Goal: Task Accomplishment & Management: Manage account settings

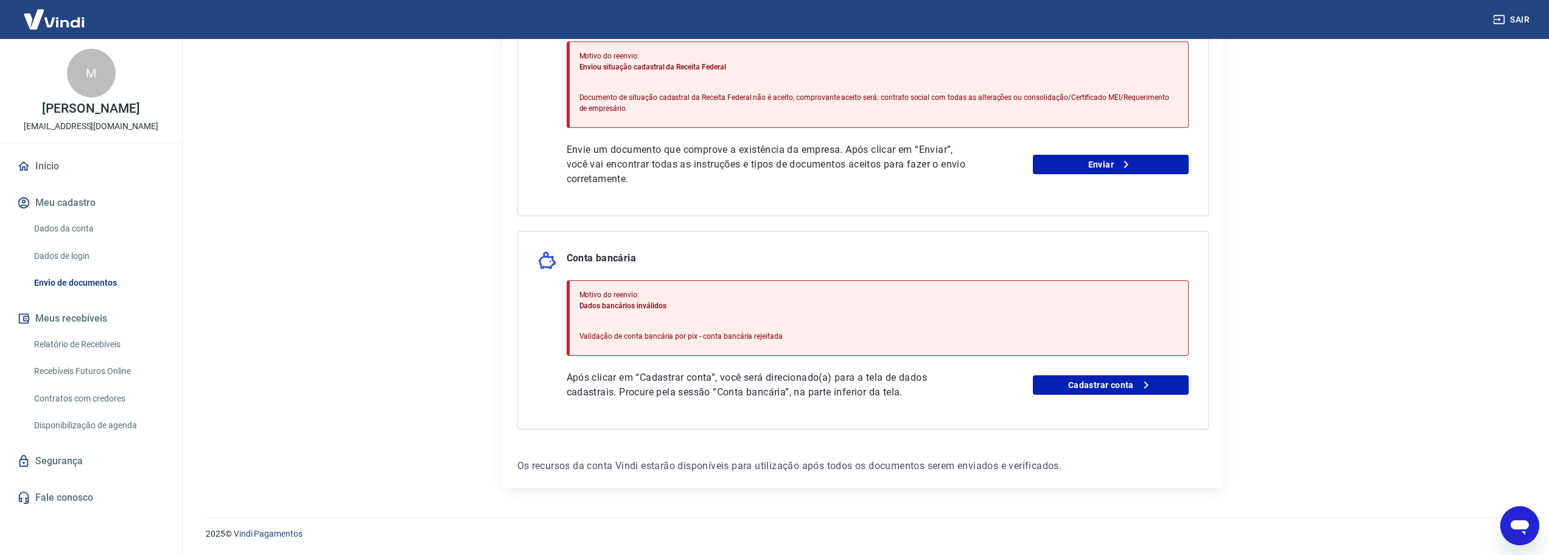
click at [1527, 526] on icon "Abrir janela de mensagens" at bounding box center [1520, 527] width 18 height 15
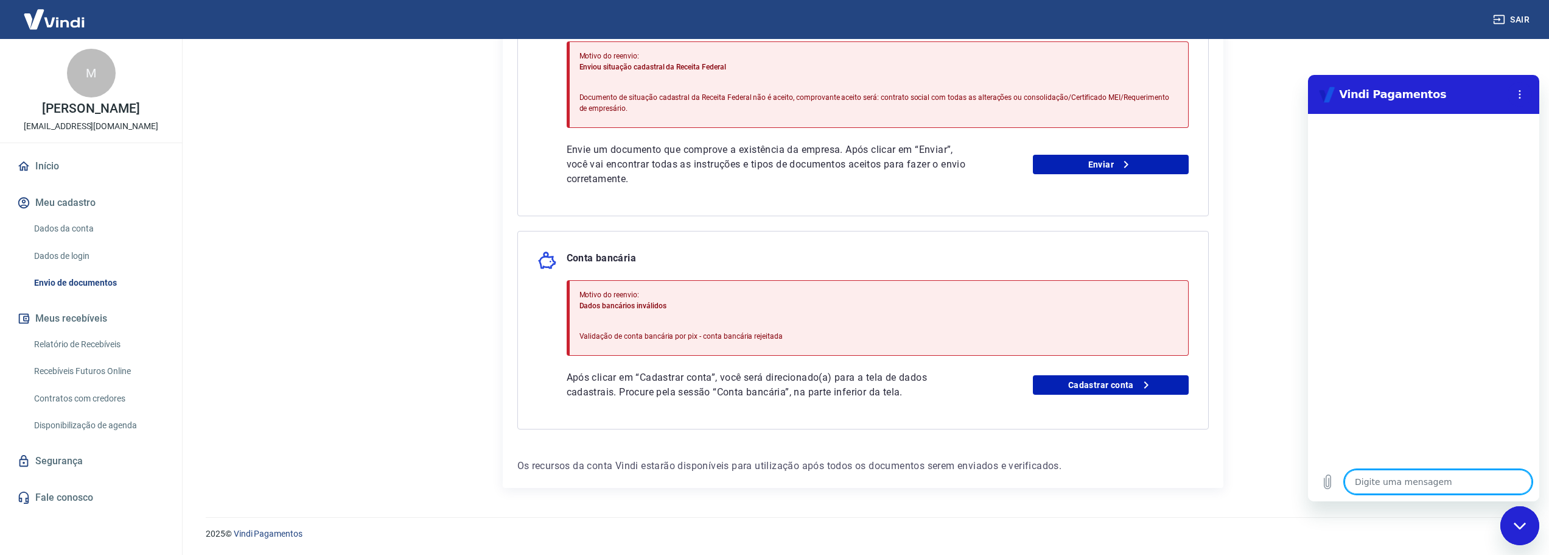
click at [1421, 480] on textarea at bounding box center [1438, 481] width 187 height 24
type textarea "b"
type textarea "x"
type textarea "bo"
type textarea "x"
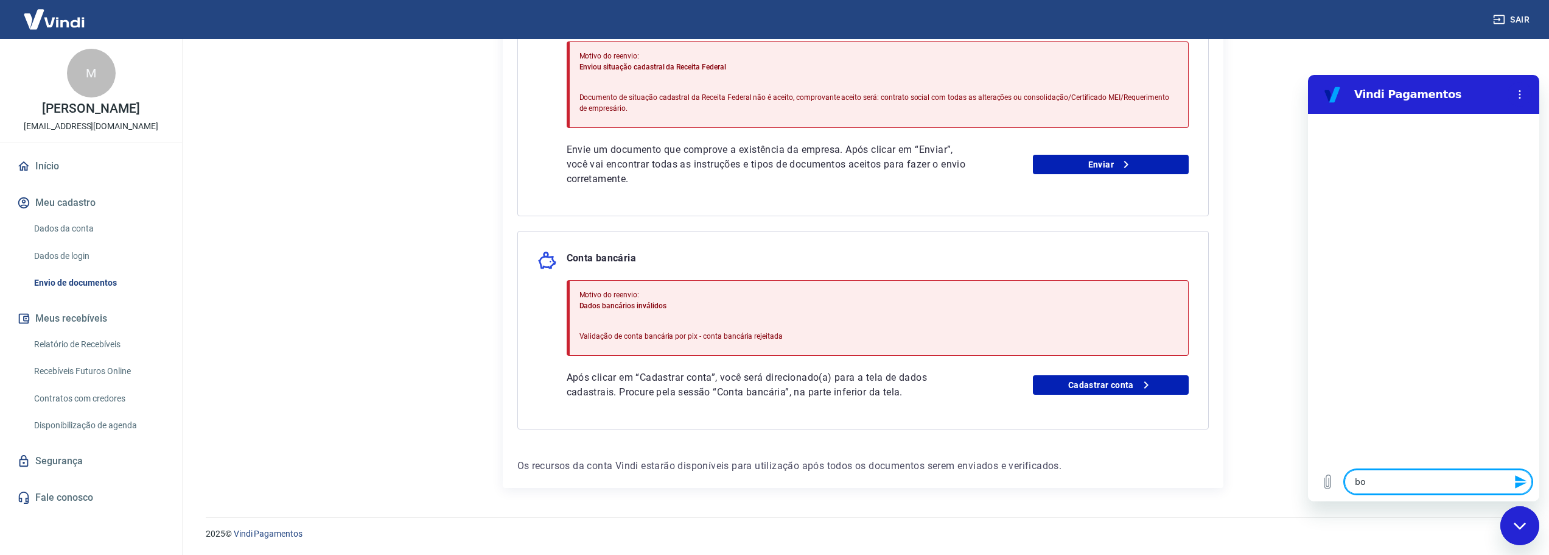
type textarea "bom"
type textarea "x"
type textarea "bom"
type textarea "x"
type textarea "bom d"
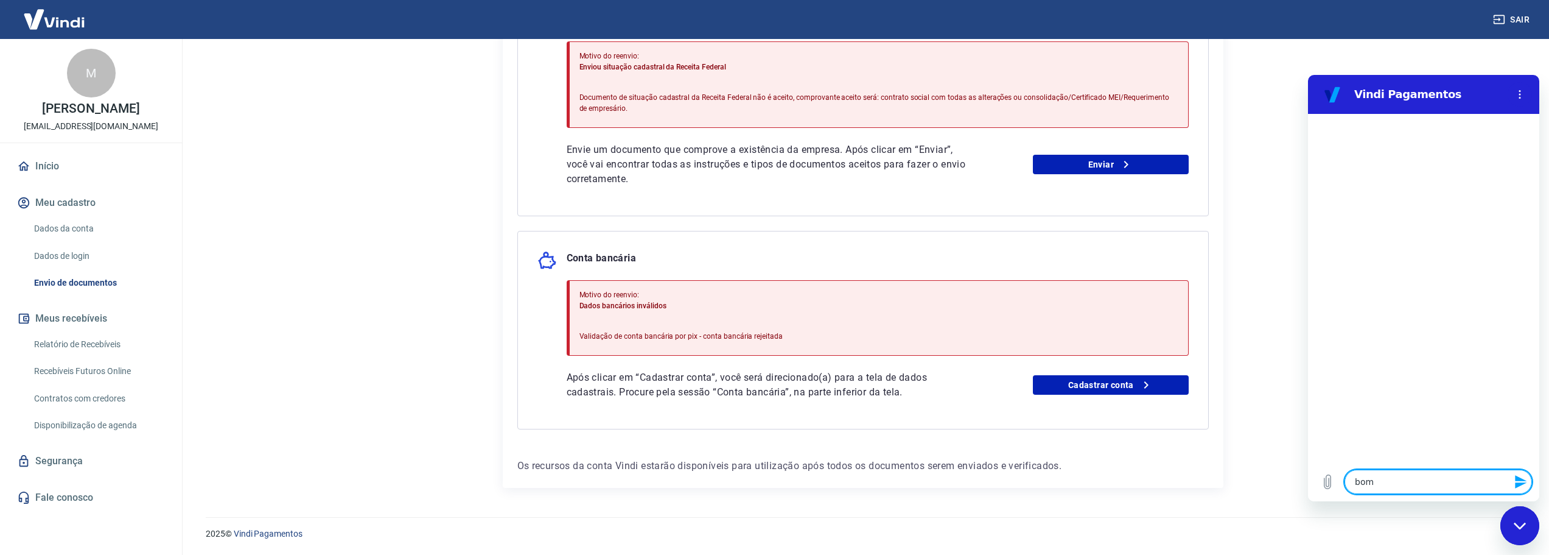
type textarea "x"
type textarea "bom di"
type textarea "x"
type textarea "bom dia"
type textarea "x"
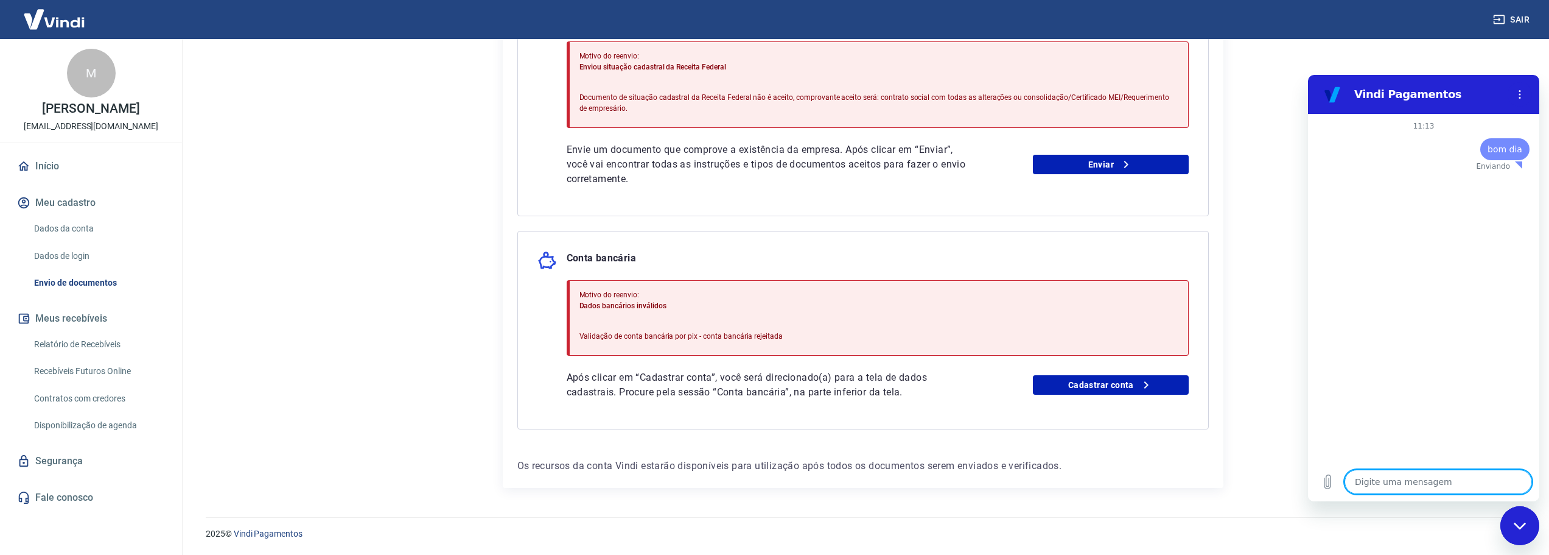
type textarea "x"
click at [1427, 478] on textarea at bounding box center [1438, 481] width 187 height 24
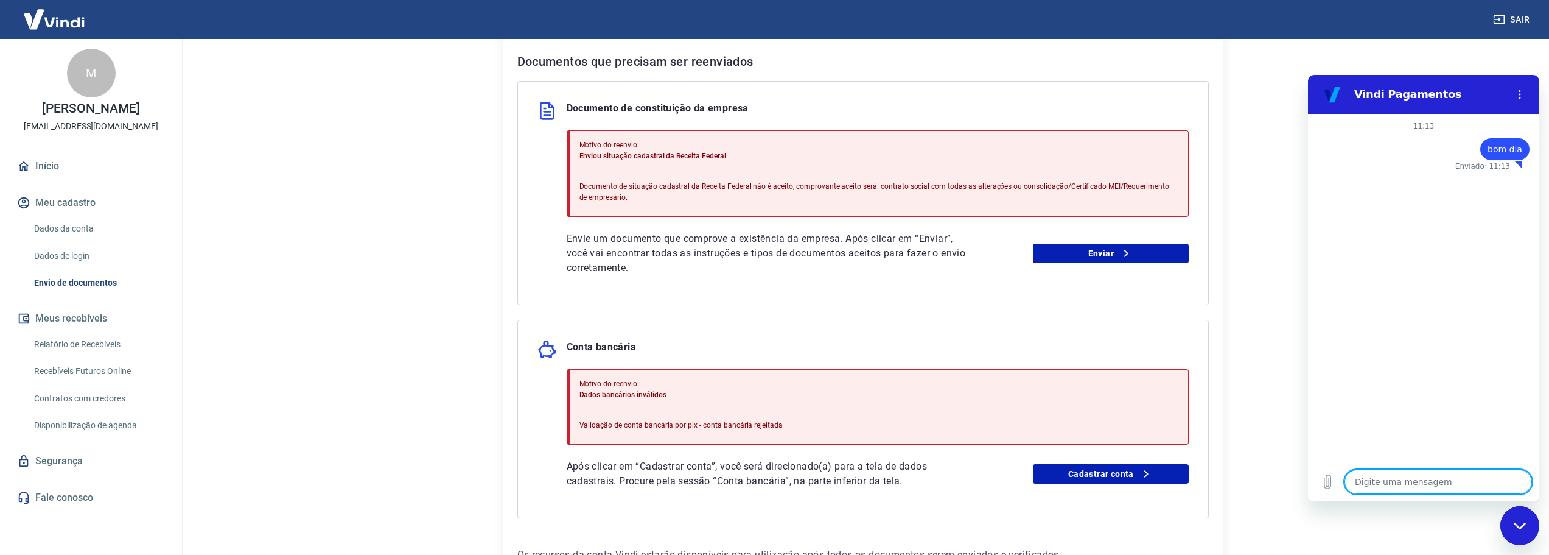
scroll to position [332, 0]
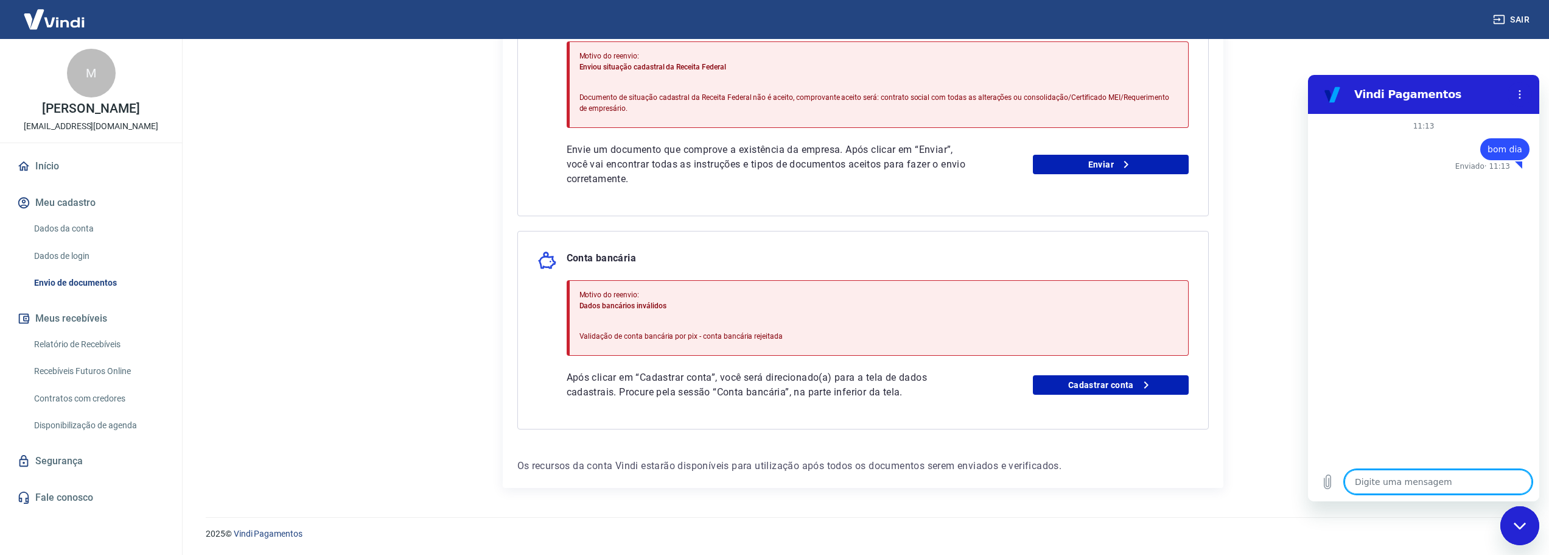
click at [1438, 483] on textarea at bounding box center [1438, 481] width 187 height 24
click at [79, 241] on link "Dados da conta" at bounding box center [98, 228] width 138 height 25
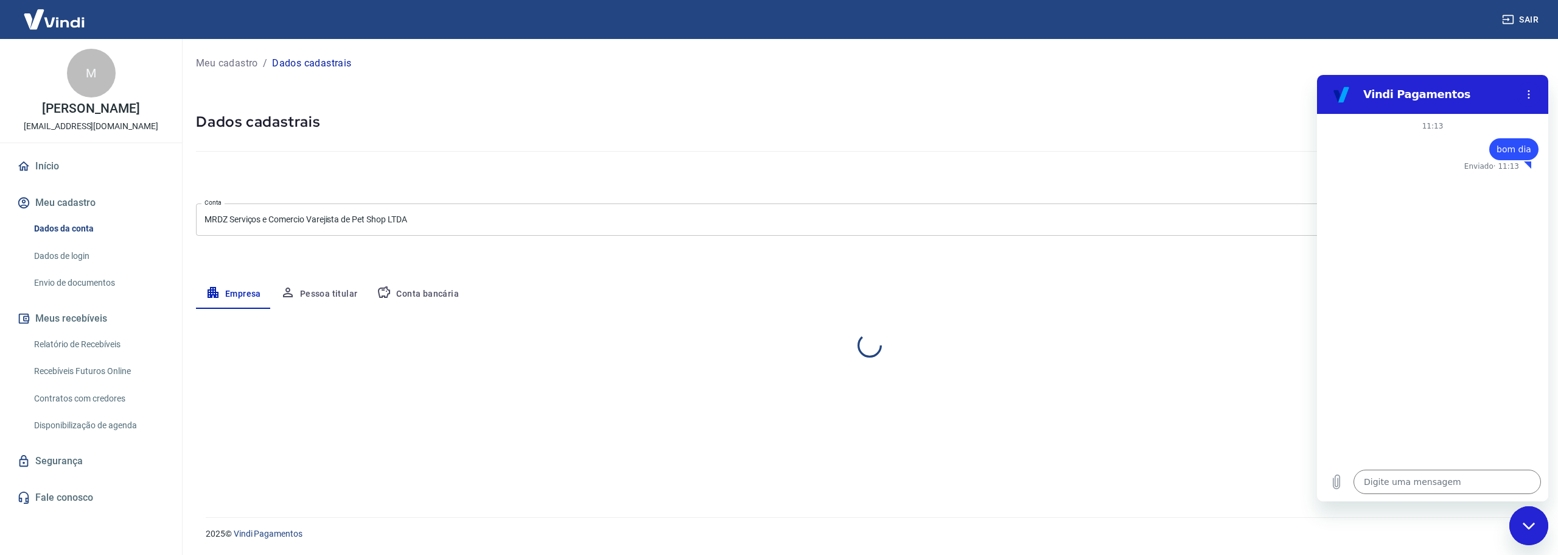
select select "SP"
select select "business"
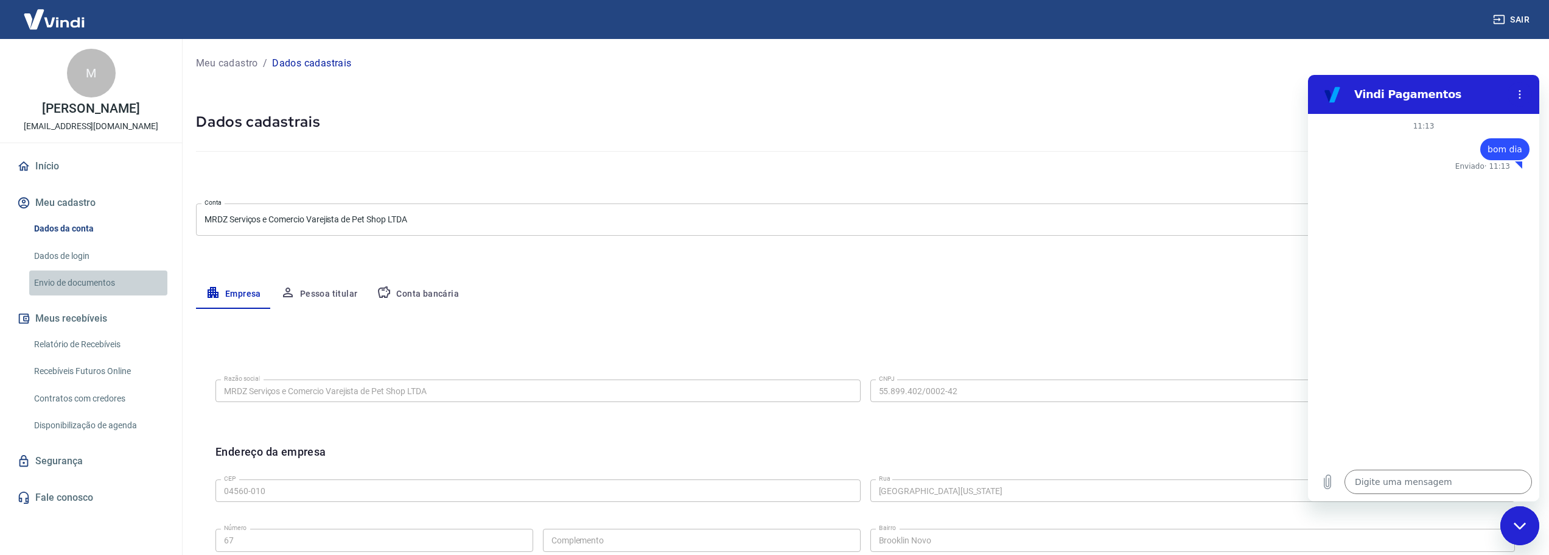
click at [90, 284] on link "Envio de documentos" at bounding box center [98, 282] width 138 height 25
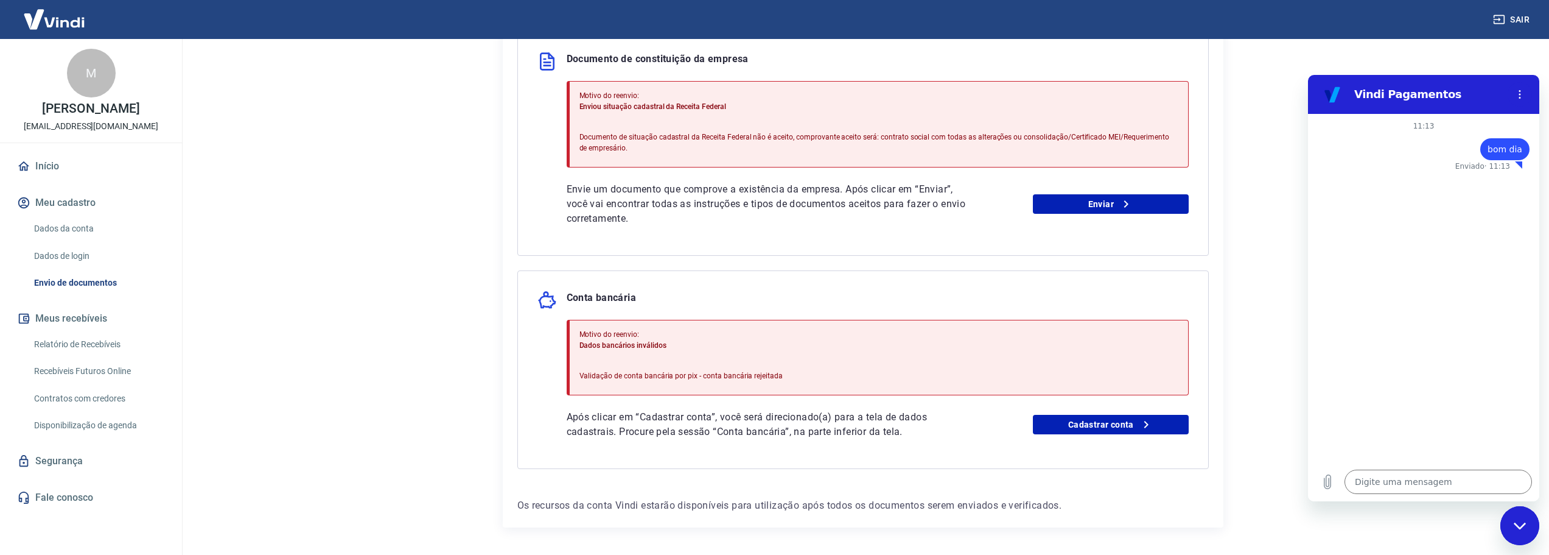
scroll to position [272, 0]
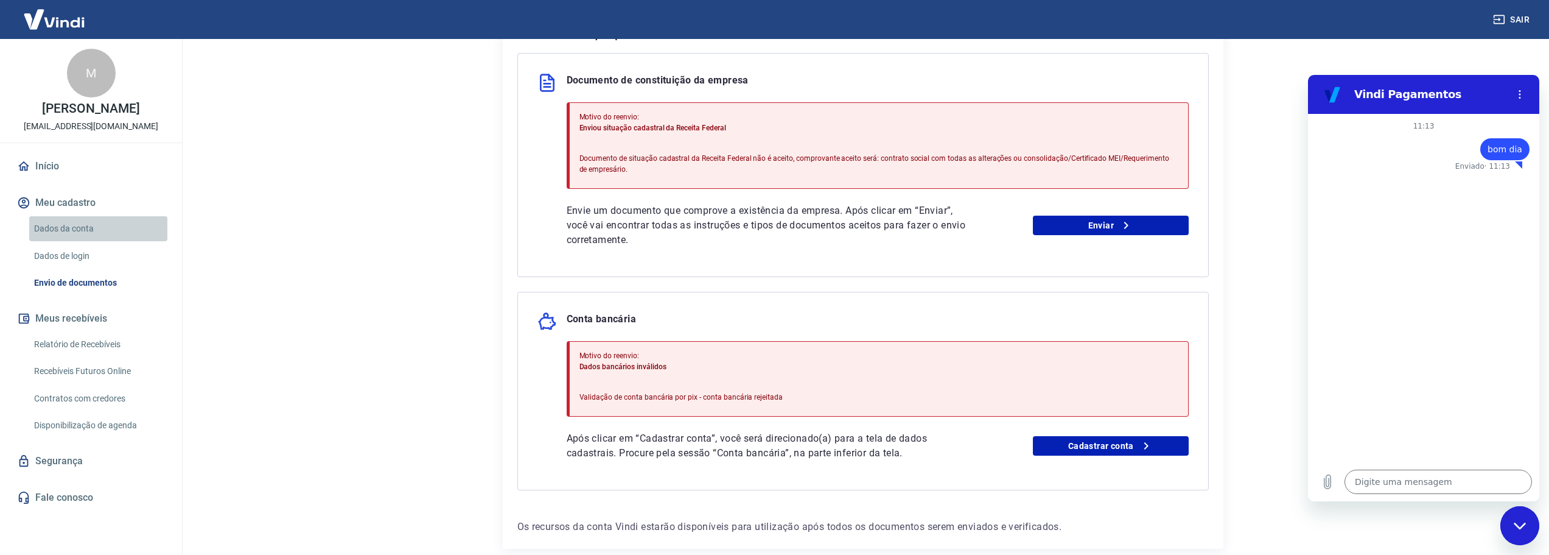
click at [87, 241] on link "Dados da conta" at bounding box center [98, 228] width 138 height 25
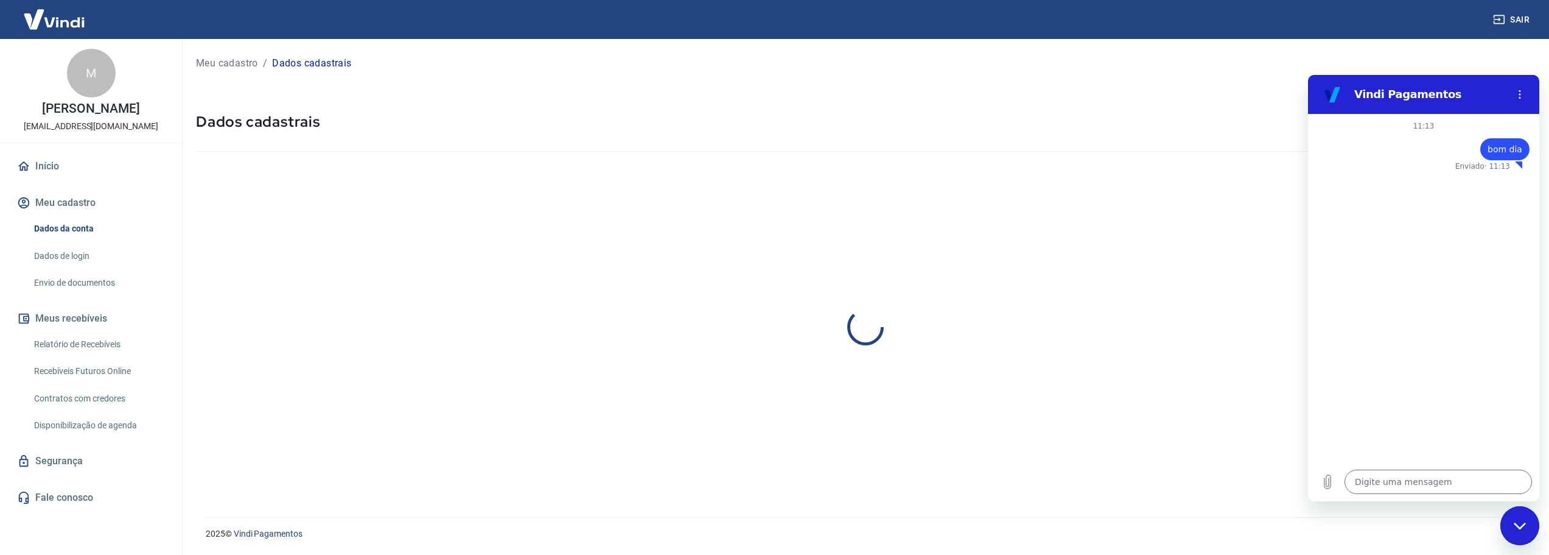
select select "SP"
select select "business"
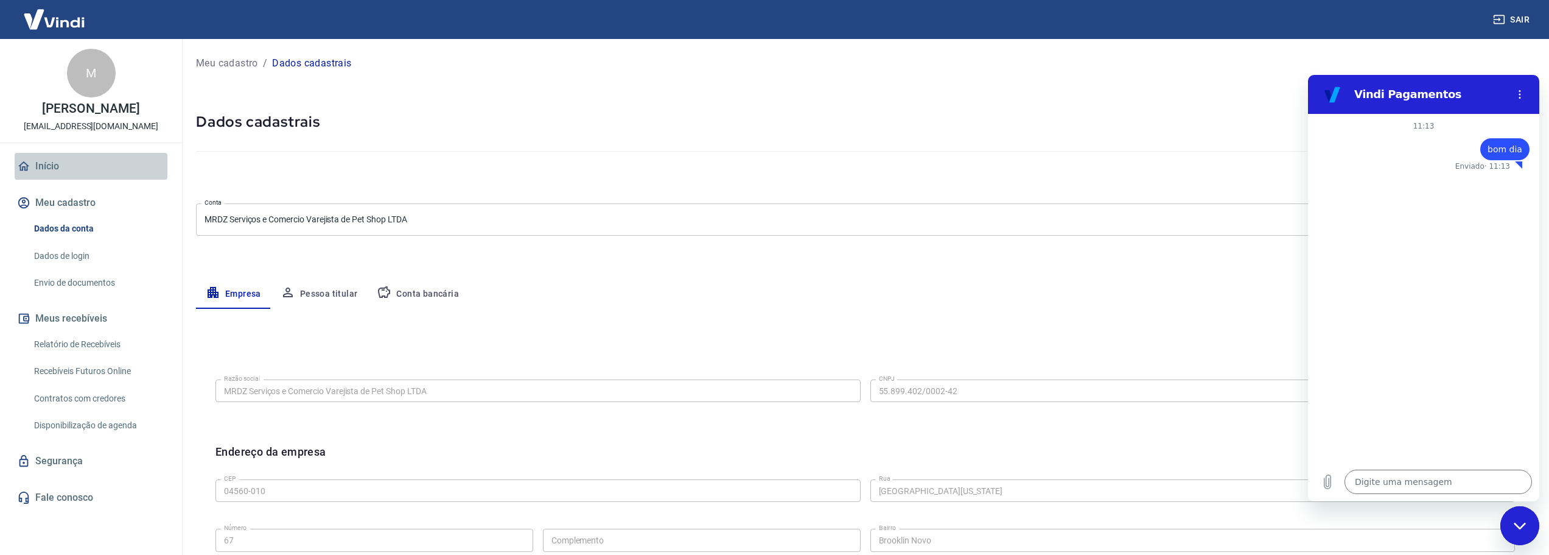
click at [72, 180] on link "Início" at bounding box center [91, 166] width 153 height 27
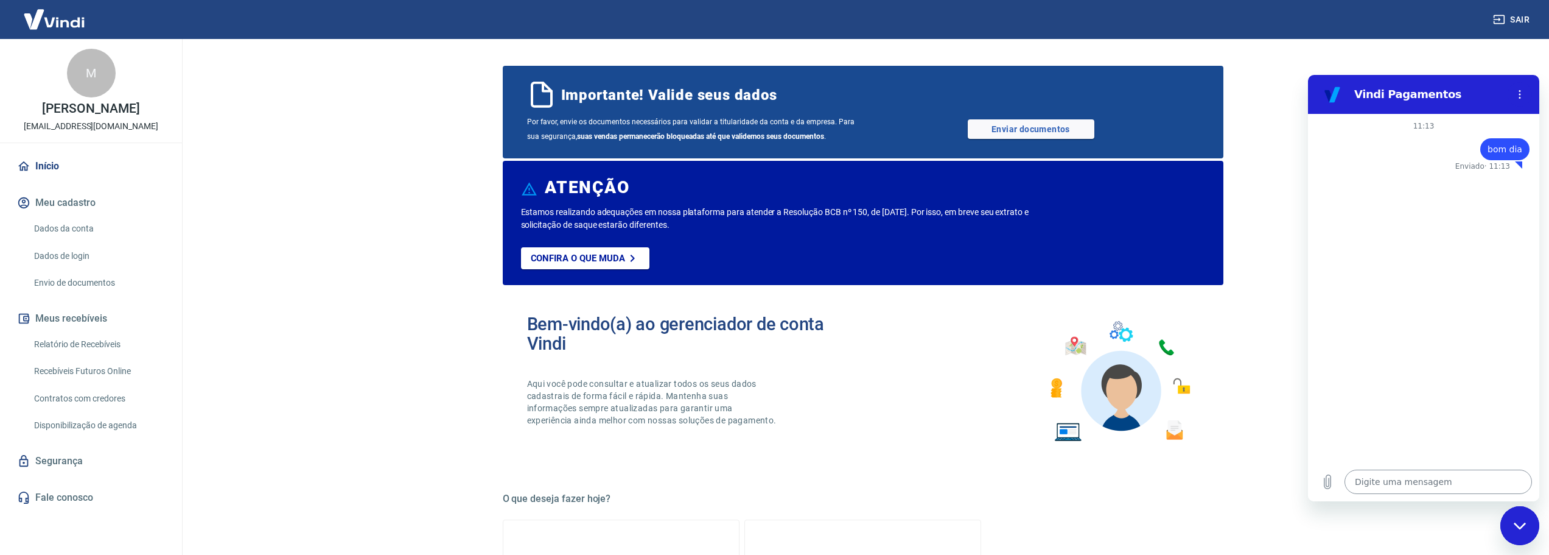
click at [1392, 483] on textarea at bounding box center [1438, 481] width 187 height 24
type textarea "B"
type textarea "x"
type textarea "Bo"
type textarea "x"
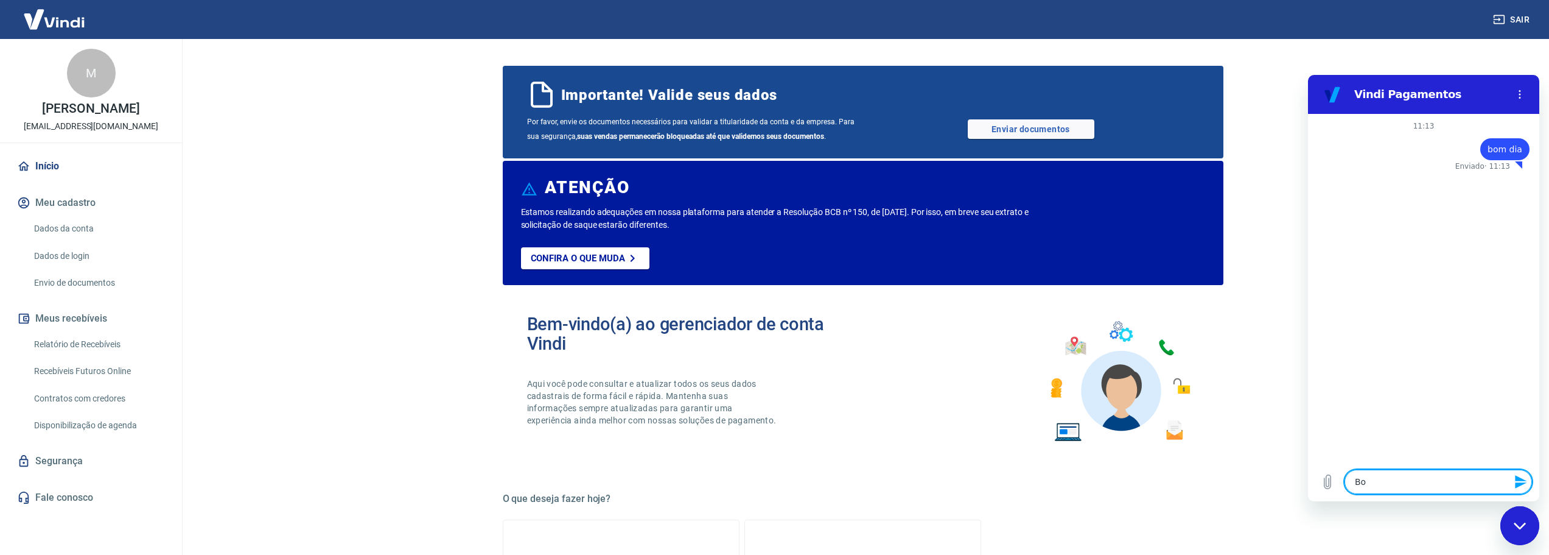
type textarea "Bom"
type textarea "x"
type textarea "Bom"
type textarea "x"
type textarea "Bom d"
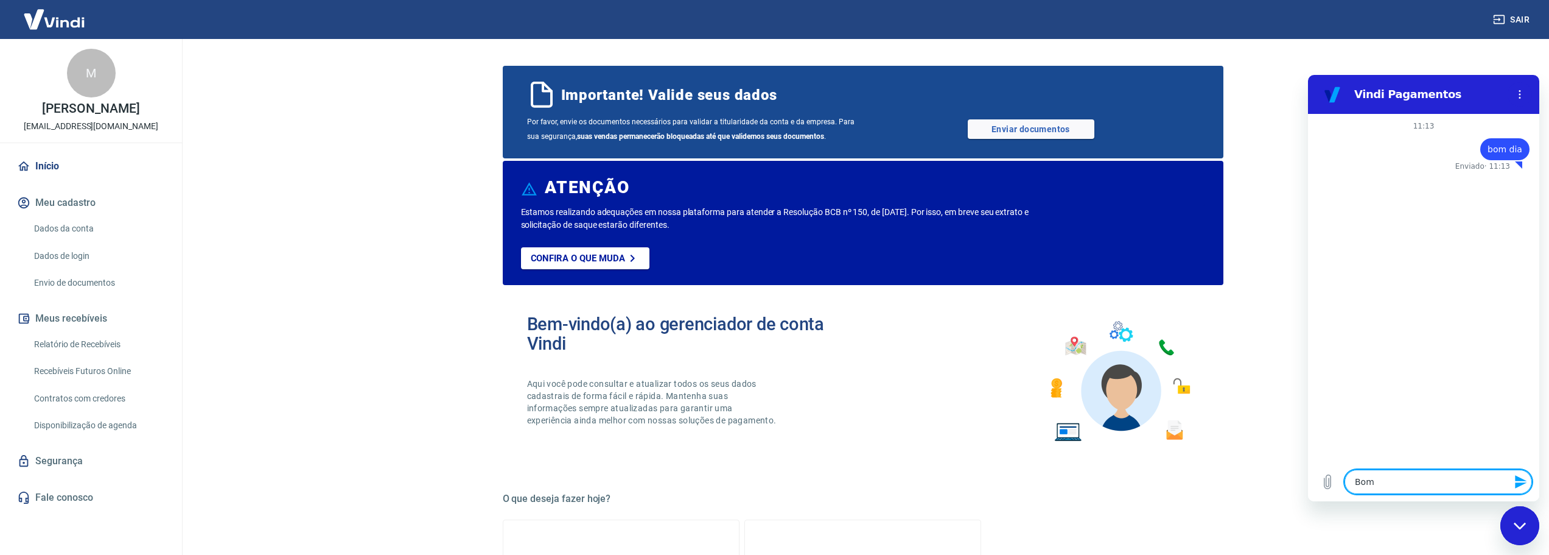
type textarea "x"
type textarea "Bom di"
type textarea "x"
type textarea "Bom dia"
type textarea "x"
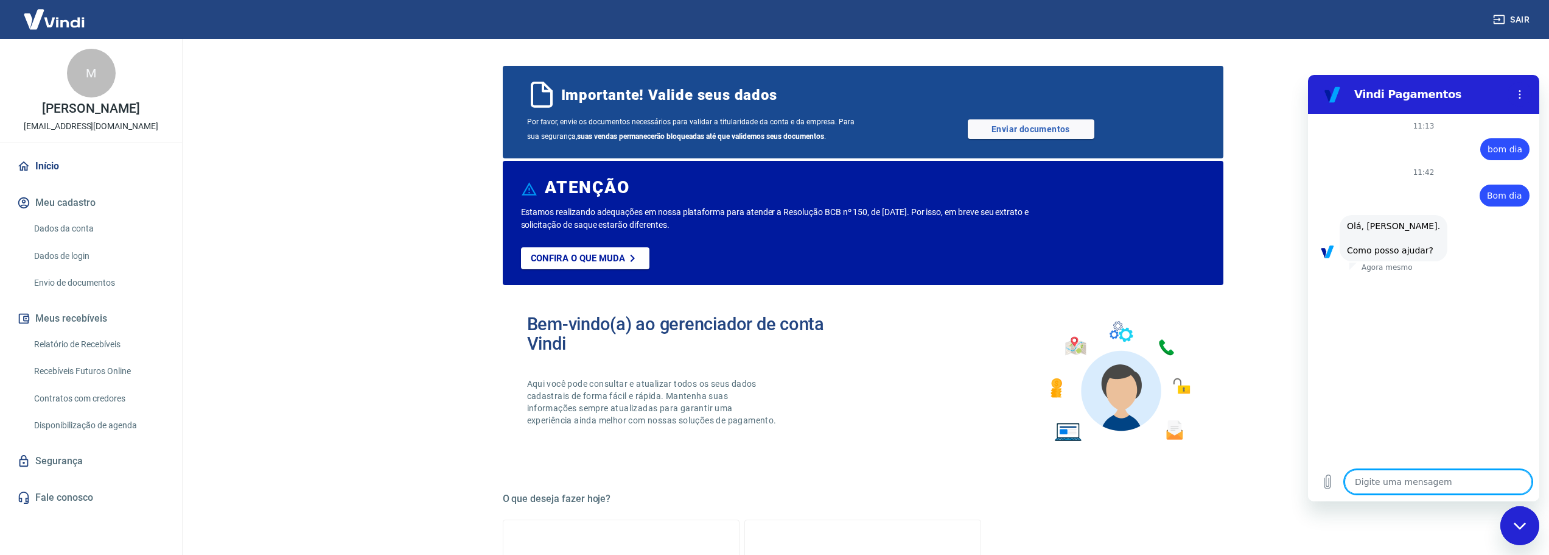
type textarea "x"
click at [1444, 478] on textarea at bounding box center [1438, 481] width 187 height 24
click at [1399, 382] on div "11:13 diz: bom dia Enviado · 11:13 11:42 diz: Bom dia Enviado · Agora mesmo diz…" at bounding box center [1423, 288] width 231 height 348
click at [1428, 477] on textarea at bounding box center [1438, 481] width 187 height 24
click at [1434, 482] on textarea at bounding box center [1438, 481] width 187 height 24
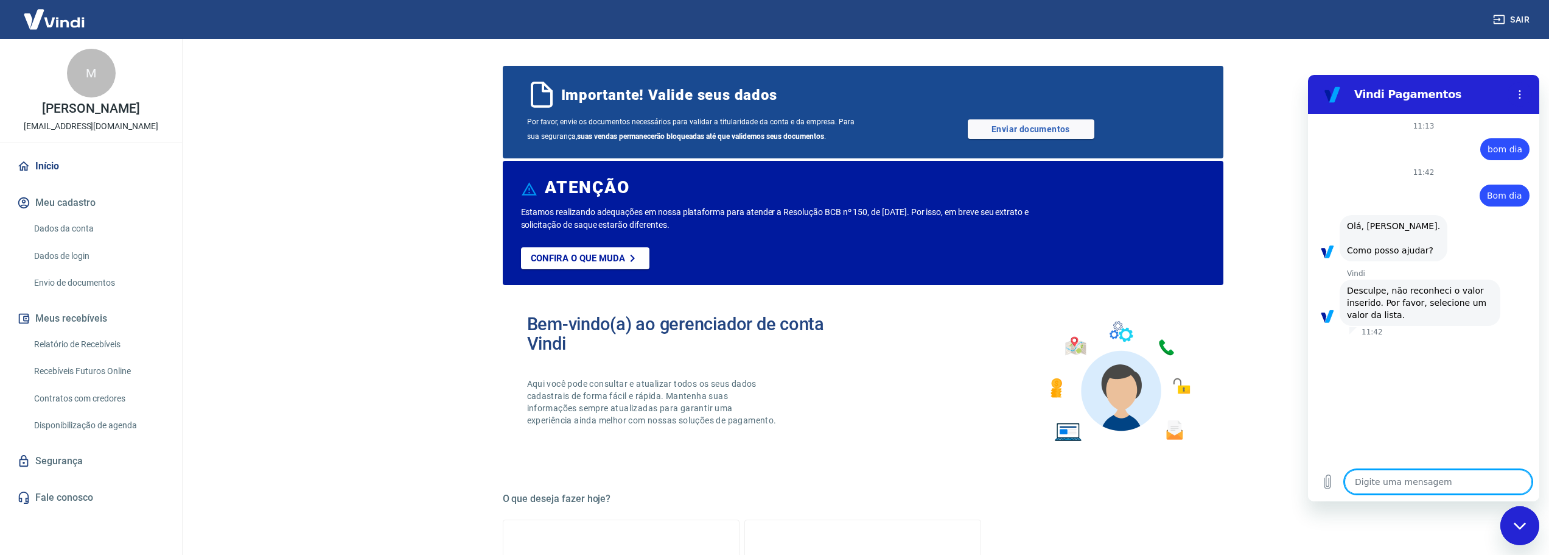
type textarea "0"
type textarea "x"
type textarea "0,"
type textarea "x"
type textarea "0,5"
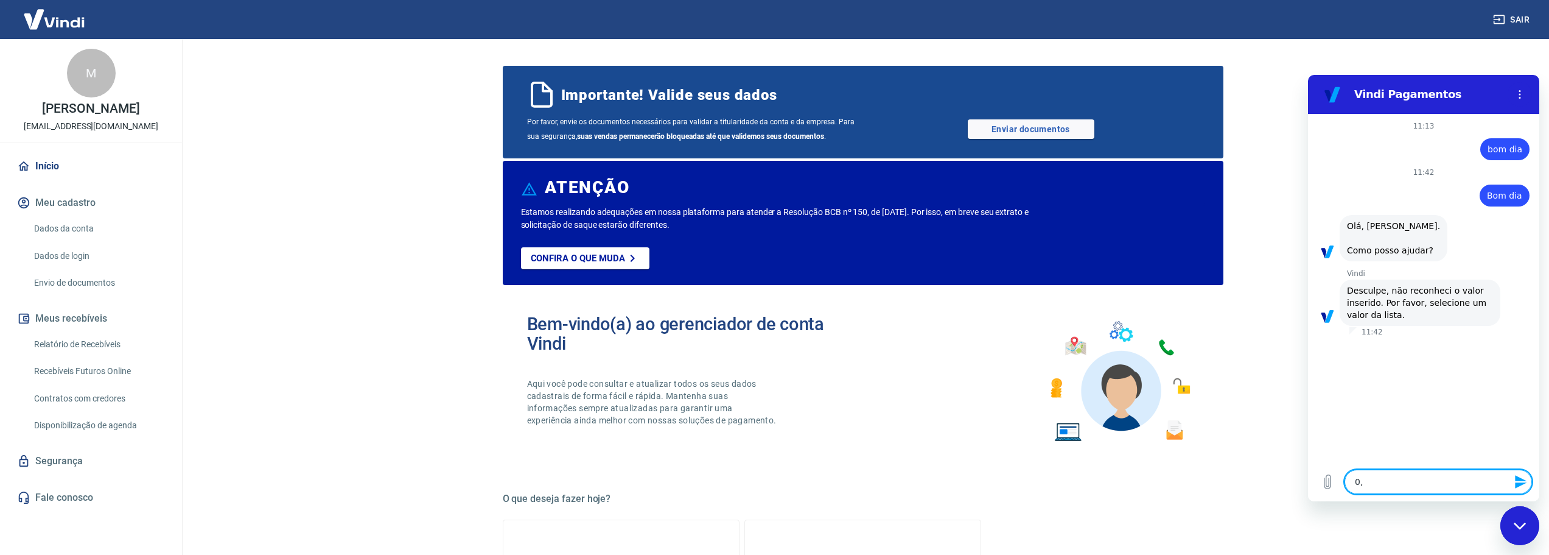
type textarea "x"
type textarea "0,"
type textarea "x"
type textarea "0"
type textarea "x"
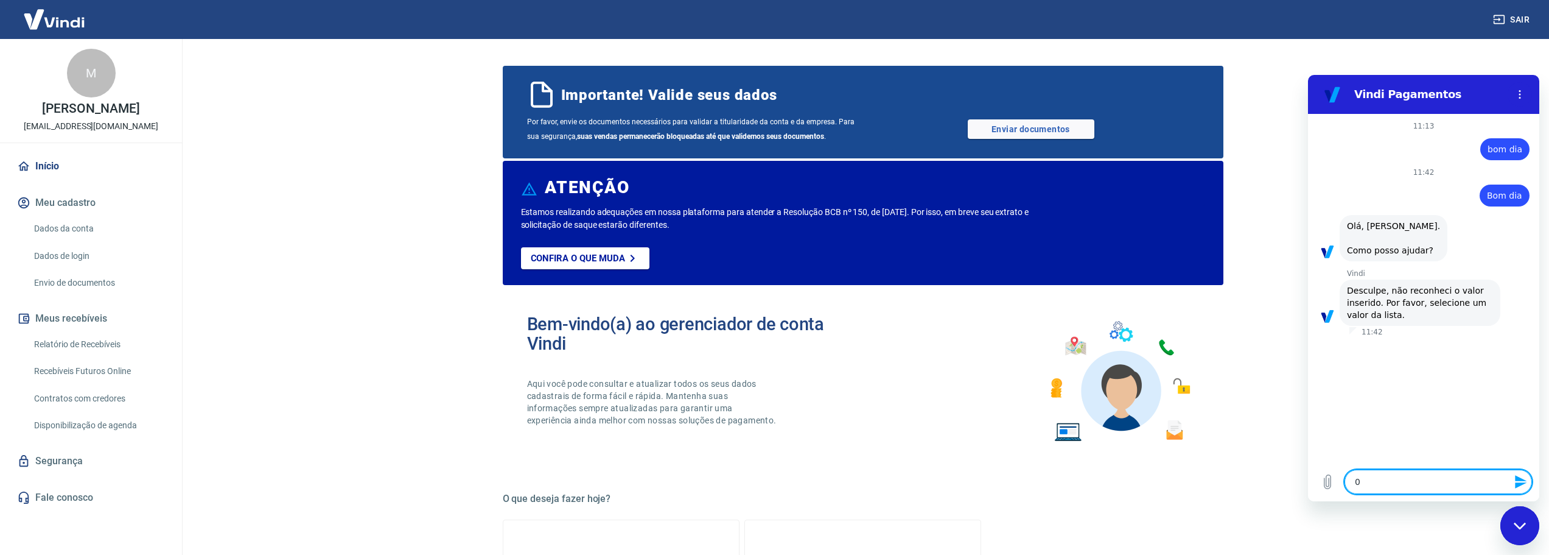
type textarea "x"
type textarea "1"
type textarea "x"
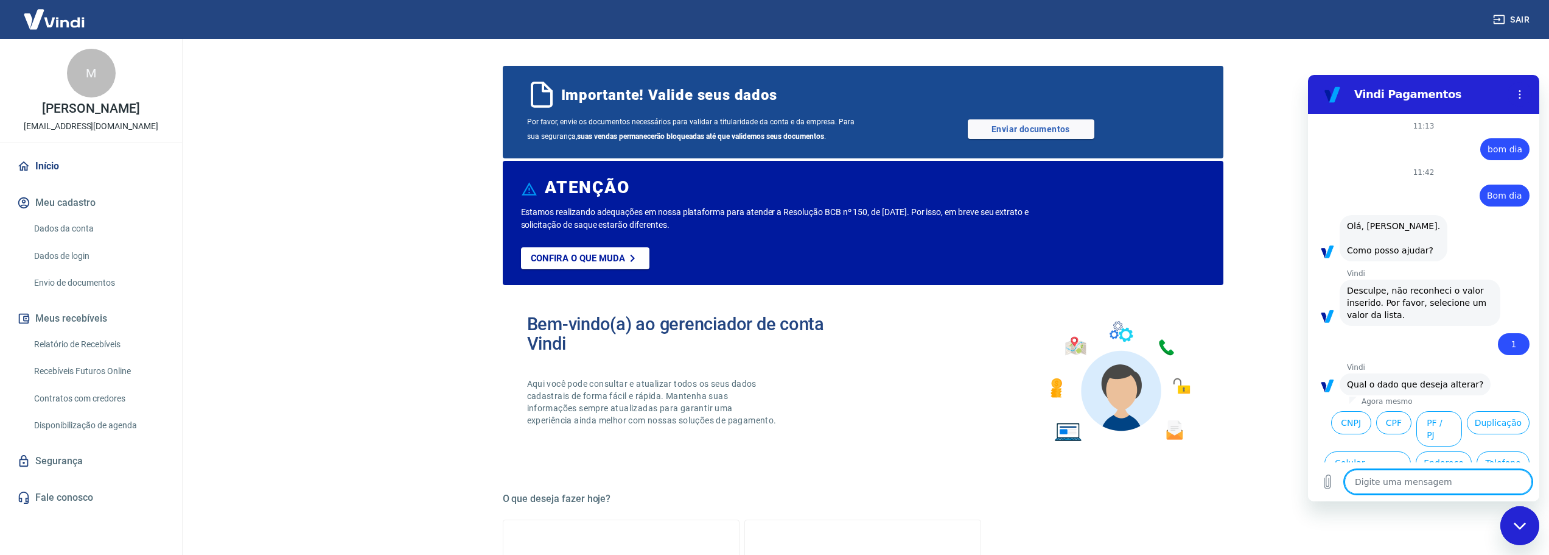
scroll to position [87, 0]
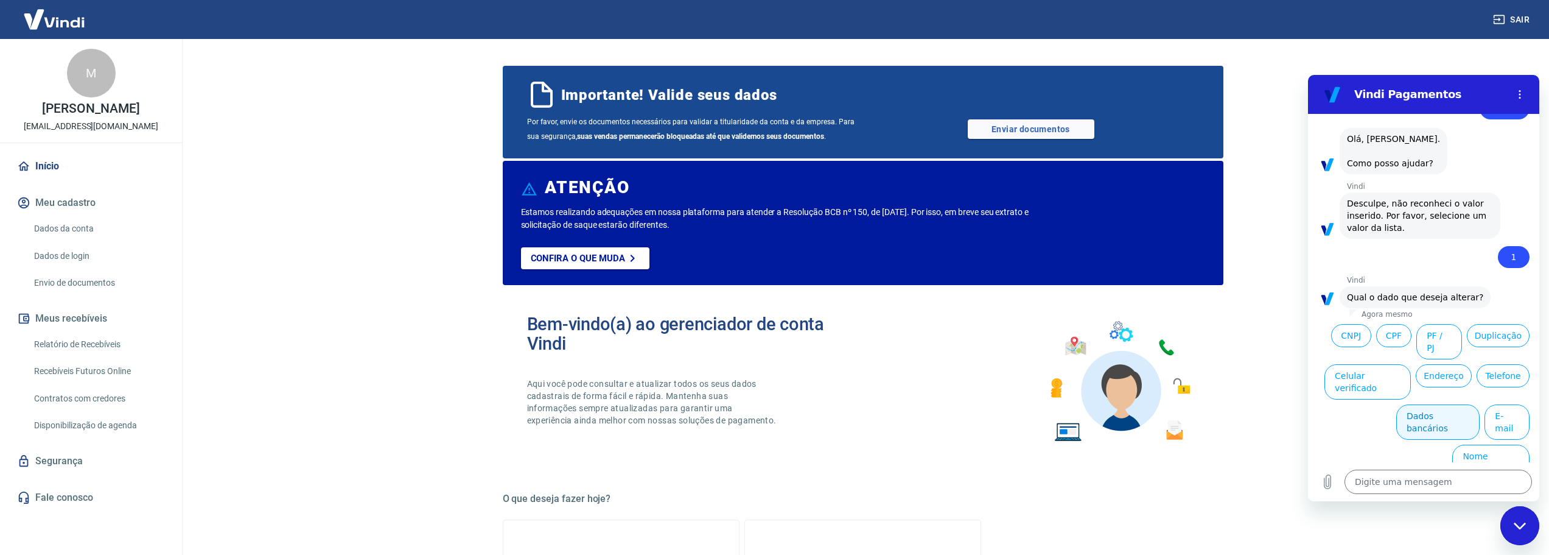
click at [1431, 421] on button "Dados bancários" at bounding box center [1437, 421] width 83 height 35
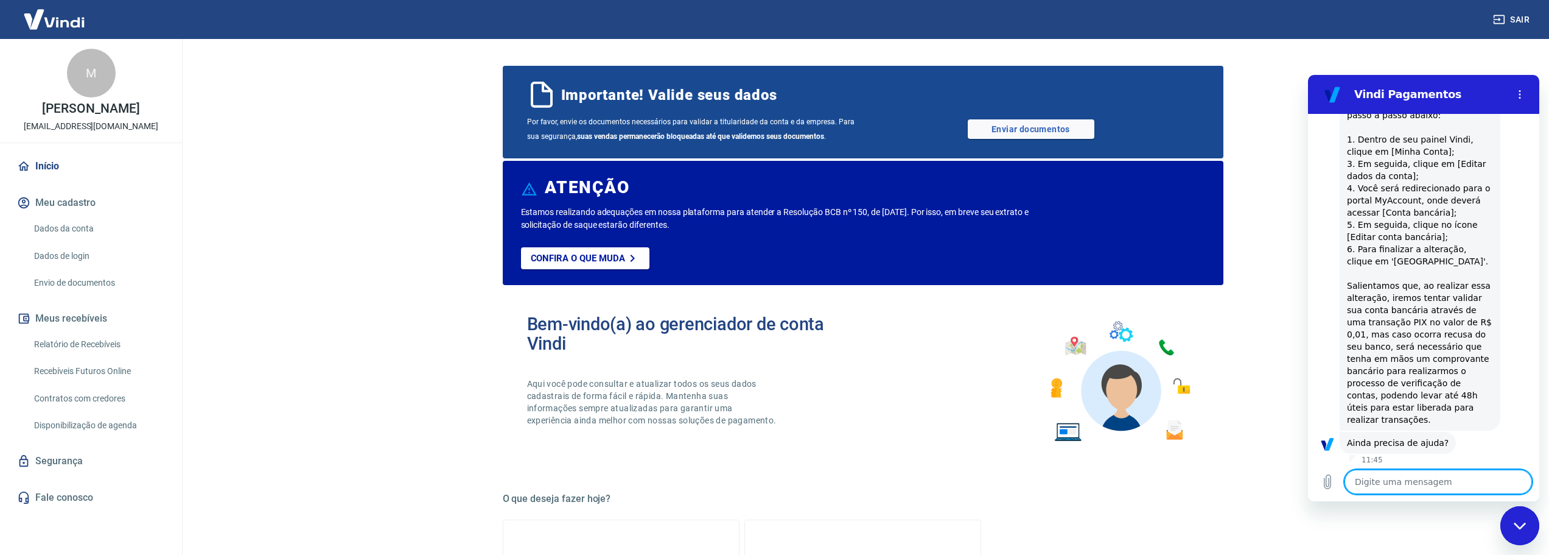
scroll to position [396, 0]
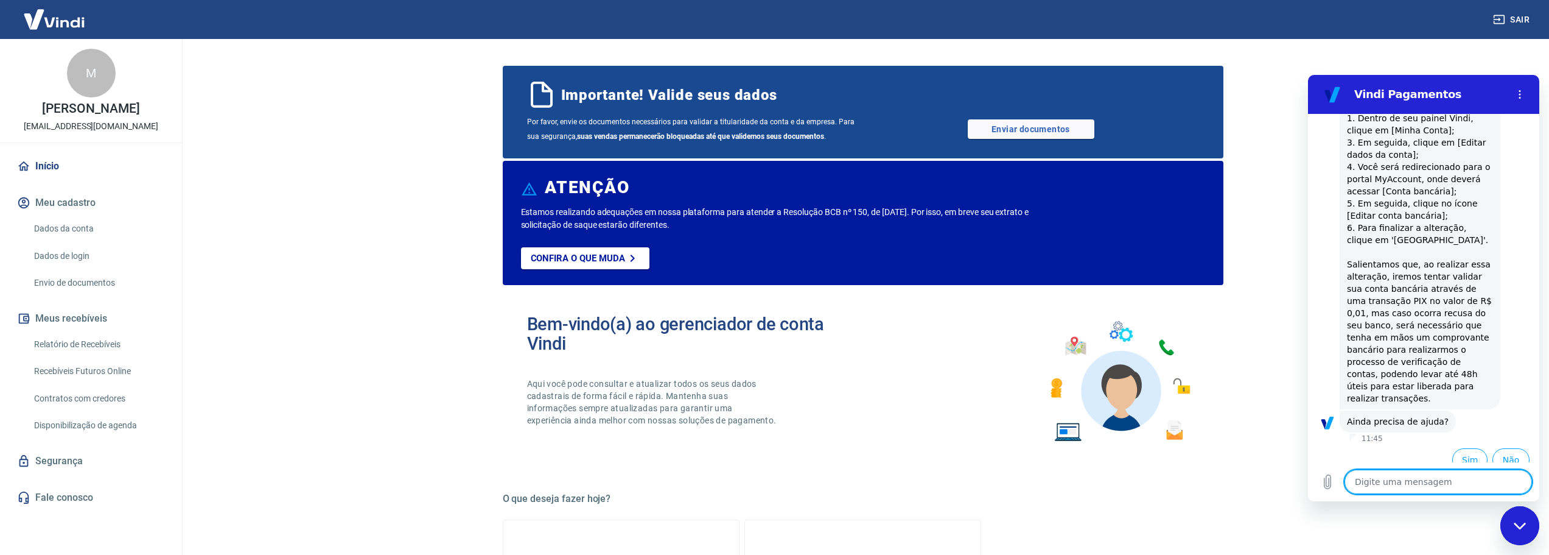
click at [1428, 484] on textarea at bounding box center [1438, 481] width 187 height 24
click at [1468, 454] on button "Sim" at bounding box center [1469, 459] width 35 height 23
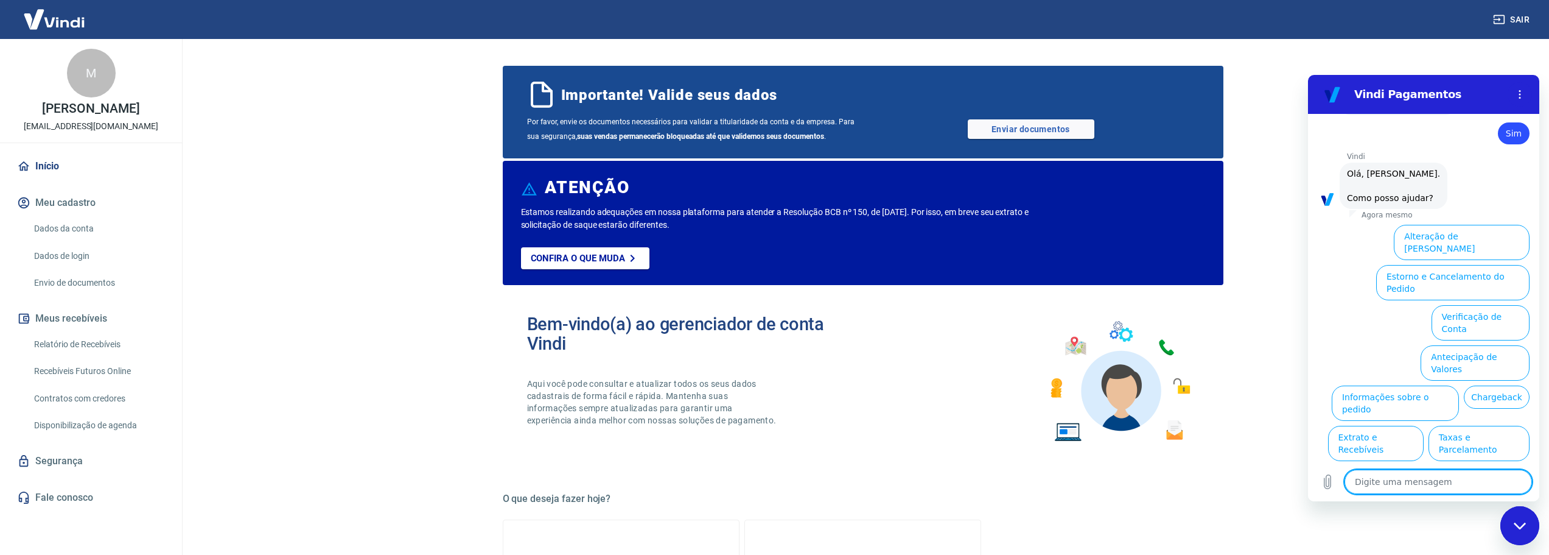
scroll to position [714, 0]
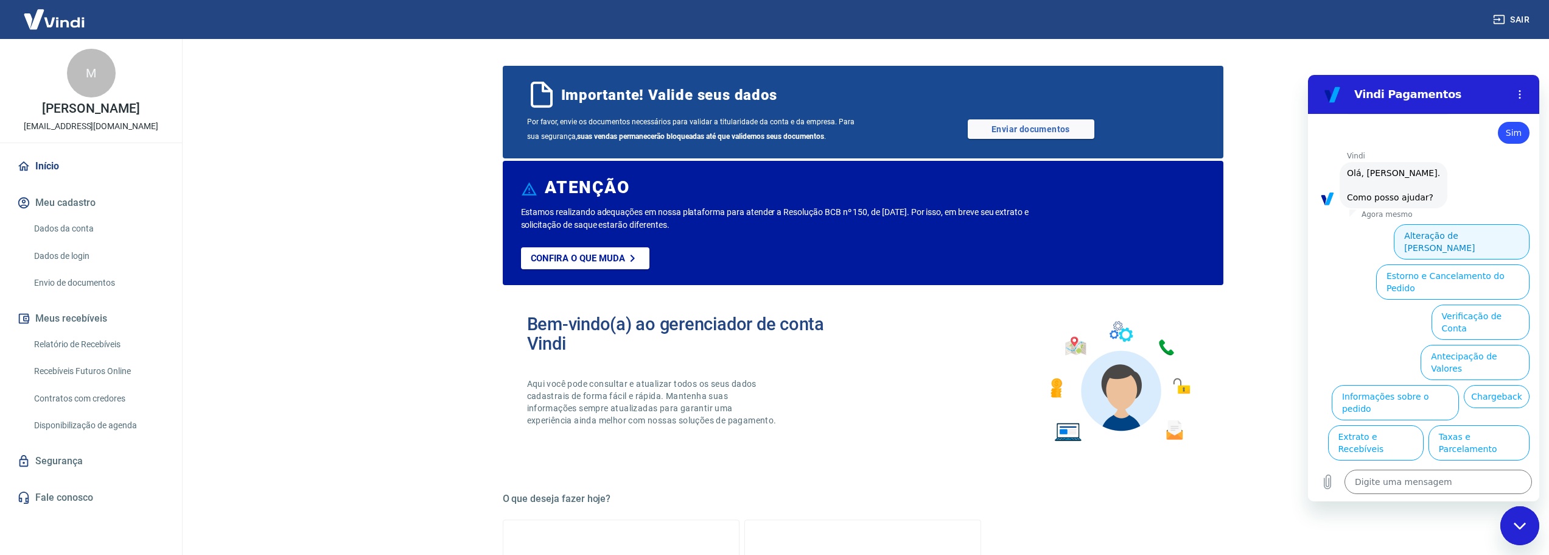
click at [1429, 224] on button "Alteração de Dados Cadastrais" at bounding box center [1462, 241] width 136 height 35
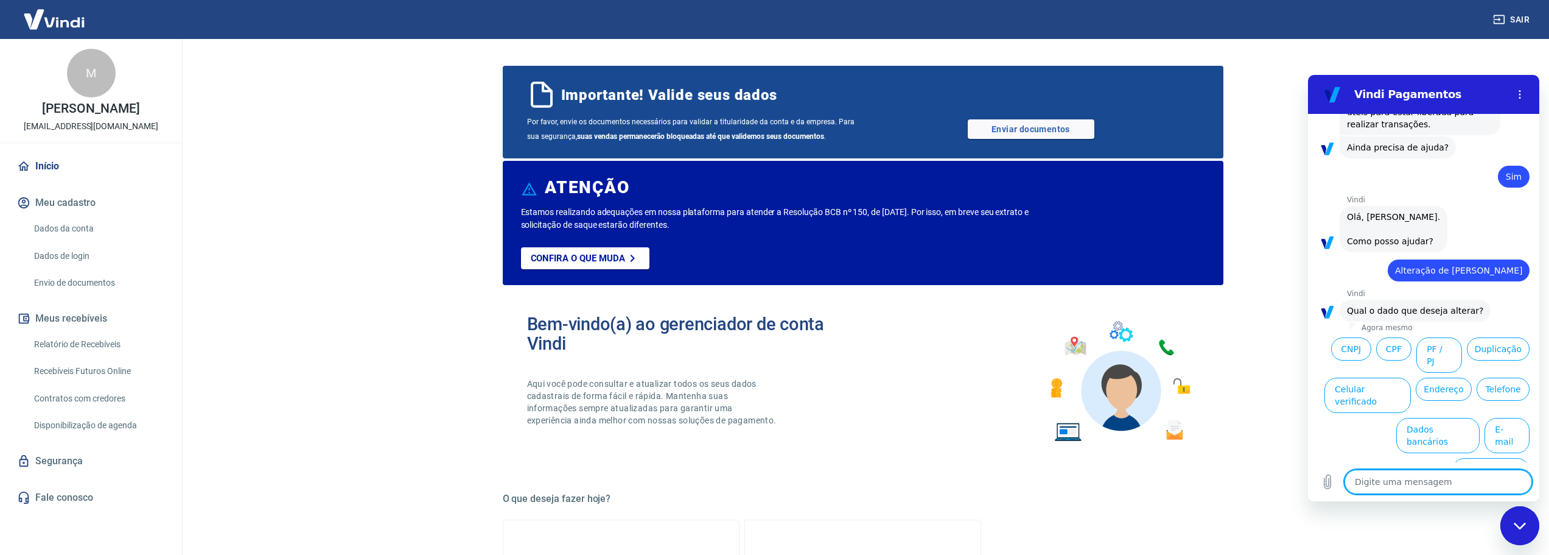
scroll to position [671, 0]
click at [1432, 419] on button "Dados bancários" at bounding box center [1437, 433] width 83 height 35
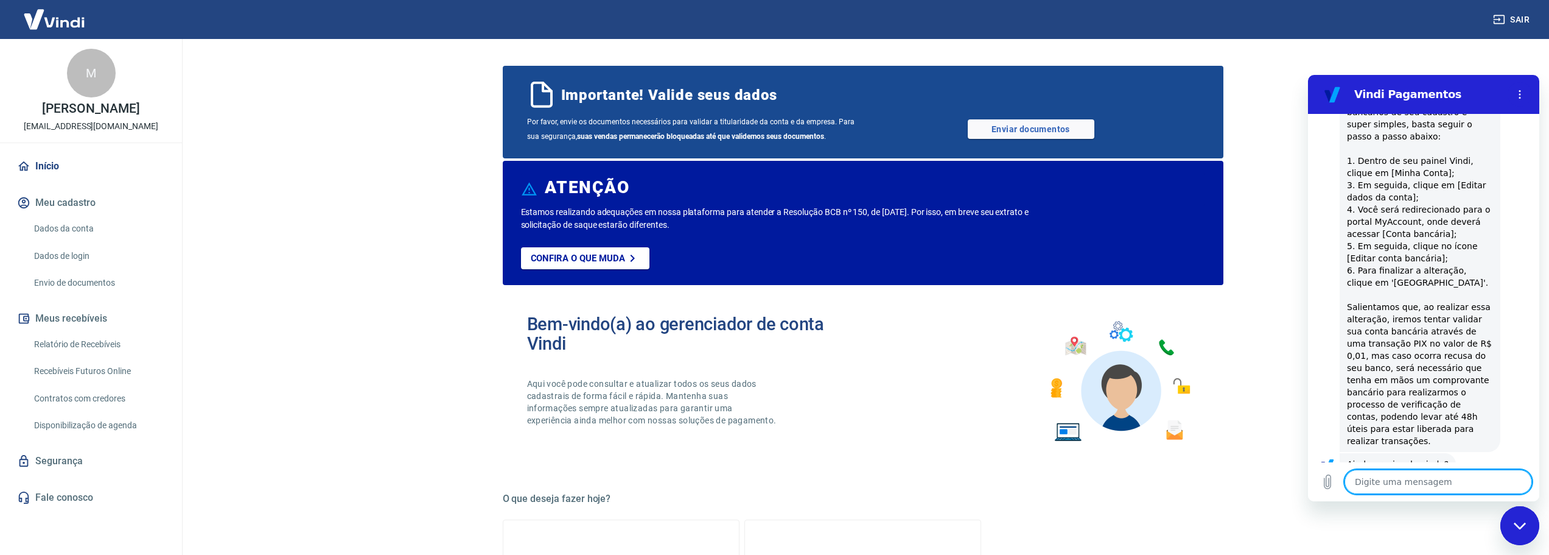
scroll to position [981, 0]
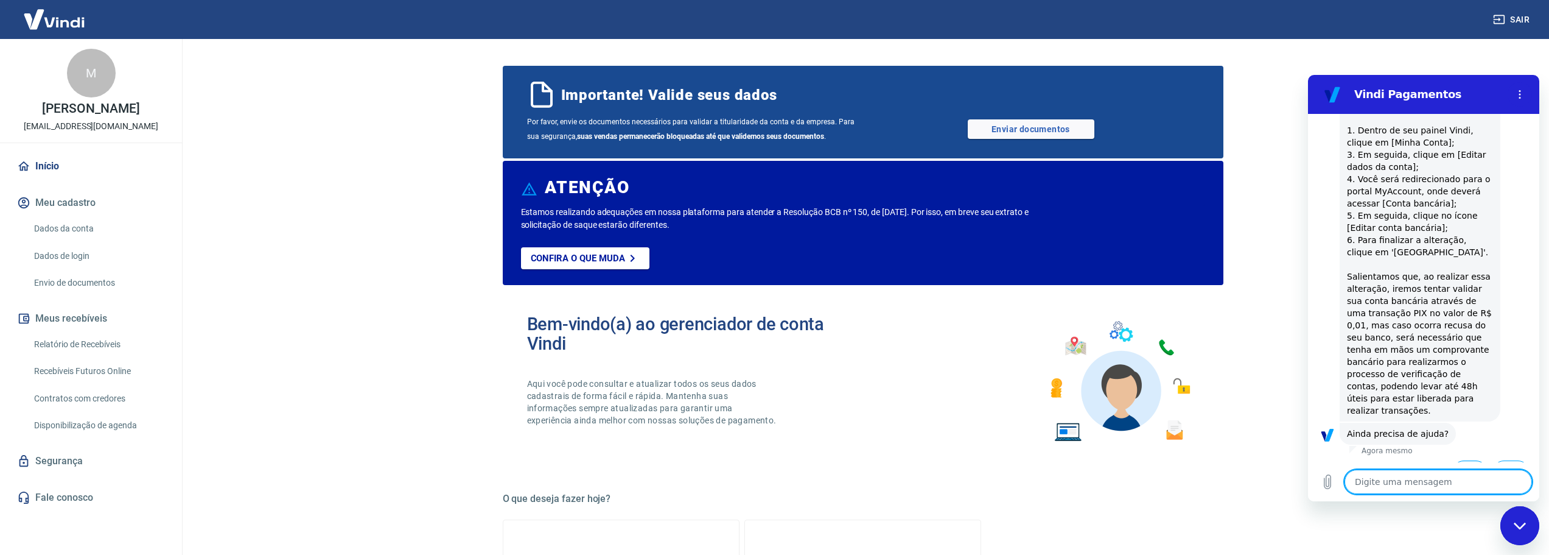
click at [1465, 460] on button "Sim" at bounding box center [1469, 471] width 35 height 23
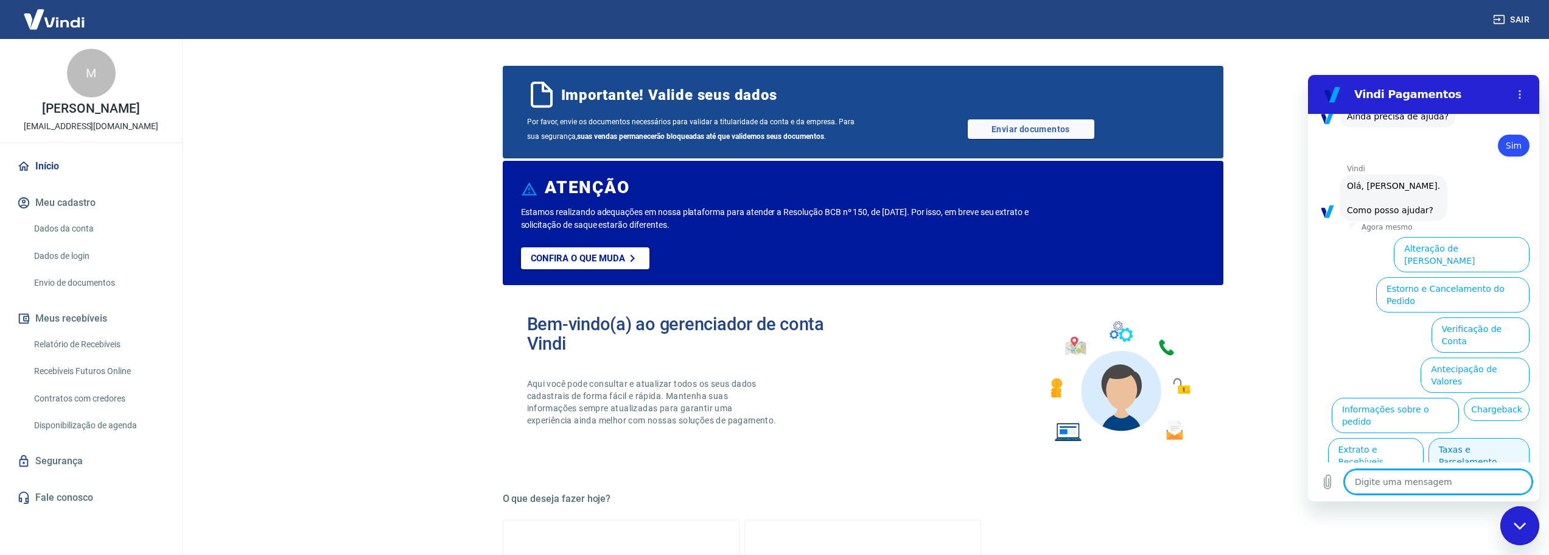
scroll to position [1298, 0]
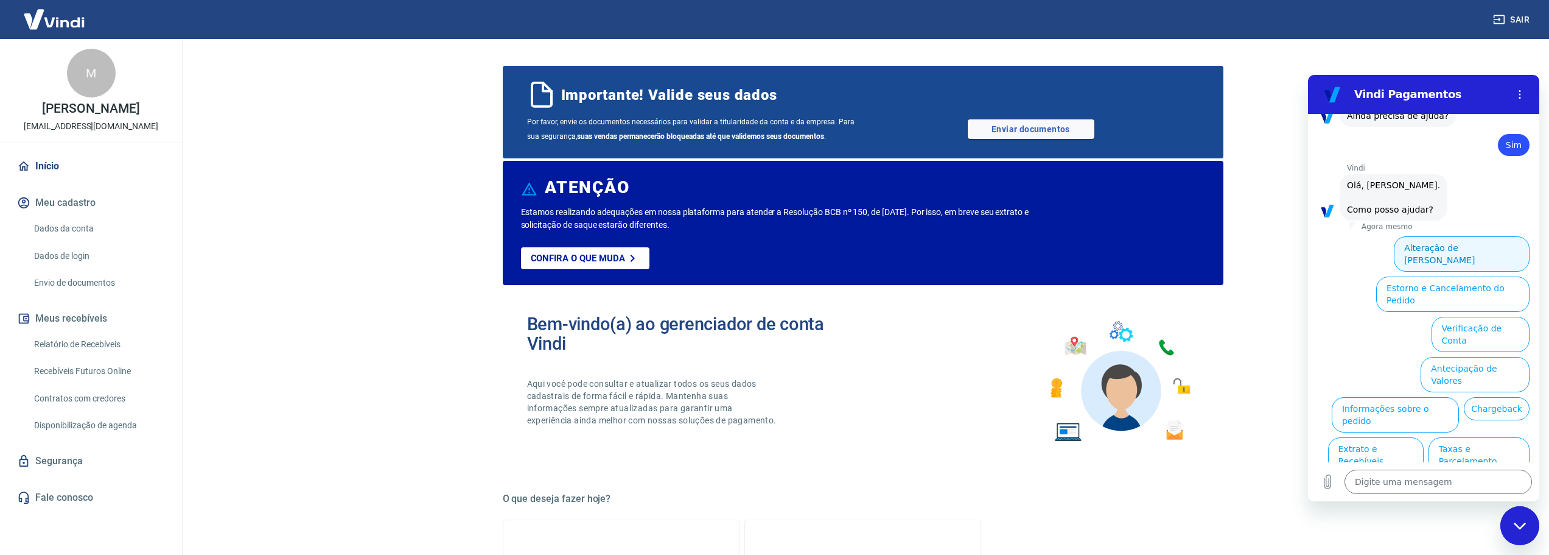
click at [1431, 236] on button "Alteração de Dados Cadastrais" at bounding box center [1462, 253] width 136 height 35
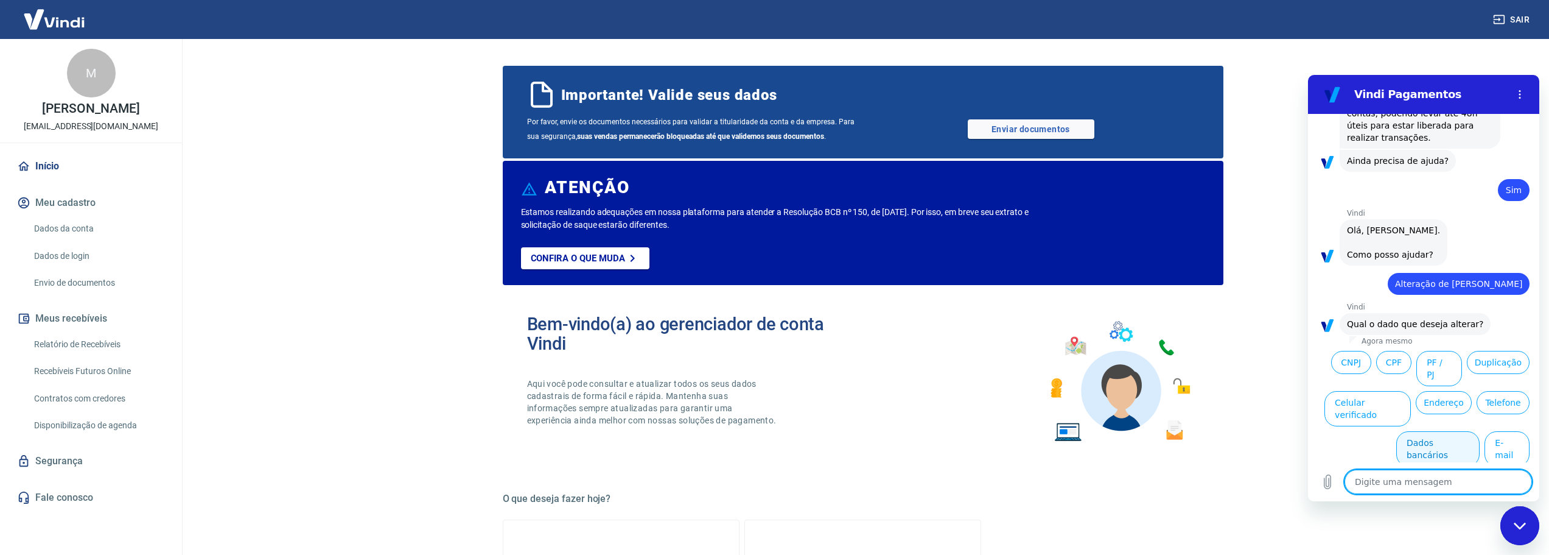
scroll to position [1256, 0]
click at [1372, 348] on button "CNPJ" at bounding box center [1351, 359] width 40 height 23
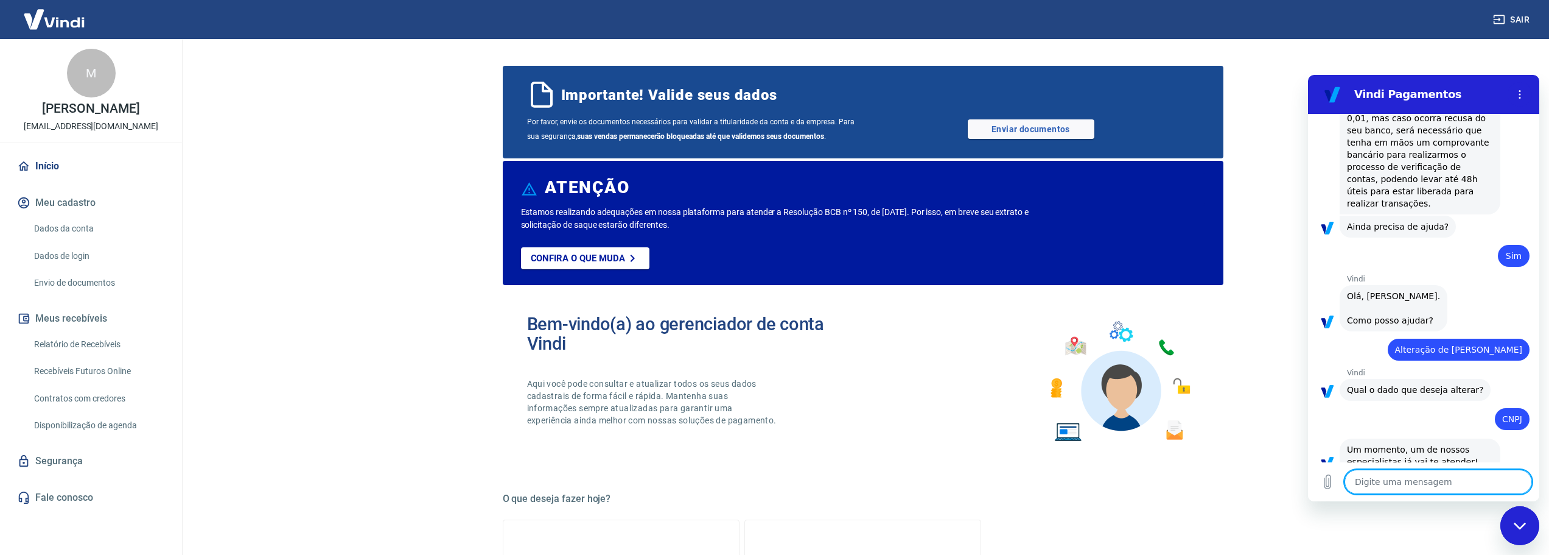
scroll to position [1242, 0]
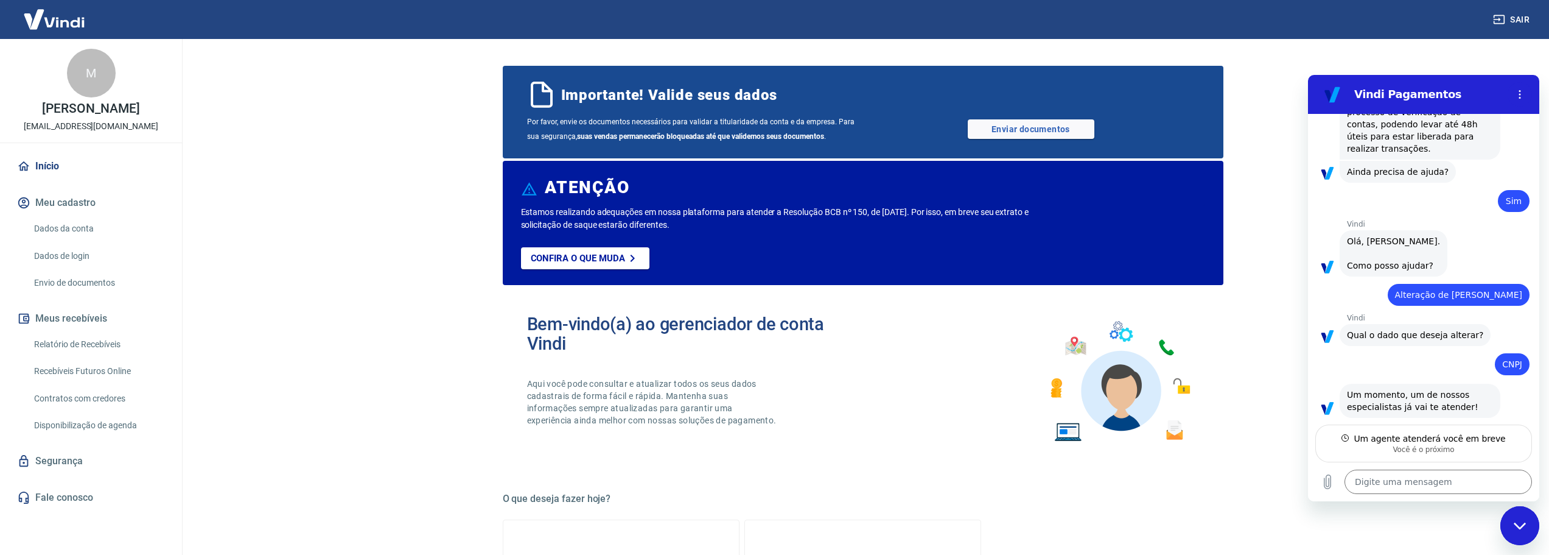
type textarea "x"
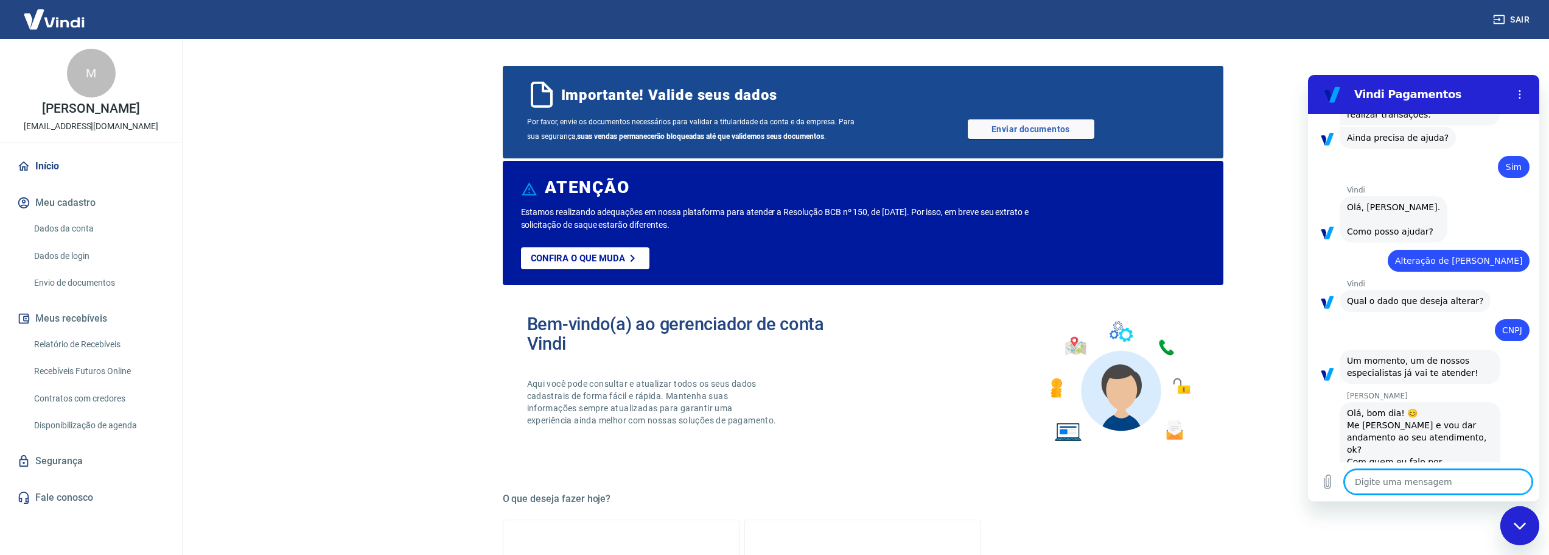
click at [1398, 474] on textarea at bounding box center [1438, 481] width 187 height 24
type textarea "M"
type textarea "x"
type textarea "Ma"
type textarea "x"
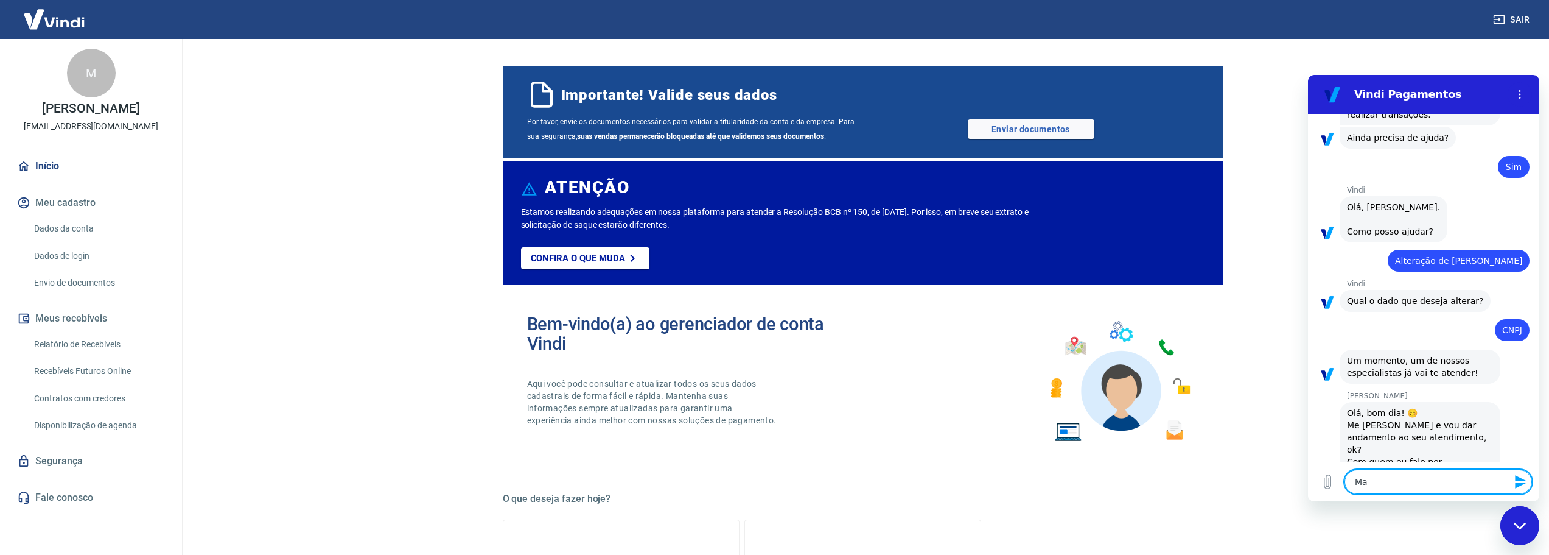
type textarea "Max"
type textarea "x"
type textarea "Maxi"
type textarea "x"
type textarea "Maxim"
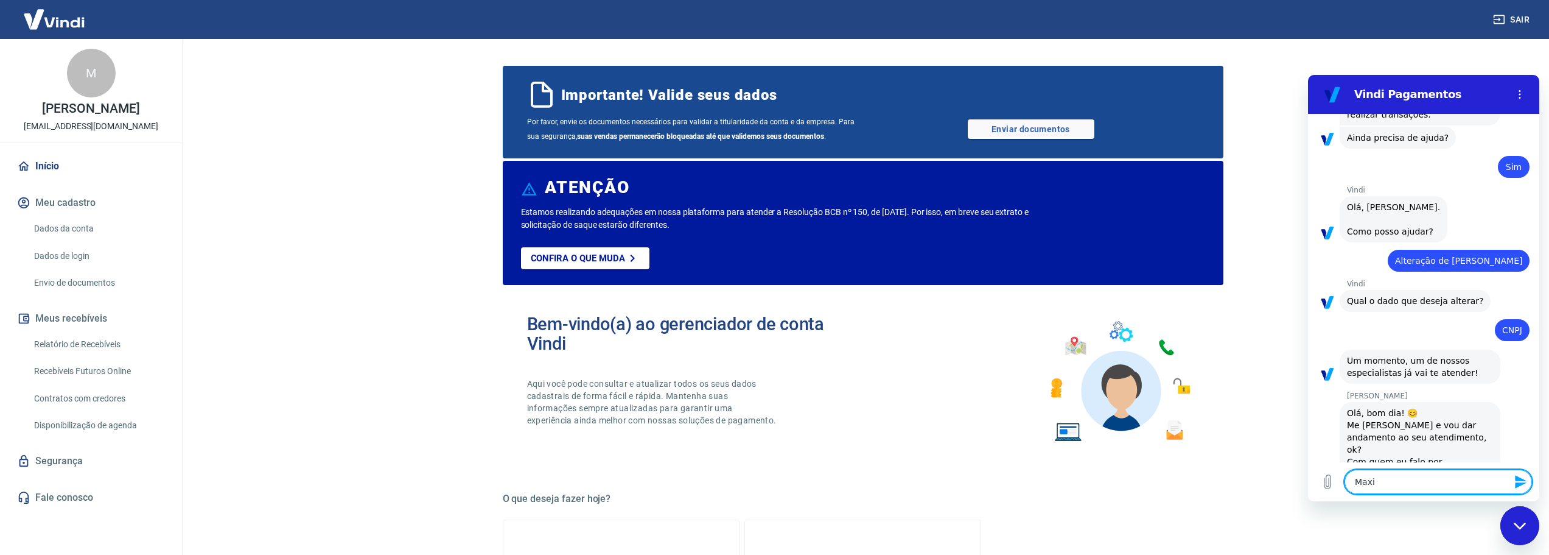
type textarea "x"
type textarea "Maximi"
type textarea "x"
type textarea "Maximil"
type textarea "x"
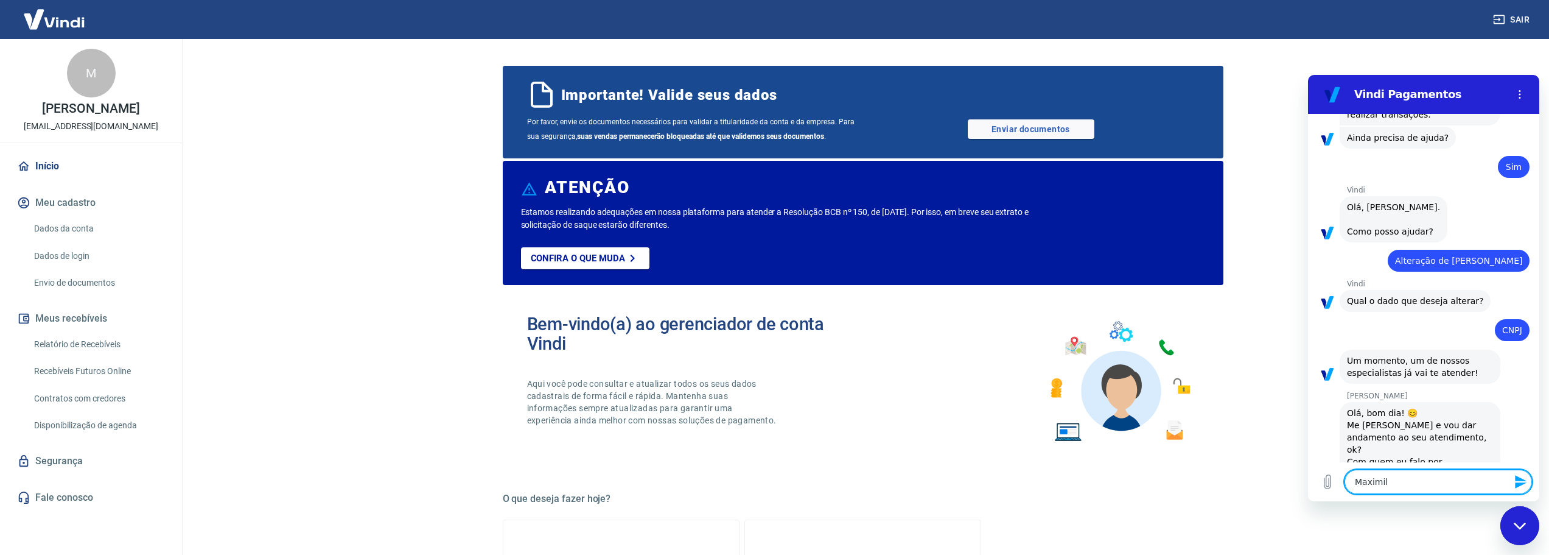
type textarea "Maximili"
type textarea "x"
type textarea "Maximilia"
type textarea "x"
type textarea "Maximilian"
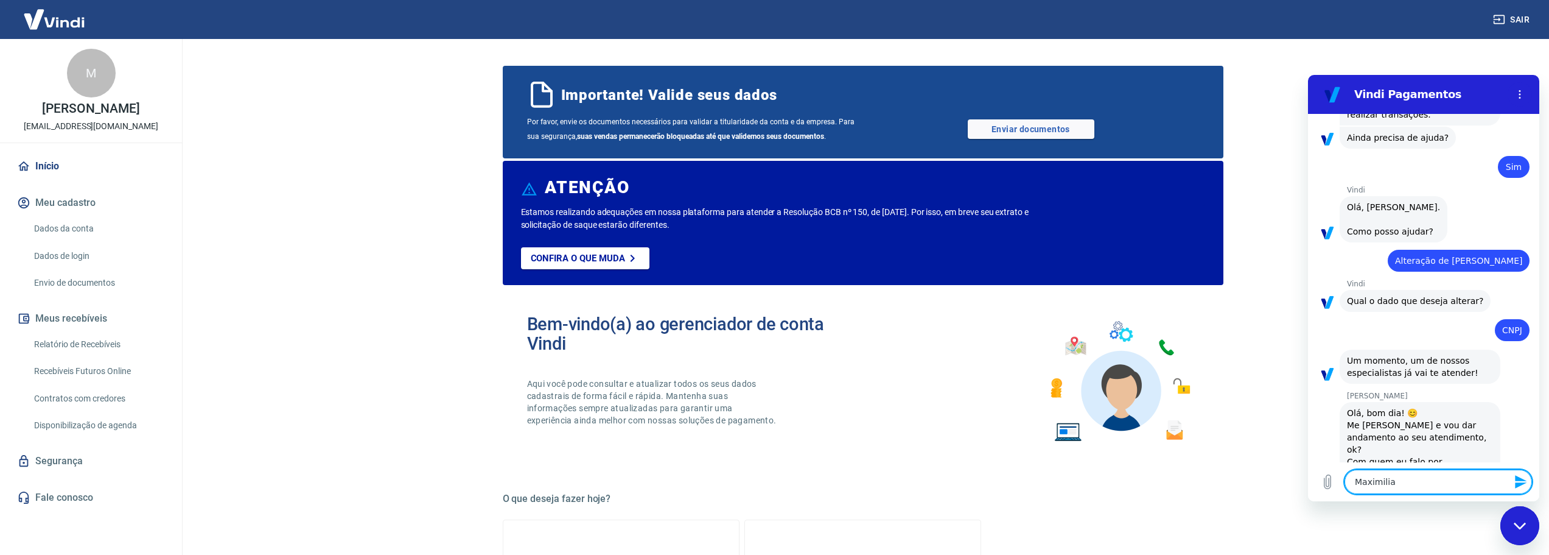
type textarea "x"
type textarea "Maximiliano"
type textarea "x"
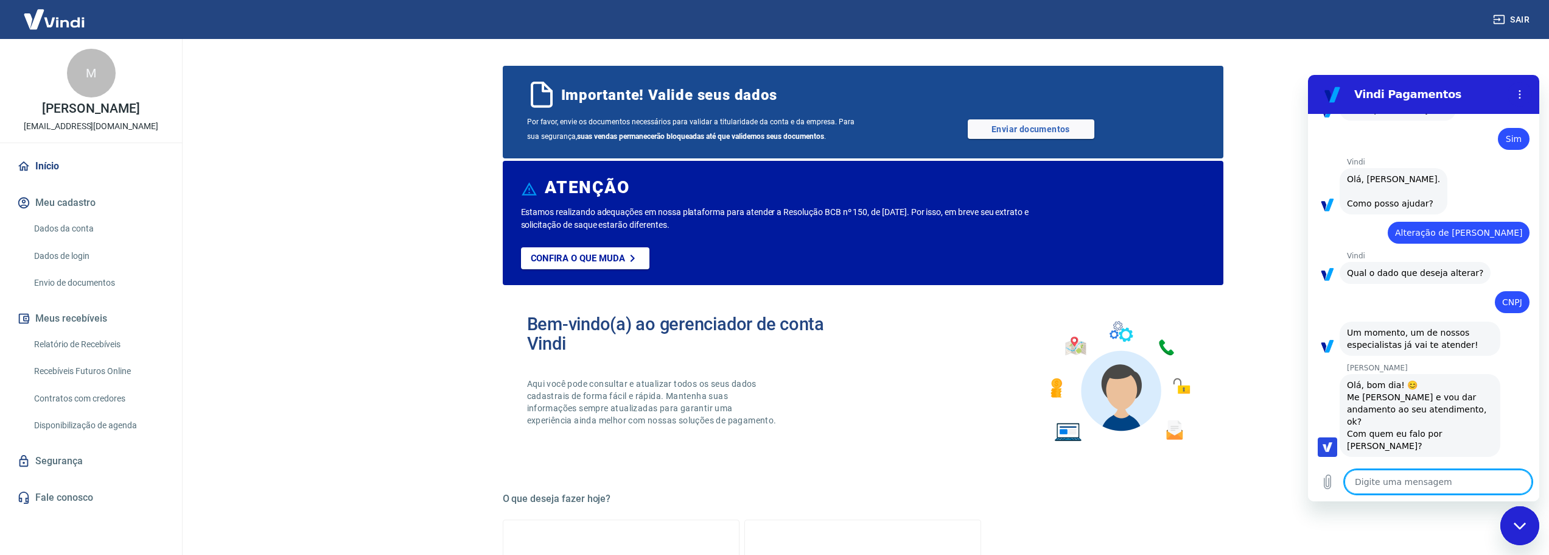
type textarea "x"
click at [1412, 482] on textarea at bounding box center [1438, 481] width 187 height 24
type textarea "A"
type textarea "x"
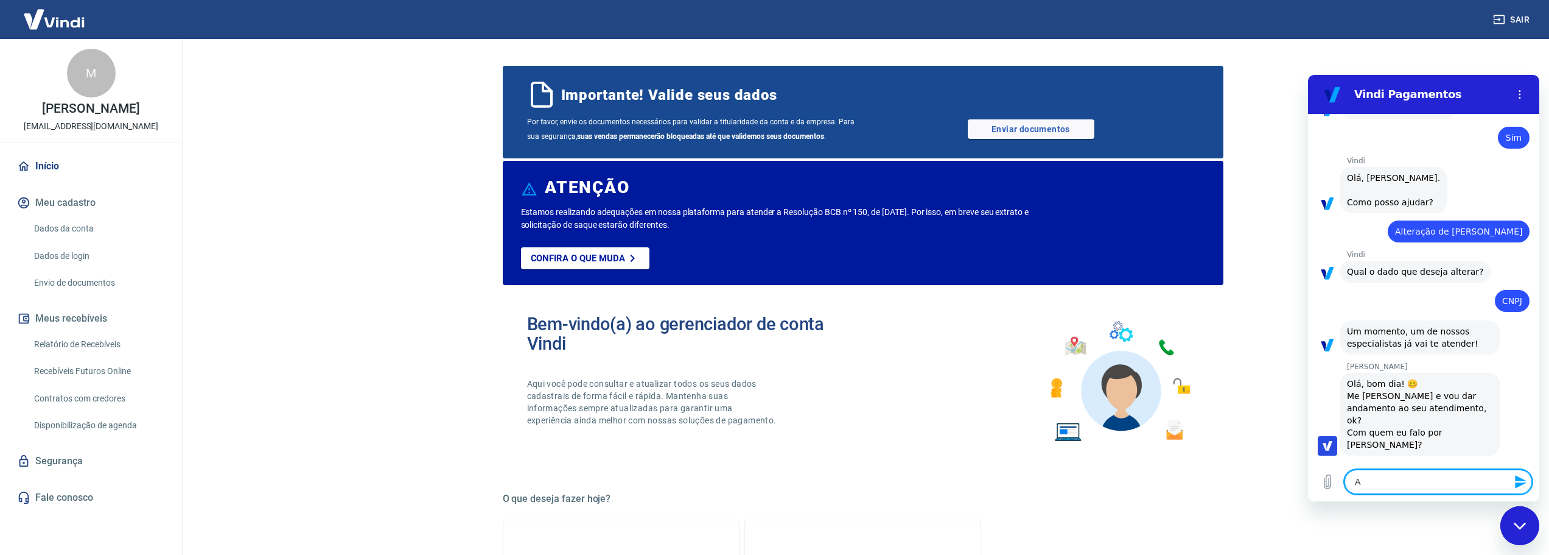
type textarea "An"
type textarea "x"
type textarea "And"
type textarea "x"
type textarea "Andr"
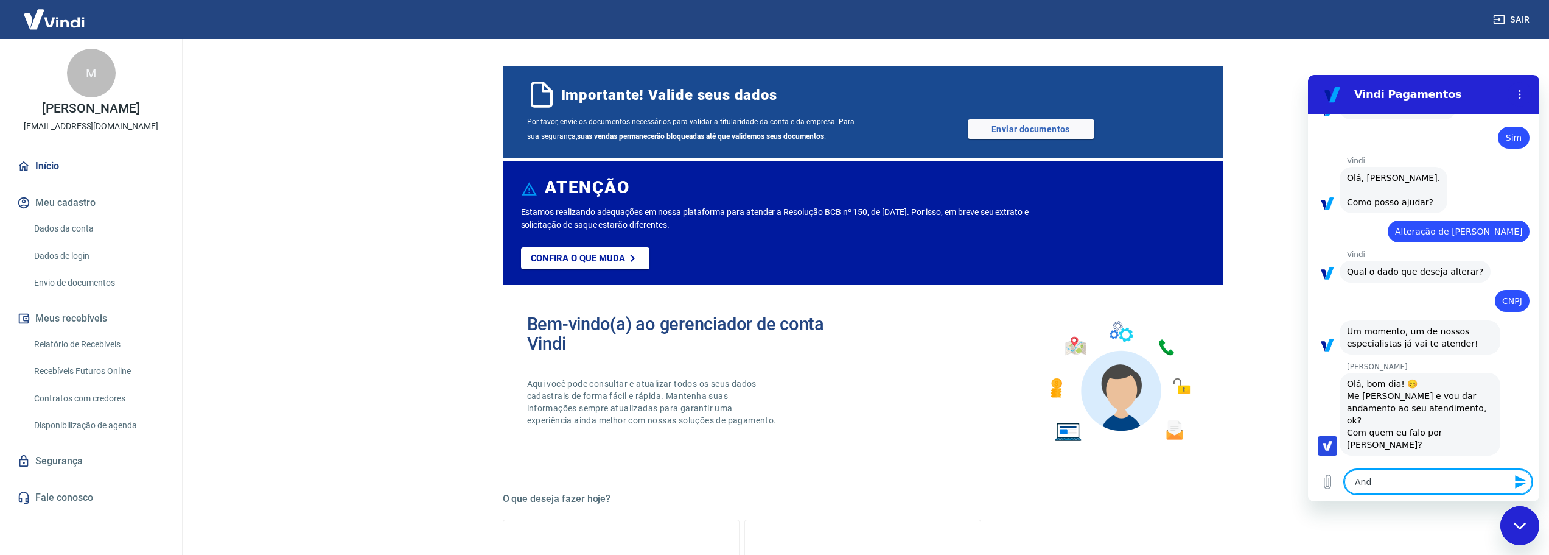
type textarea "x"
type textarea "Andre"
type textarea "x"
type textarea "Andrez"
type textarea "x"
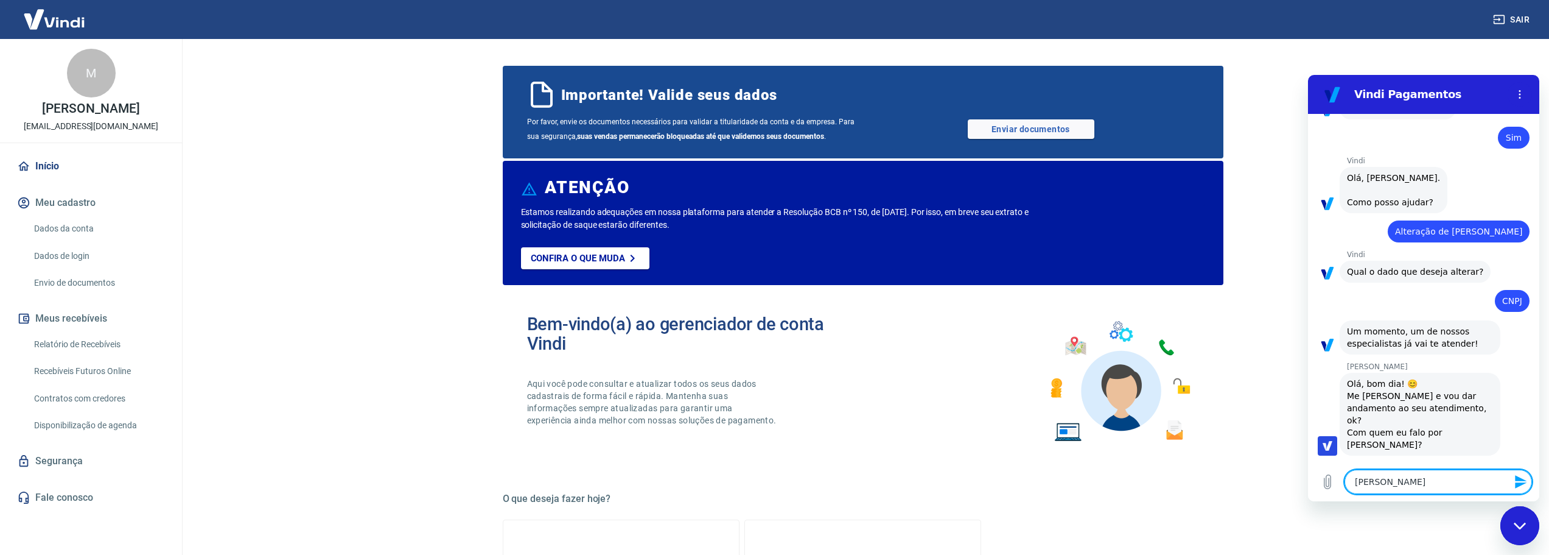
type textarea "Andrezz"
type textarea "x"
type textarea "Andrezza"
type textarea "x"
type textarea "Andrezza,"
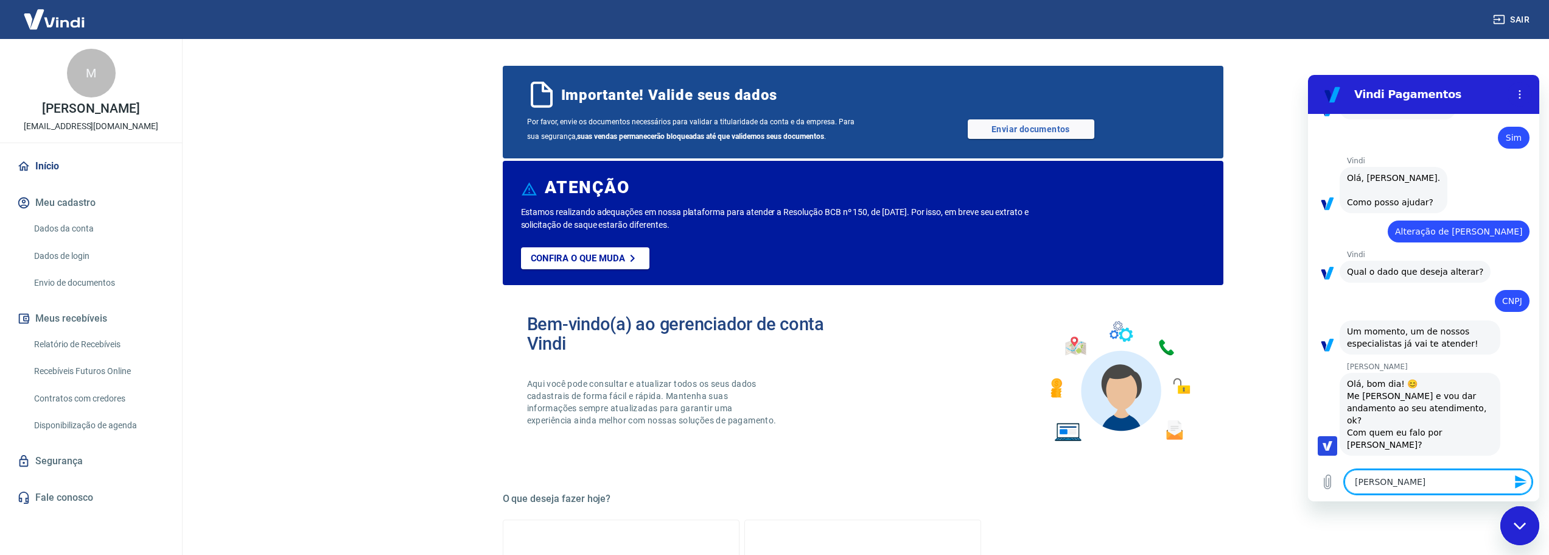
type textarea "x"
type textarea "Andrezza,"
type textarea "x"
type textarea "Andrezza, n"
type textarea "x"
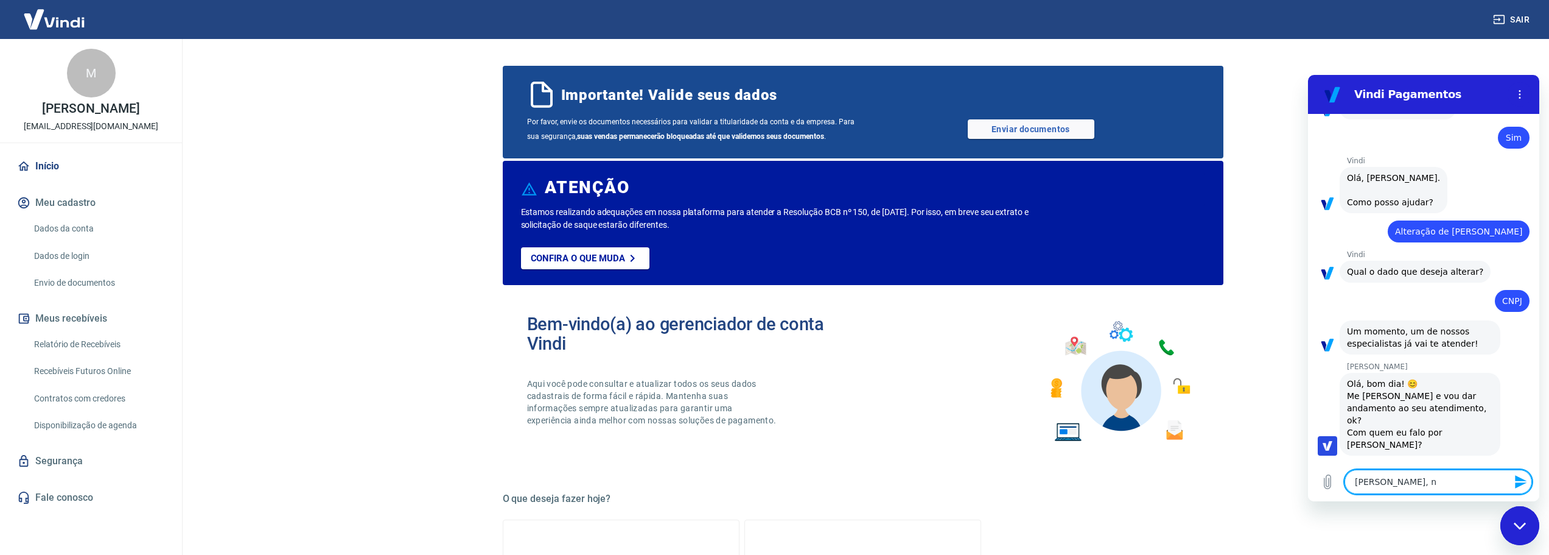
type textarea "Andrezza, no"
type textarea "x"
type textarea "Andrezza, no"
type textarea "x"
type textarea "Andrezza, no p"
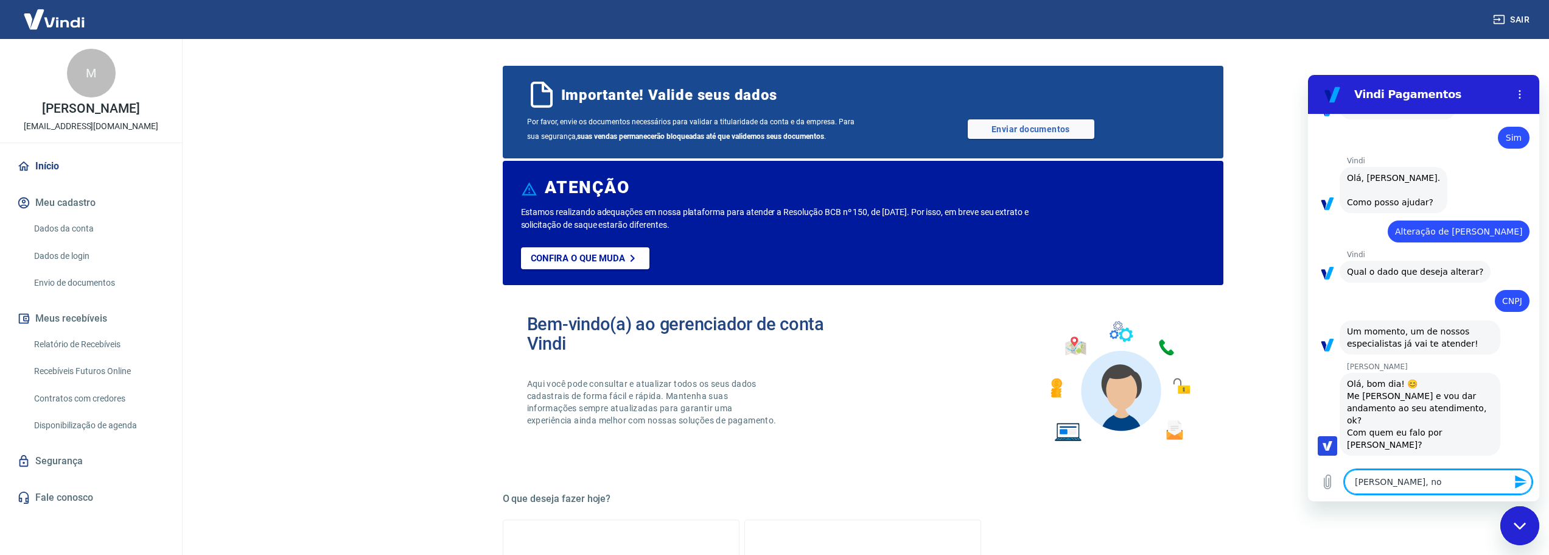
type textarea "x"
type textarea "Andrezza, no pr"
type textarea "x"
type textarea "Andrezza, no pro"
type textarea "x"
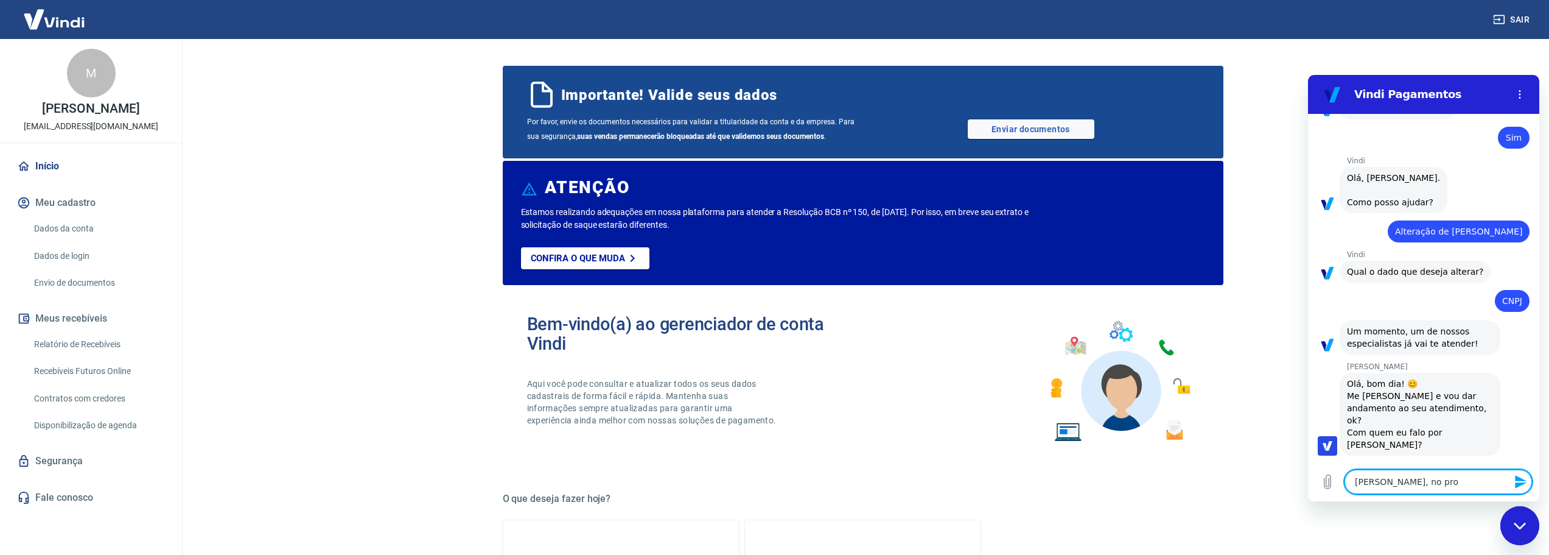
type textarea "Andrezza, no proc"
type textarea "x"
type textarea "Andrezza, no proce"
type textarea "x"
type textarea "Andrezza, no proces"
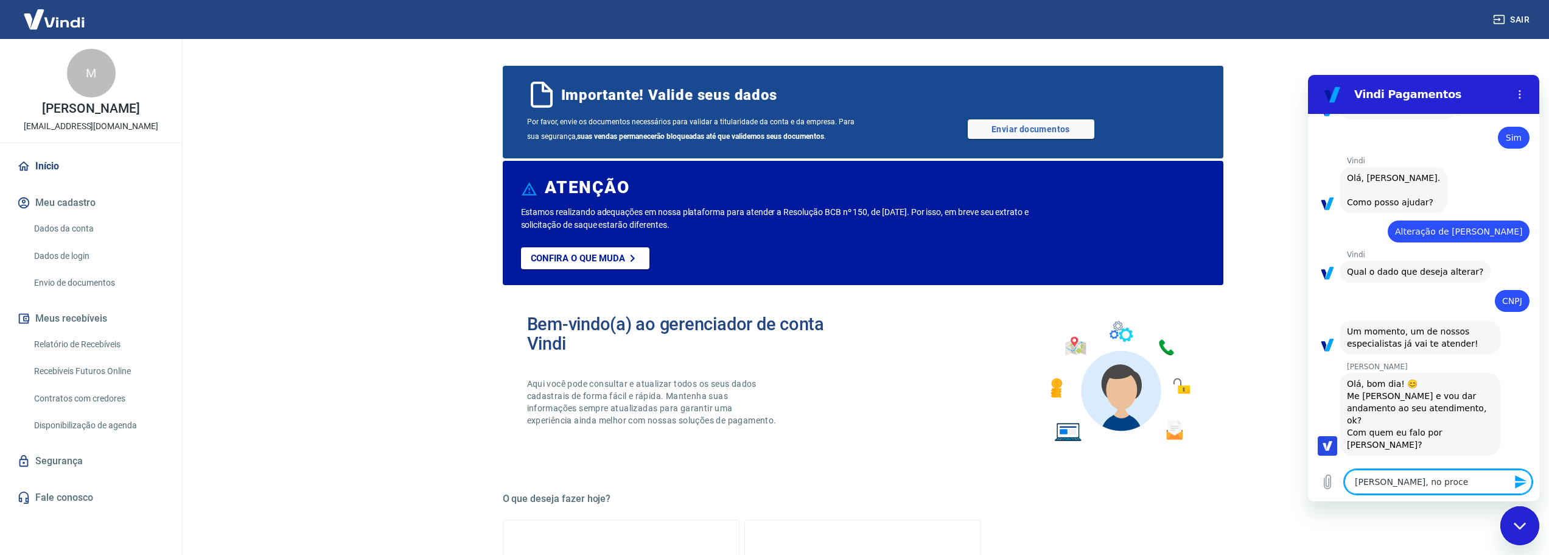
type textarea "x"
type textarea "Andrezza, no process"
type textarea "x"
type textarea "Andrezza, no processo"
type textarea "x"
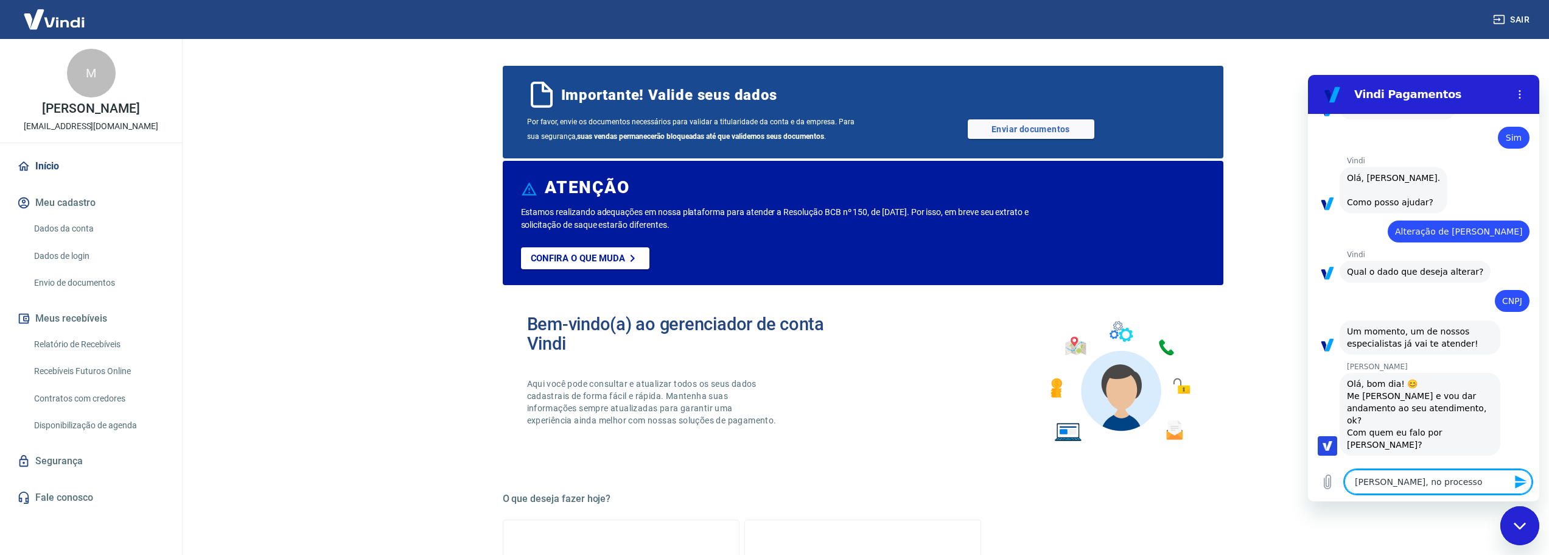
type textarea "Andrezza, no processo"
type textarea "x"
type textarea "Andrezza, no processo d"
type textarea "x"
type textarea "Andrezza, no processo de"
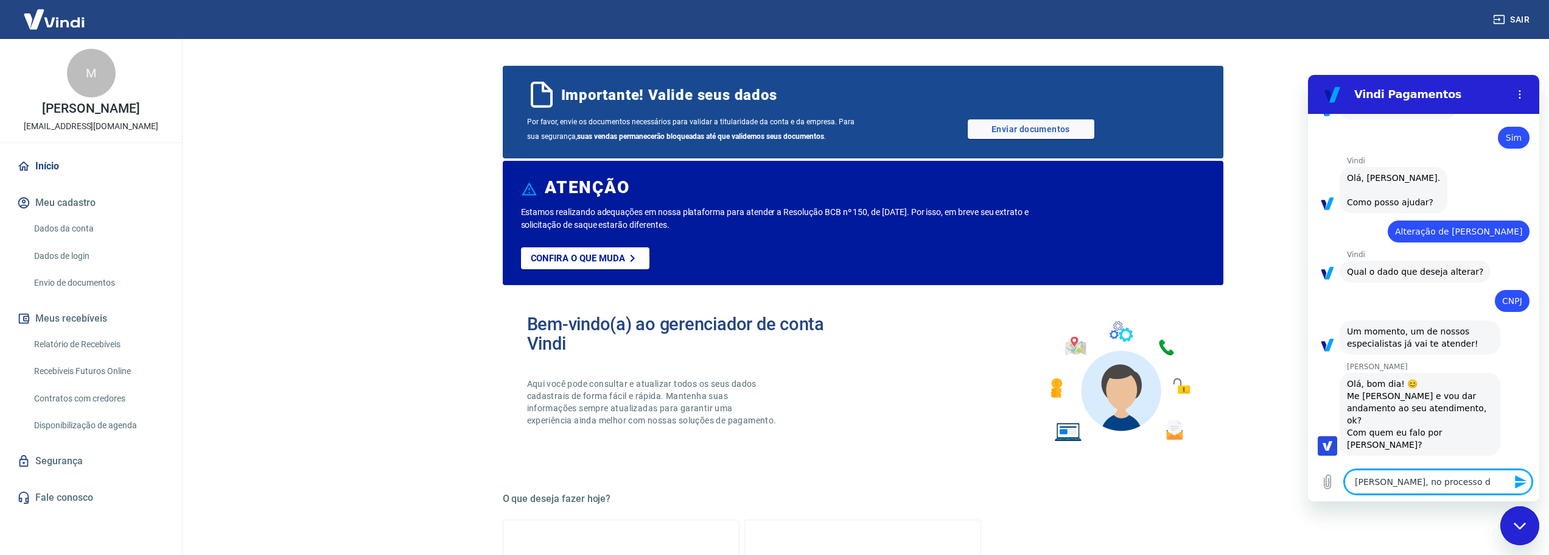
type textarea "x"
type textarea "Andrezza, no processo de"
type textarea "x"
type textarea "Andrezza, no processo de v"
type textarea "x"
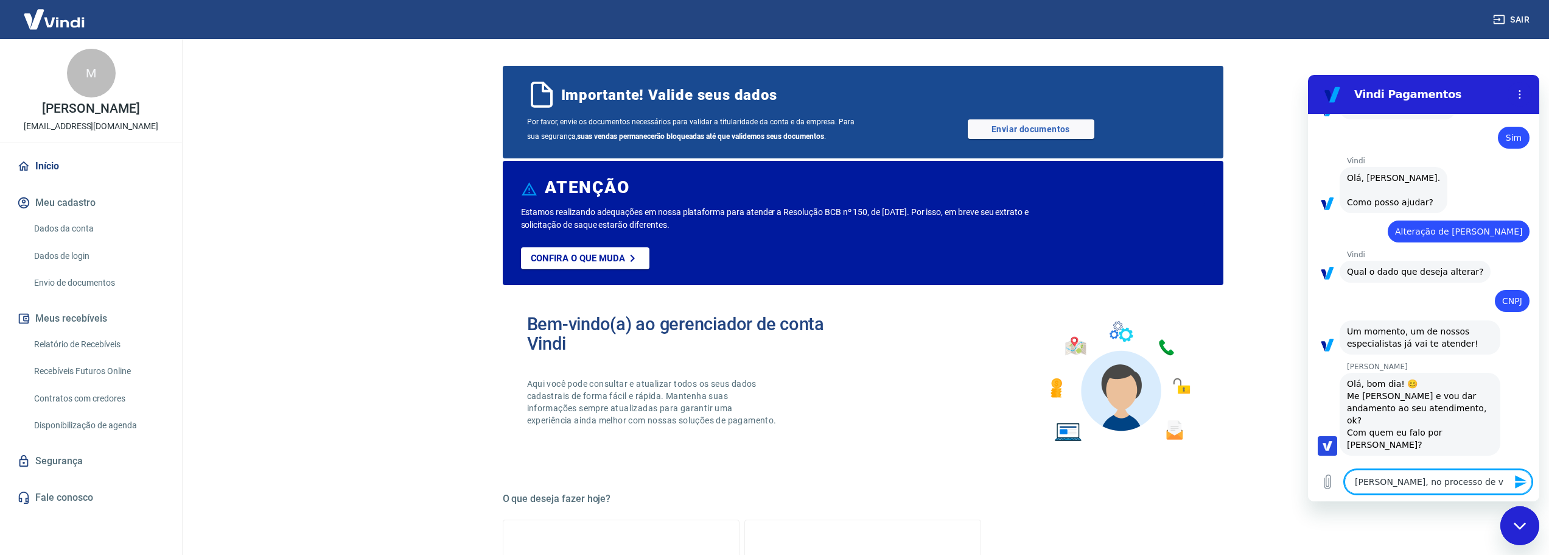
type textarea "Andrezza, no processo de va"
type textarea "x"
type textarea "Andrezza, no processo de val"
type textarea "x"
type textarea "Andrezza, no processo de vali"
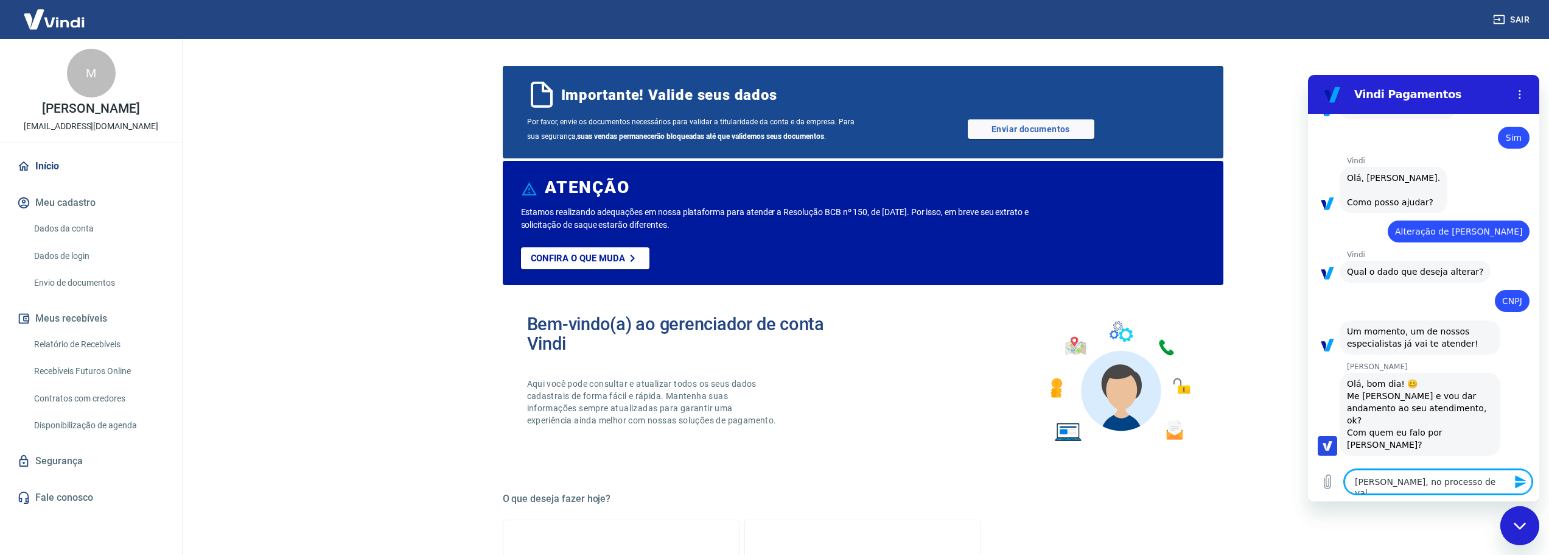
type textarea "x"
type textarea "Andrezza, no processo de valid"
type textarea "x"
type textarea "Andrezza, no processo de valida"
type textarea "x"
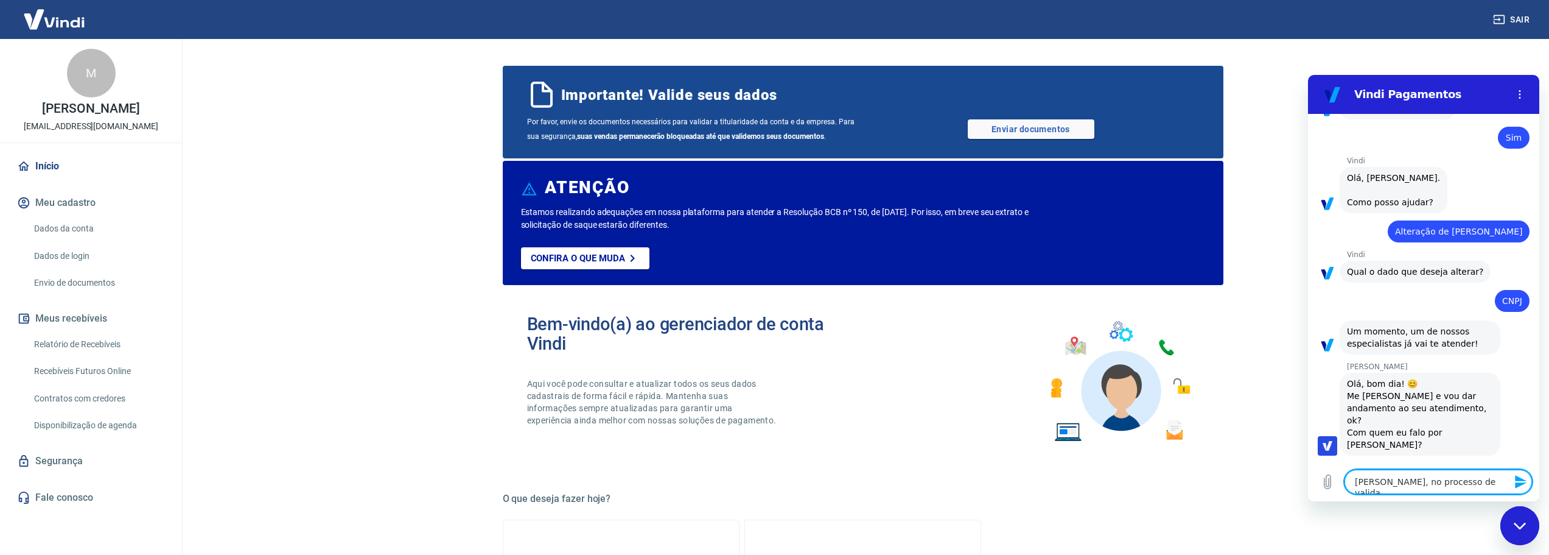
type textarea "Andrezza, no processo de validaç"
type textarea "x"
type textarea "Andrezza, no processo de validaçã"
type textarea "x"
type textarea "Andrezza, no processo de validação"
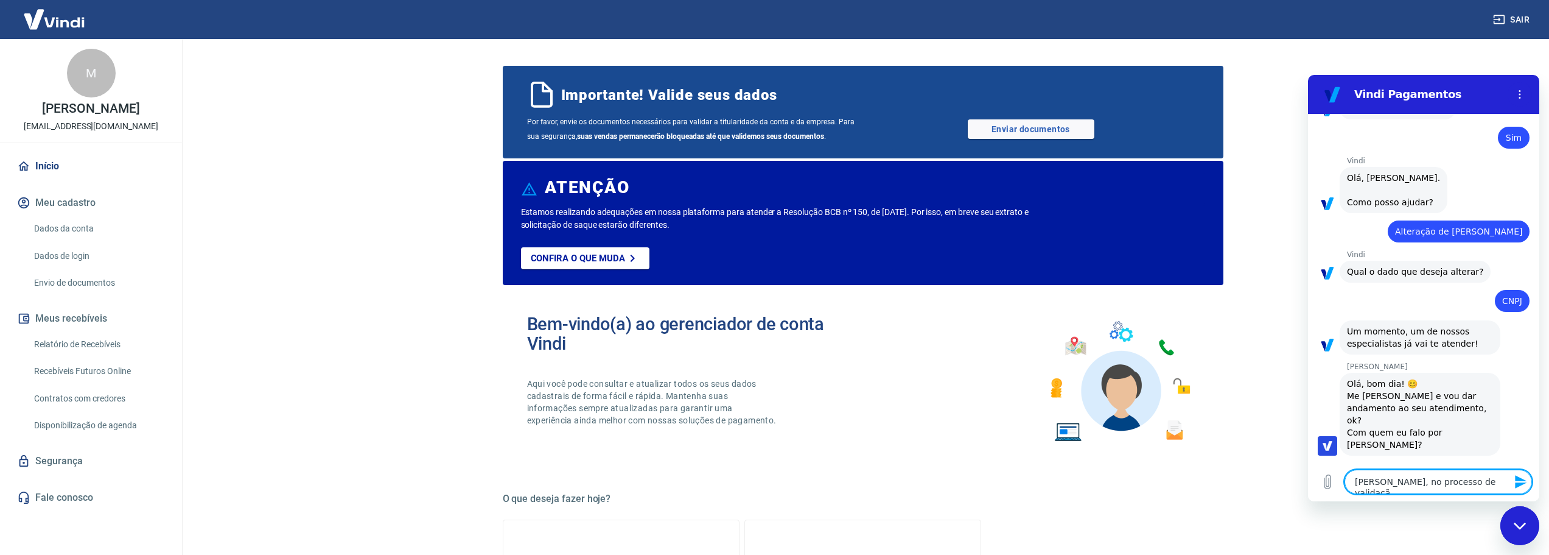
type textarea "x"
type textarea "Andrezza, no processo de validação"
type textarea "x"
type textarea "Andrezza, no processo de validação d"
type textarea "x"
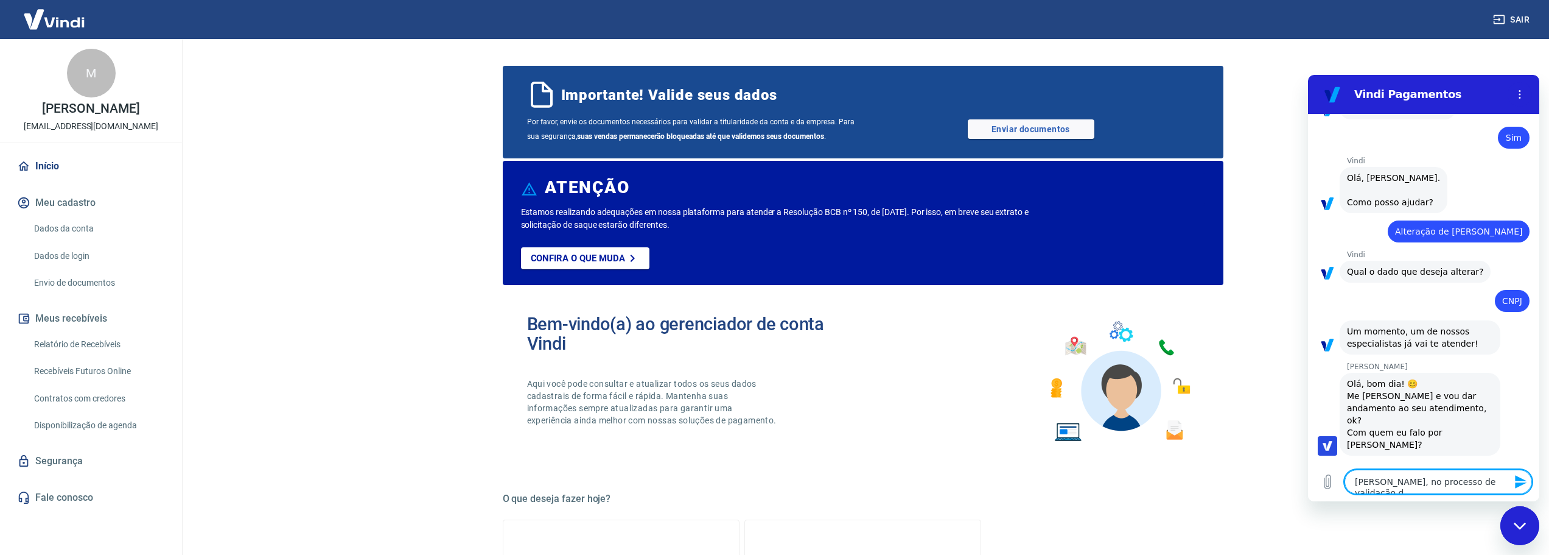
type textarea "Andrezza, no processo de validação do"
type textarea "x"
type textarea "Andrezza, no processo de validação dos"
type textarea "x"
type textarea "Andrezza, no processo de validação dos"
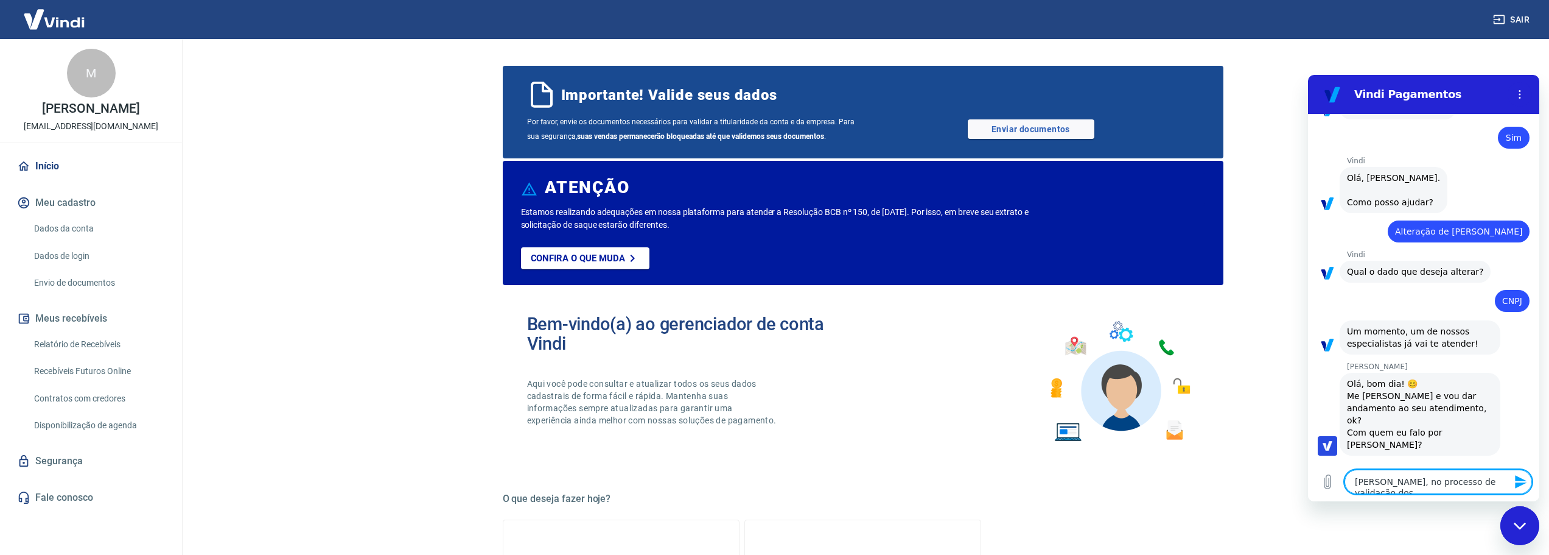
type textarea "x"
type textarea "Andrezza, no processo de validação dos d"
type textarea "x"
type textarea "Andrezza, no processo de validação dos da"
type textarea "x"
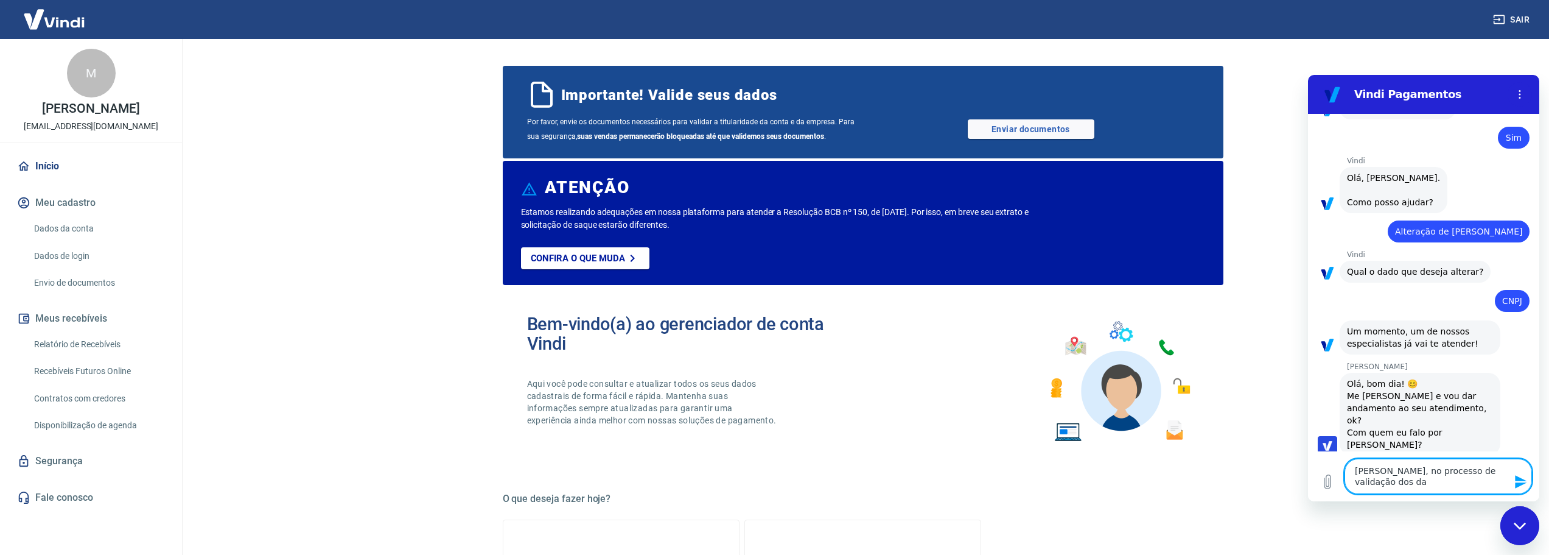
type textarea "Andrezza, no processo de validação dos dad"
type textarea "x"
type textarea "Andrezza, no processo de validação dos dado"
type textarea "x"
type textarea "Andrezza, no processo de validação dos dados"
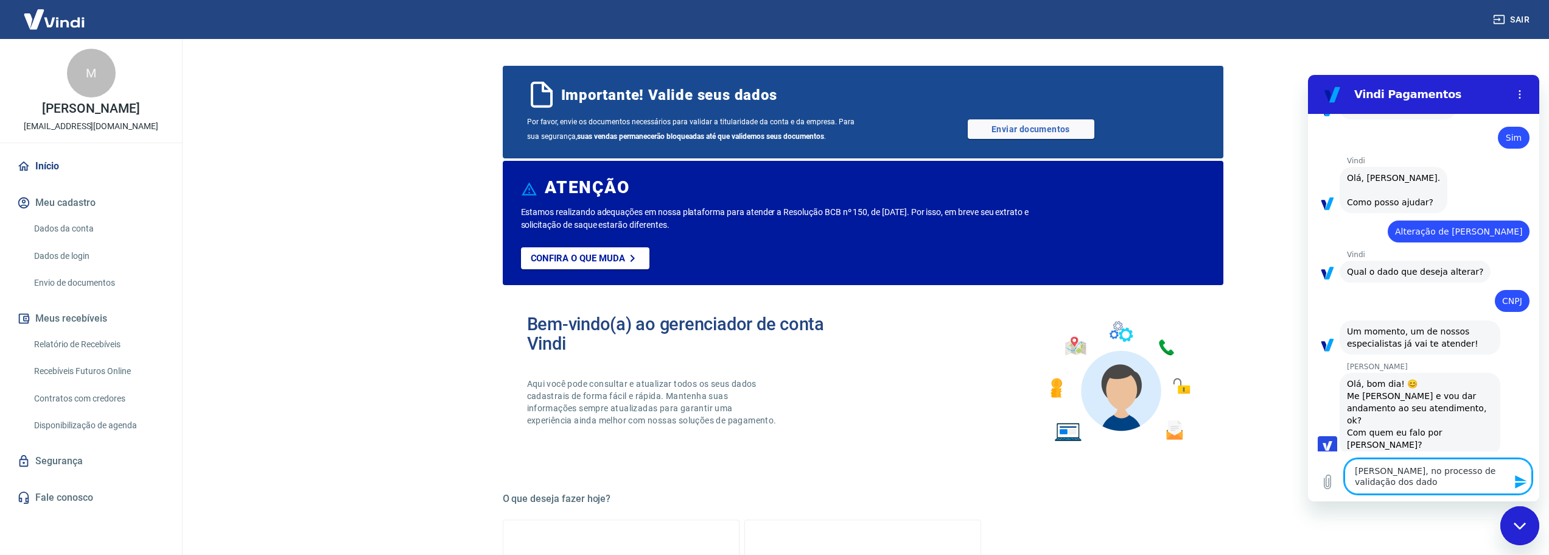
type textarea "x"
type textarea "Andrezza, no processo de validação dos dados"
type textarea "x"
type textarea "Andrezza, no processo de validação dos dados b"
type textarea "x"
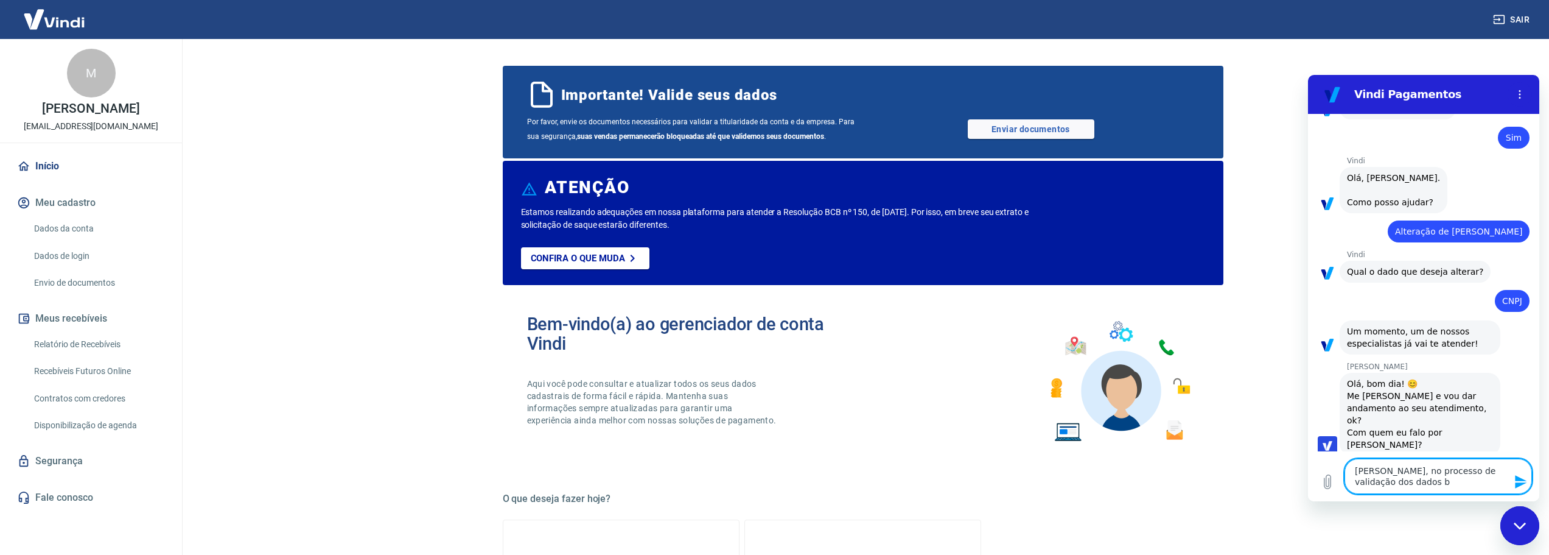
type textarea "Andrezza, no processo de validação dos dados ba"
type textarea "x"
type textarea "Andrezza, no processo de validação dos dados ban"
type textarea "x"
type textarea "Andrezza, no processo de validação dos dados banc"
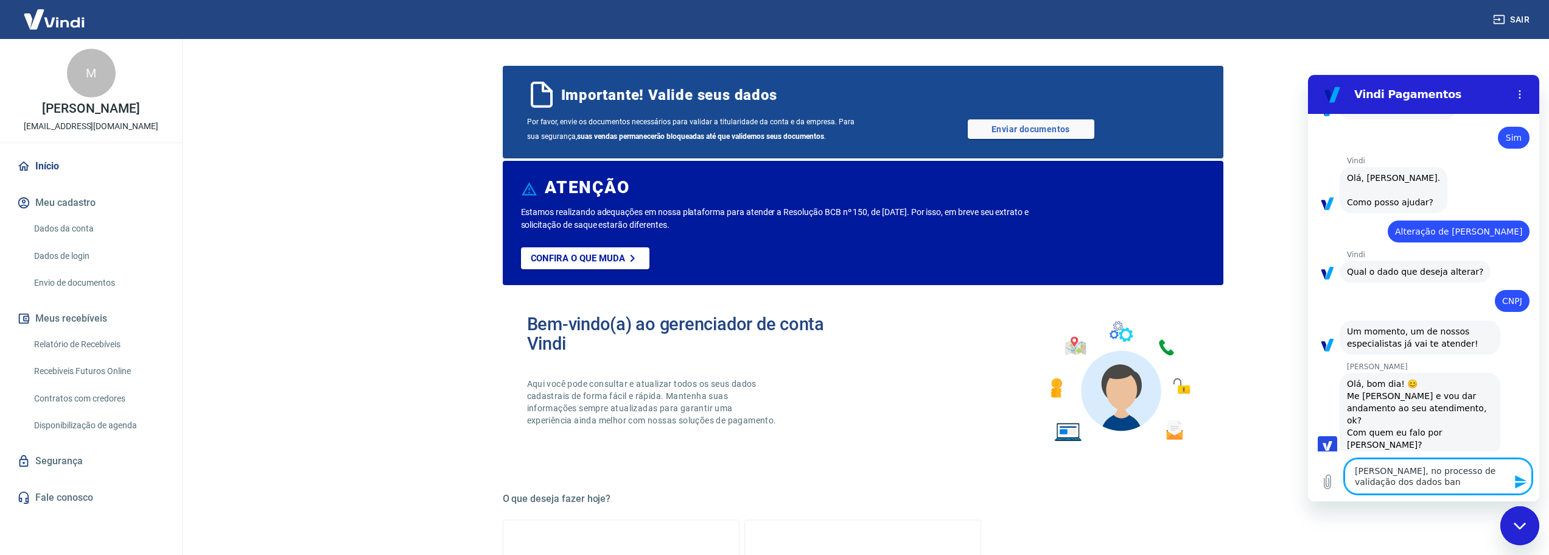
type textarea "x"
type textarea "Andrezza, no processo de validação dos dados bancá"
type textarea "x"
type textarea "Andrezza, no processo de validação dos dados bancár"
type textarea "x"
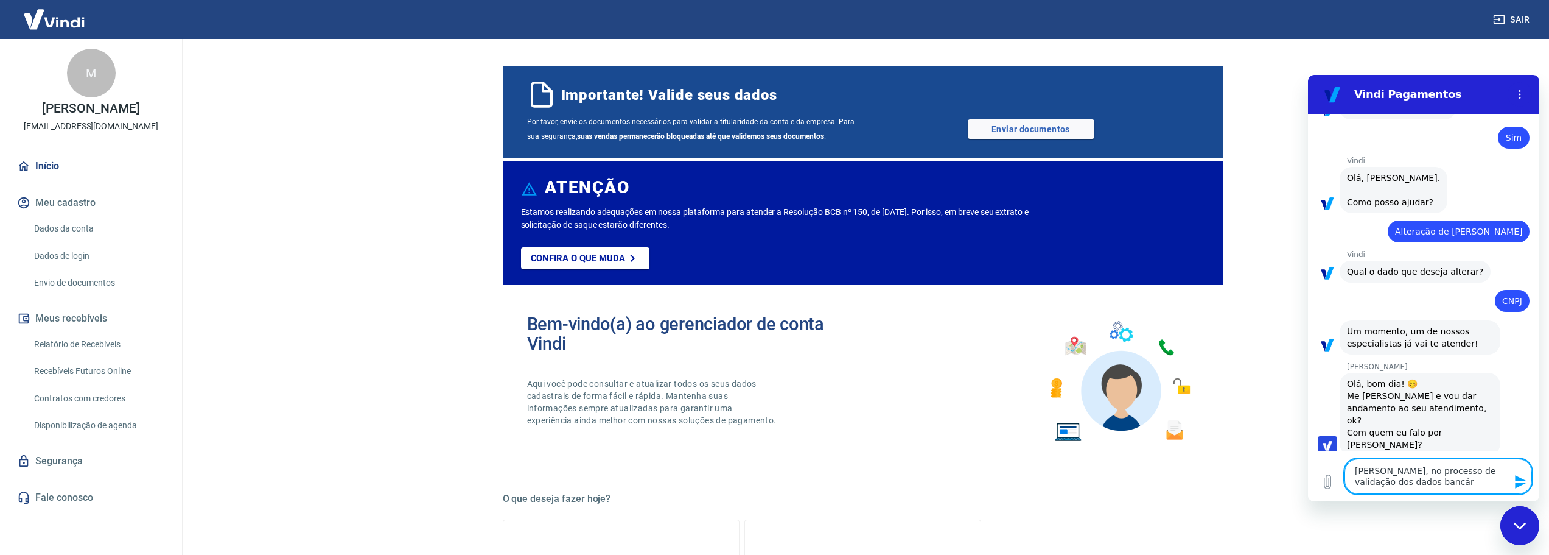
type textarea "Andrezza, no processo de validação dos dados bancári"
type textarea "x"
type textarea "Andrezza, no processo de validação dos dados bancário"
type textarea "x"
type textarea "Andrezza, no processo de validação dos dados bancários"
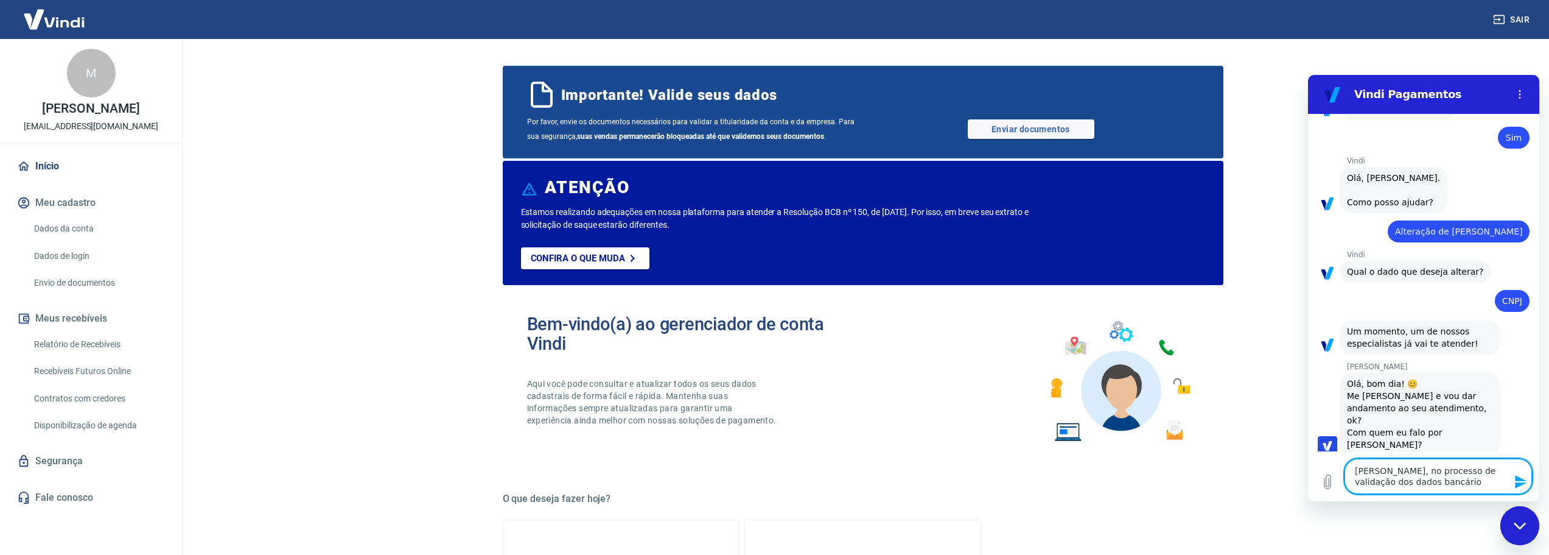
type textarea "x"
type textarea "Andrezza, no processo de validação dos dados bancários,"
type textarea "x"
type textarea "Andrezza, no processo de validação dos dados bancários,"
type textarea "x"
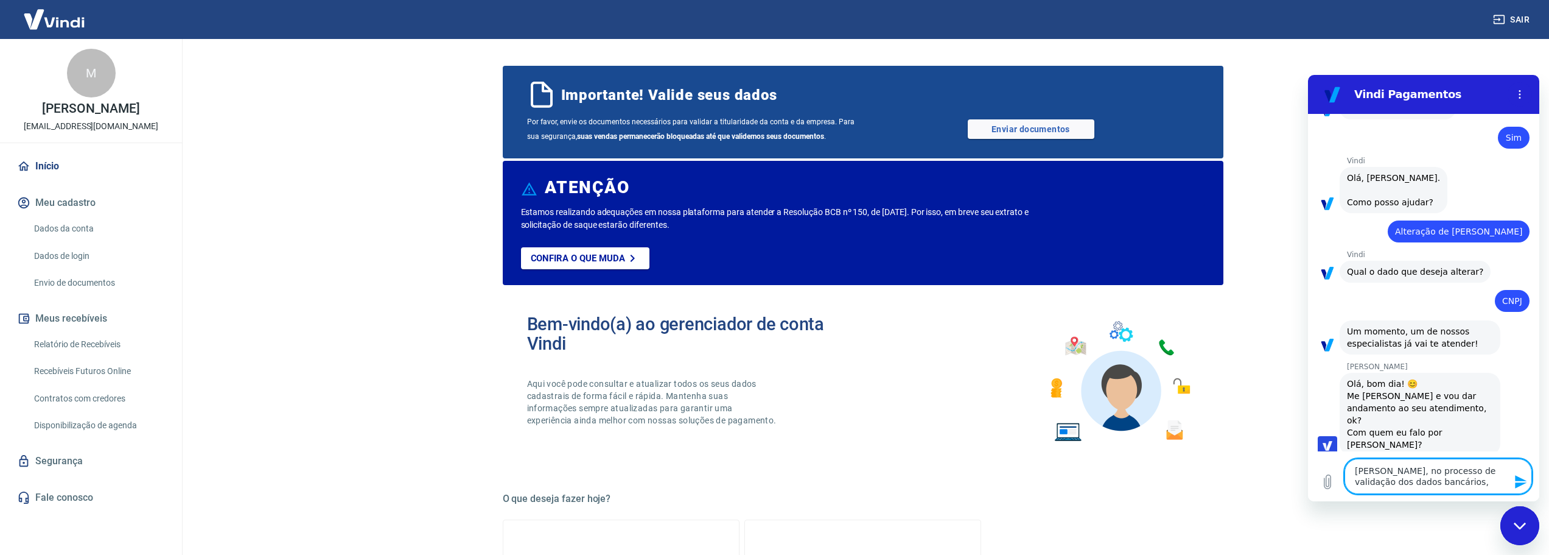
type textarea "Andrezza, no processo de validação dos dados bancários, o"
type textarea "x"
type textarea "Andrezza, no processo de validação dos dados bancários, o"
type textarea "x"
type textarea "Andrezza, no processo de validação dos dados bancários, o m"
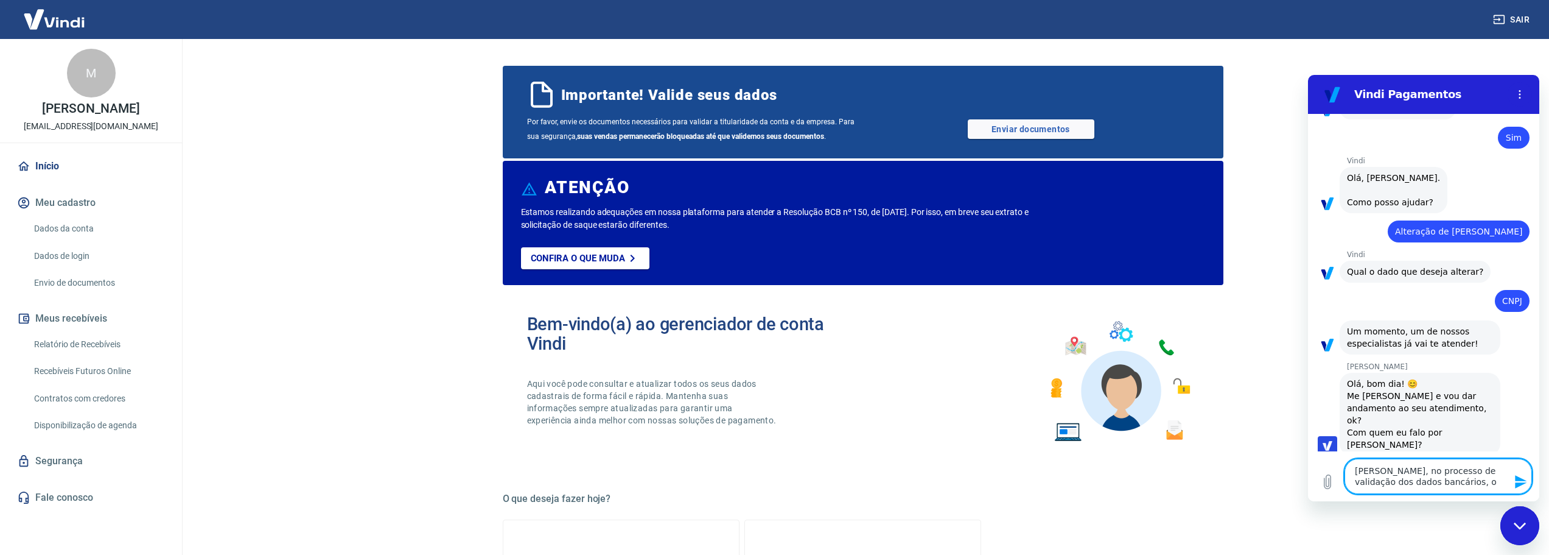
type textarea "x"
type textarea "Andrezza, no processo de validação dos dados bancários, o me"
type textarea "x"
type textarea "Andrezza, no processo de validação dos dados bancários, o meu"
type textarea "x"
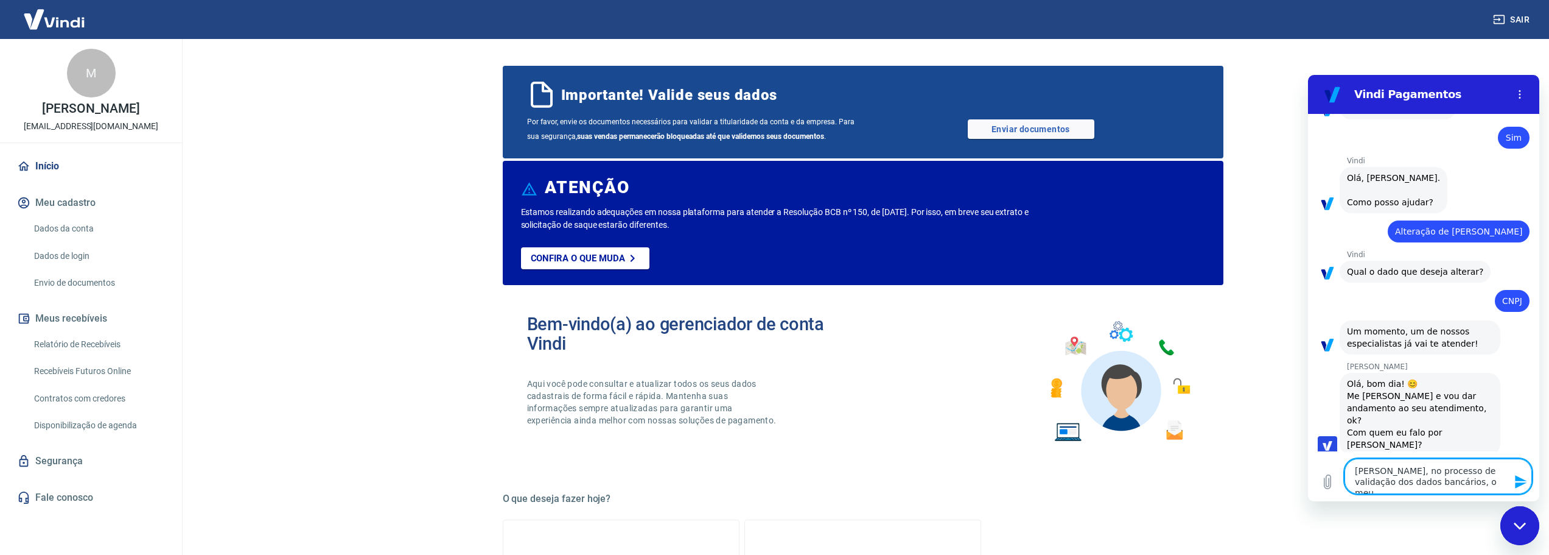
type textarea "Andrezza, no processo de validação dos dados bancários, o meu"
type textarea "x"
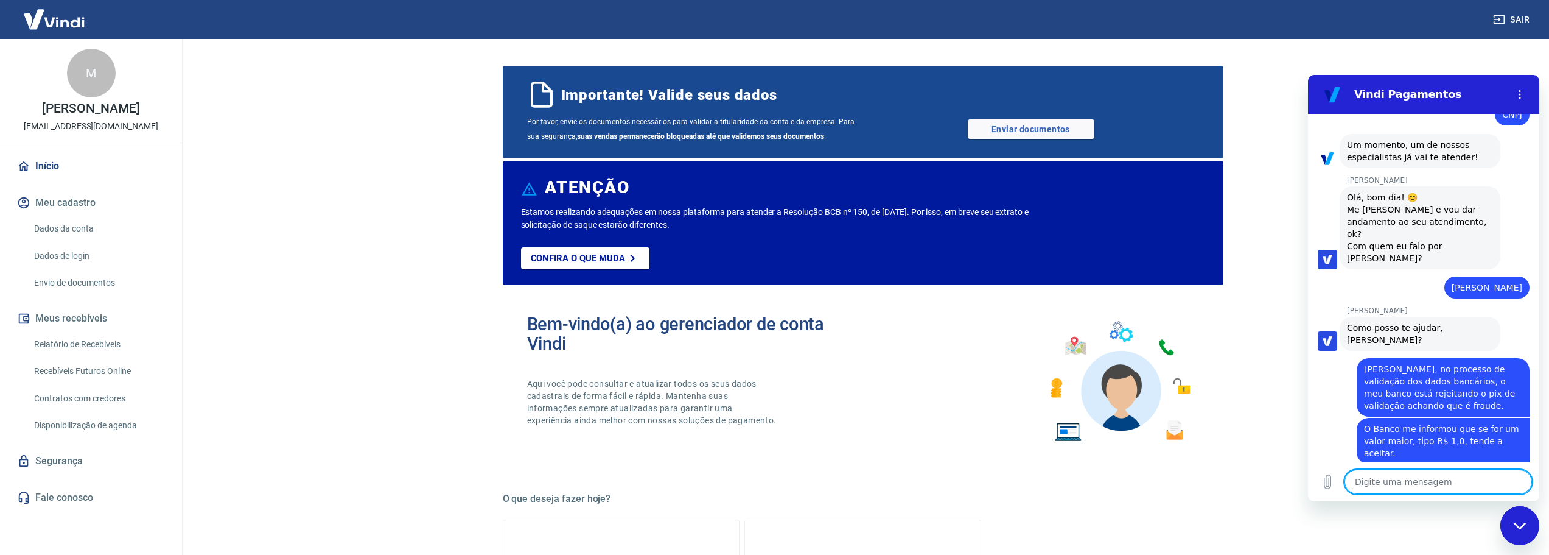
scroll to position [1495, 0]
click at [1437, 486] on textarea at bounding box center [1438, 481] width 187 height 24
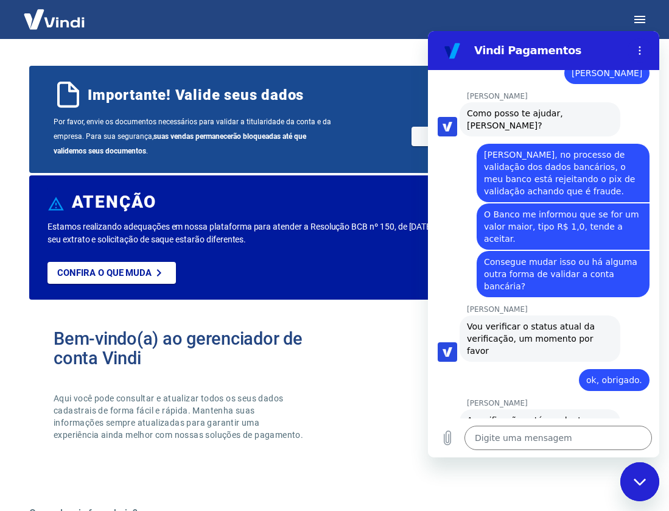
scroll to position [1665, 0]
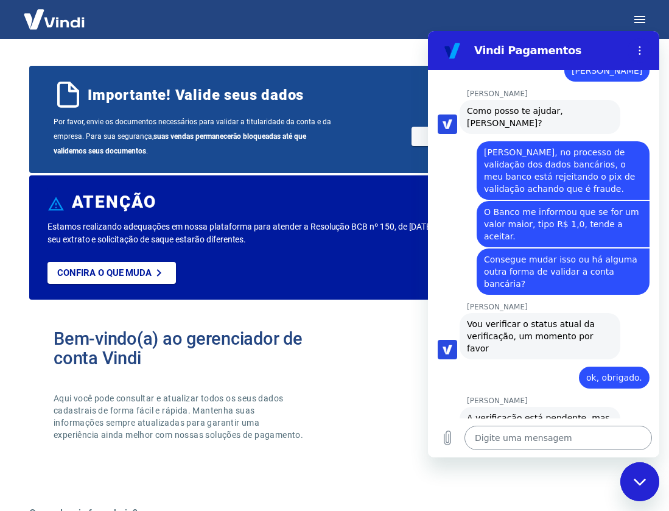
click at [578, 443] on textarea at bounding box center [557, 438] width 187 height 24
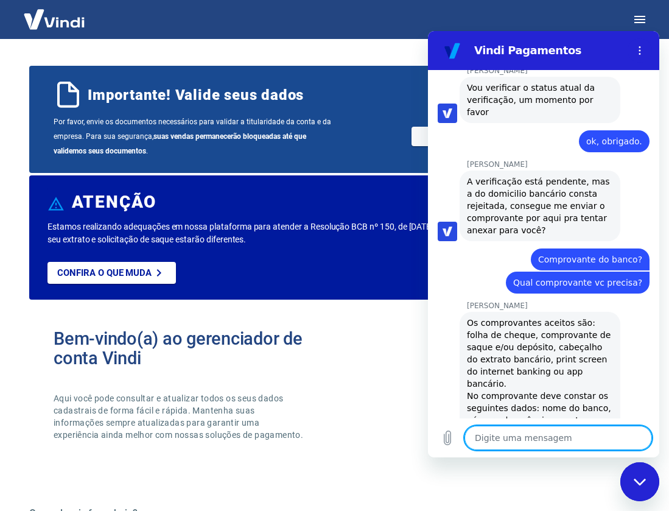
scroll to position [1904, 0]
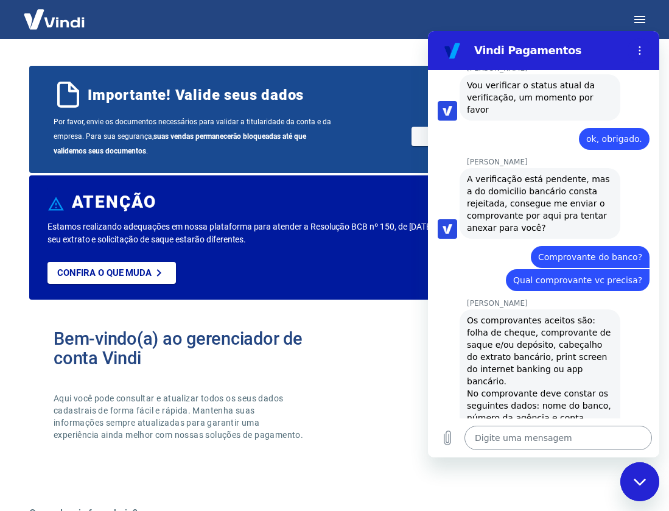
click at [514, 435] on textarea at bounding box center [557, 438] width 187 height 24
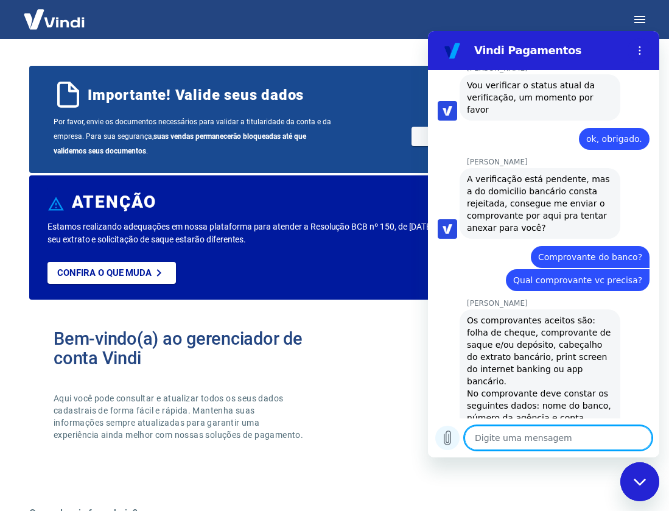
click at [446, 439] on icon "Carregar arquivo" at bounding box center [447, 438] width 7 height 14
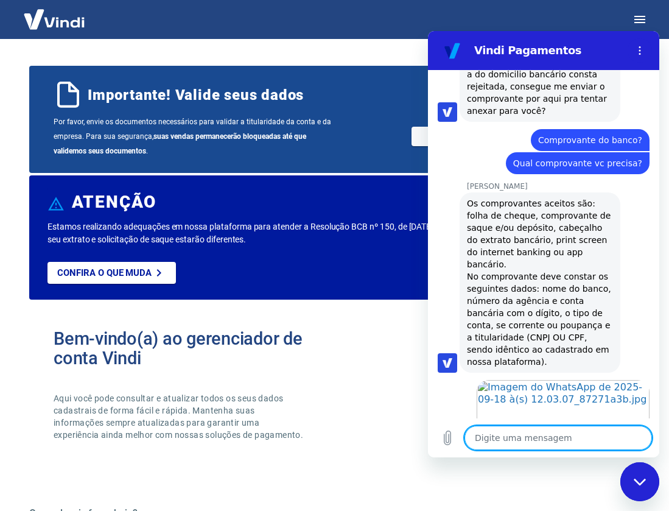
scroll to position [2023, 0]
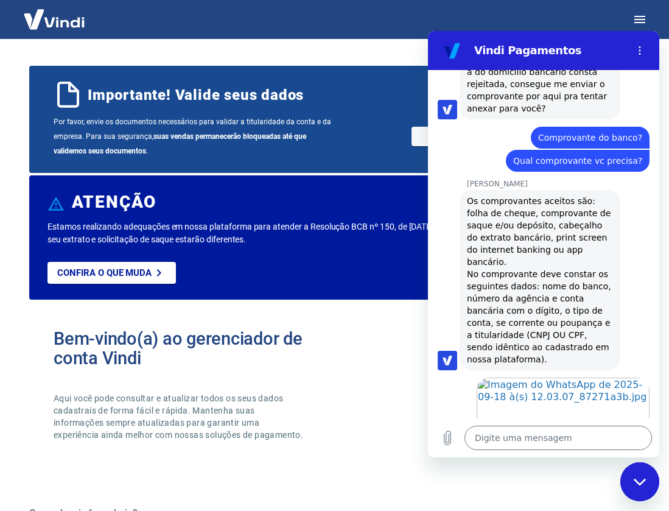
click at [467, 466] on div "diz: Andrezza?" at bounding box center [539, 477] width 222 height 23
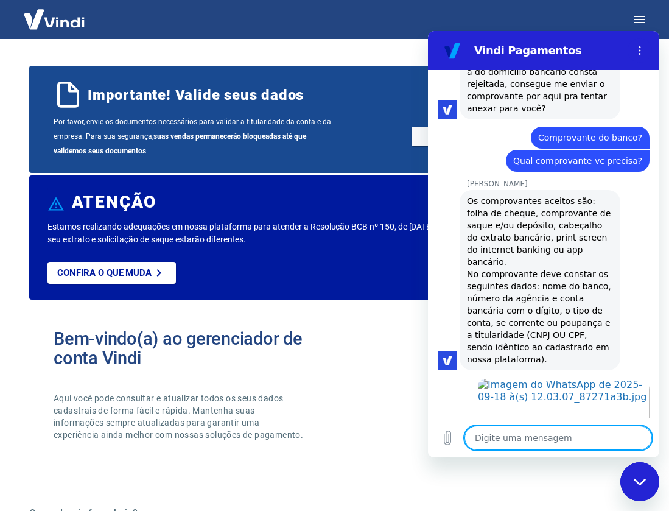
click at [533, 440] on textarea at bounding box center [557, 438] width 187 height 24
click at [545, 433] on textarea at bounding box center [557, 438] width 187 height 24
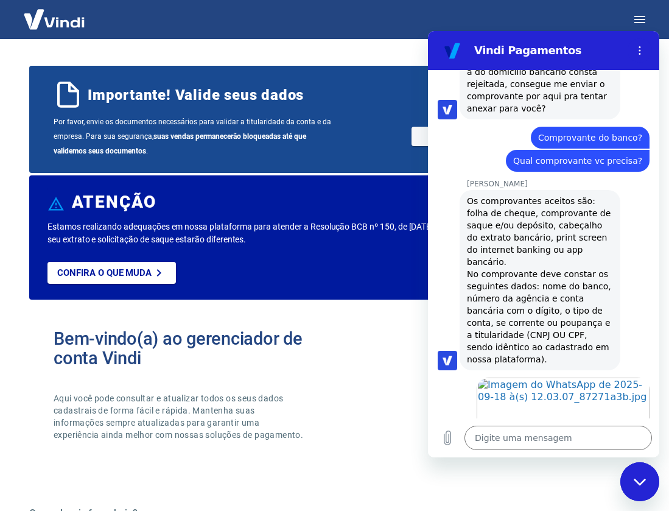
click at [443, 370] on div "Abrir em nova aba" at bounding box center [539, 418] width 222 height 96
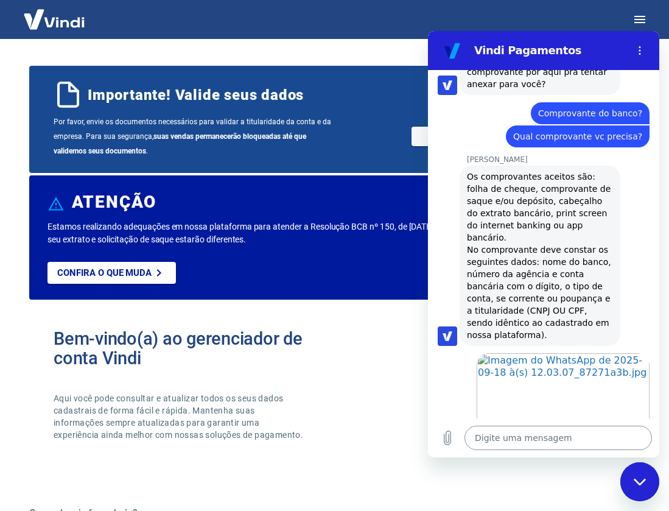
click at [529, 437] on textarea at bounding box center [557, 438] width 187 height 24
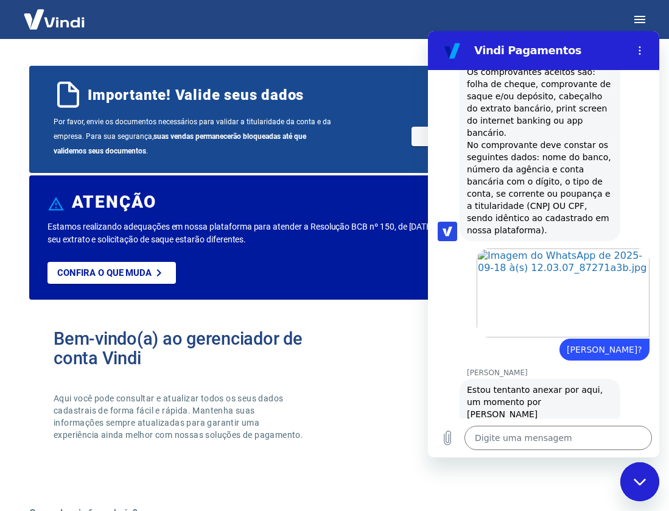
scroll to position [2151, 0]
click at [354, 402] on div "Bem-vindo(a) ao gerenciador de conta Vindi Aqui você pode consultar e atualizar…" at bounding box center [334, 395] width 611 height 173
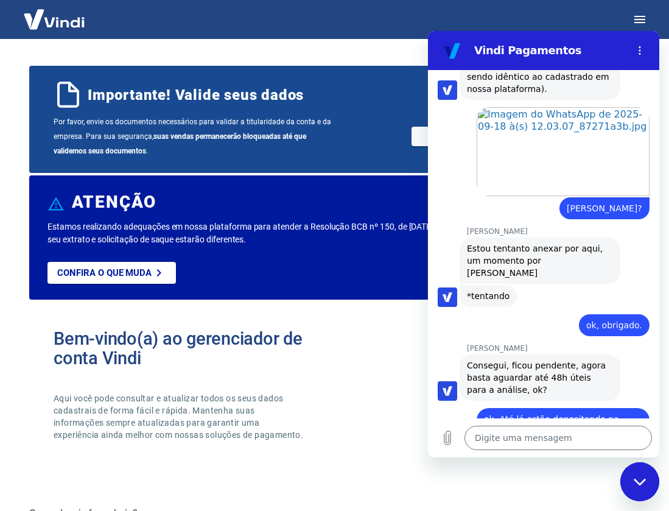
scroll to position [2292, 0]
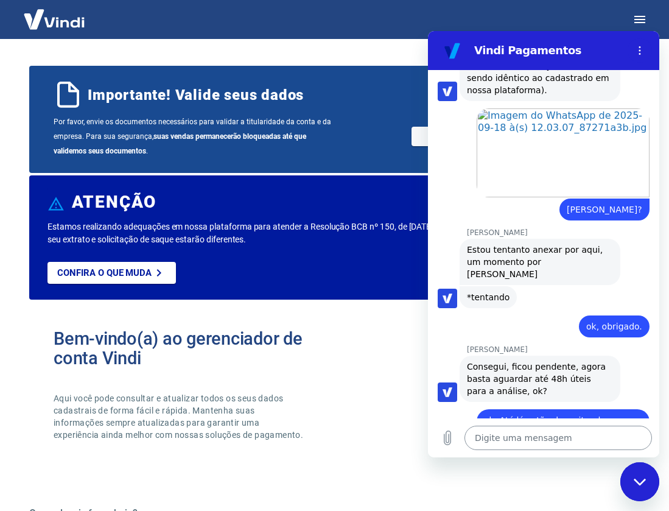
click at [572, 435] on textarea at bounding box center [557, 438] width 187 height 24
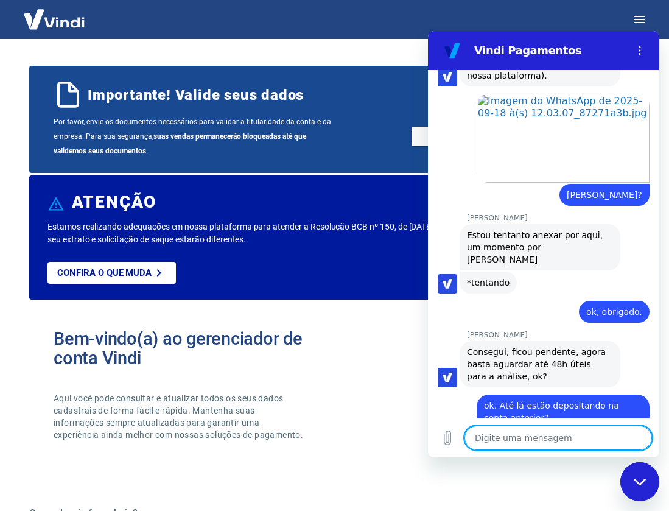
scroll to position [2309, 0]
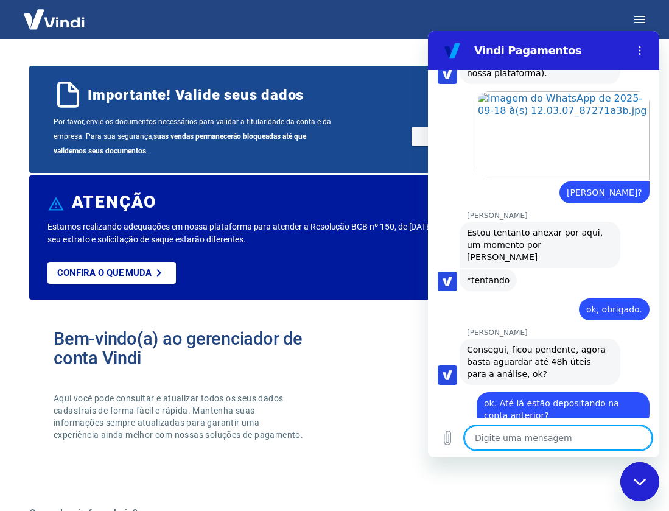
click at [541, 437] on textarea at bounding box center [557, 438] width 187 height 24
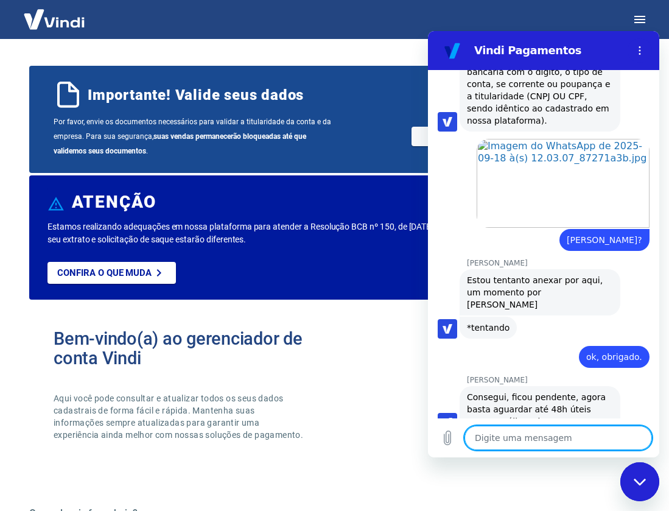
scroll to position [2363, 0]
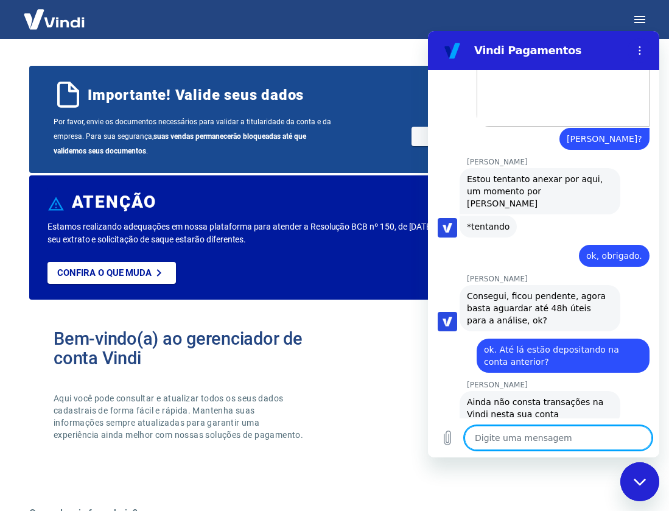
drag, startPoint x: 653, startPoint y: 390, endPoint x: 1087, endPoint y: 441, distance: 437.0
click at [320, 388] on div "Bem-vindo(a) ao gerenciador de conta Vindi Aqui você pode consultar e atualizar…" at bounding box center [194, 396] width 281 height 135
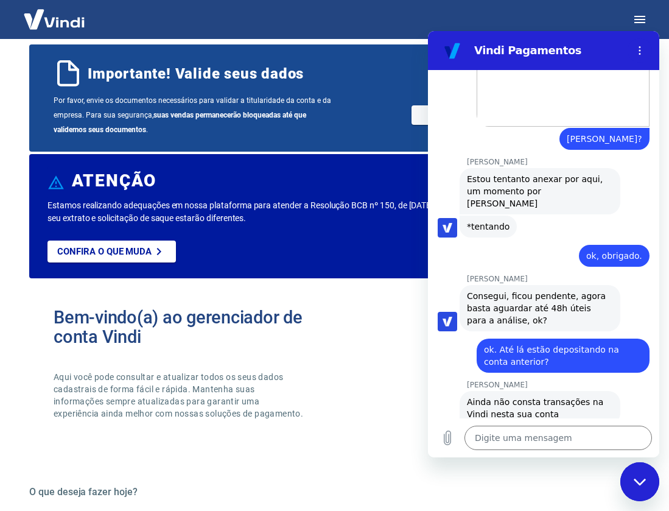
scroll to position [0, 0]
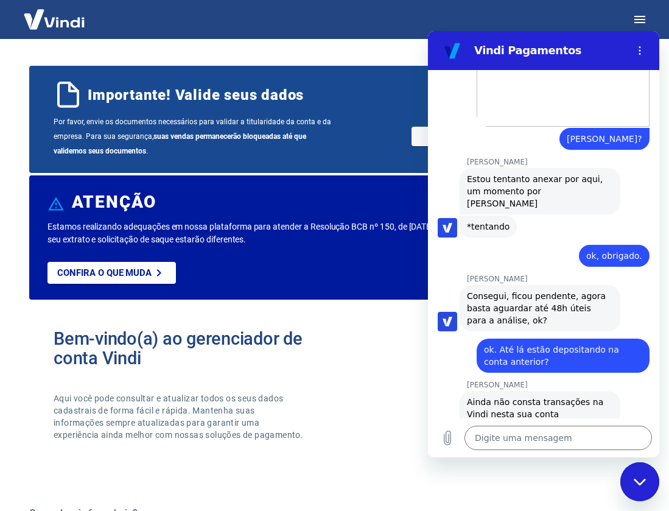
click at [632, 486] on div "Fechar janela de mensagens" at bounding box center [640, 481] width 37 height 37
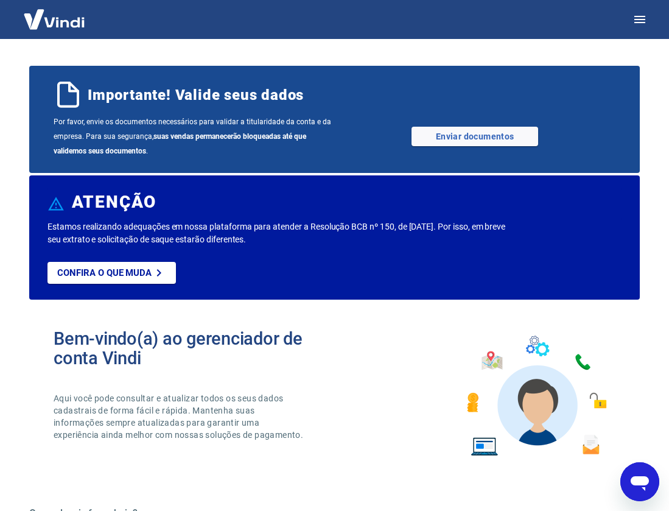
click at [636, 482] on icon "Abrir janela de mensagens" at bounding box center [640, 483] width 18 height 15
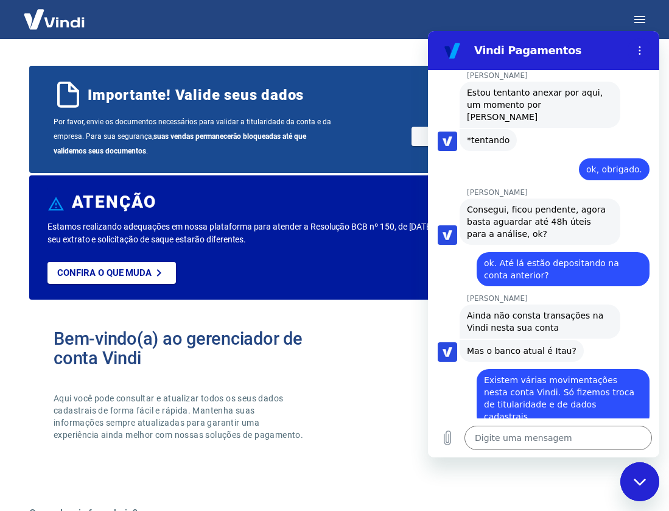
scroll to position [2451, 0]
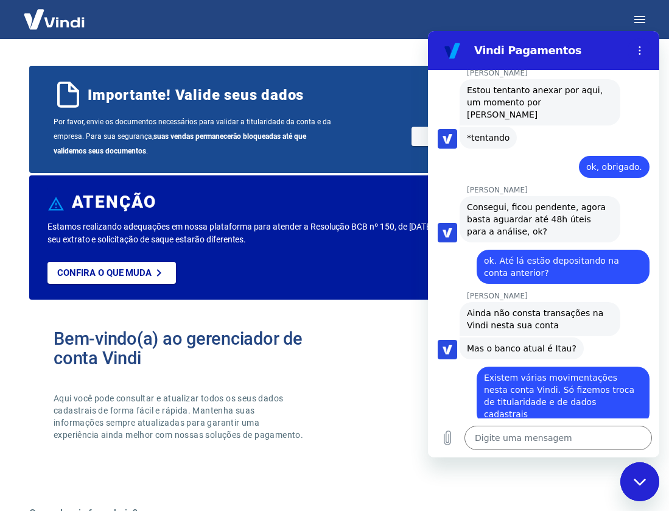
click at [650, 484] on div "Fechar janela de mensagens" at bounding box center [640, 481] width 37 height 37
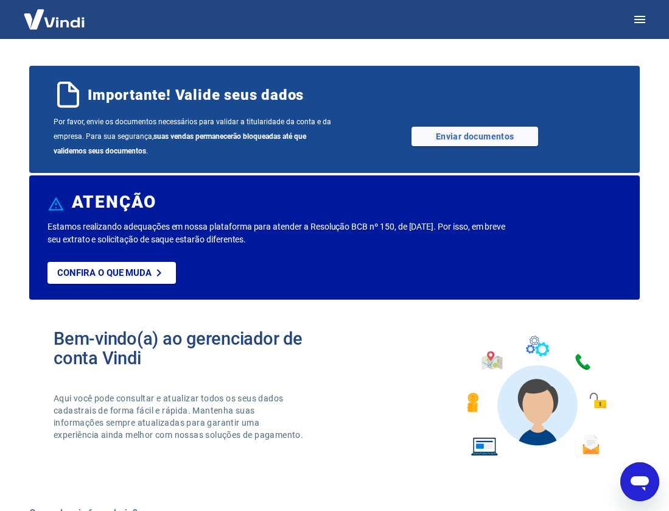
click at [648, 483] on icon "Abrir janela de mensagens" at bounding box center [640, 483] width 18 height 15
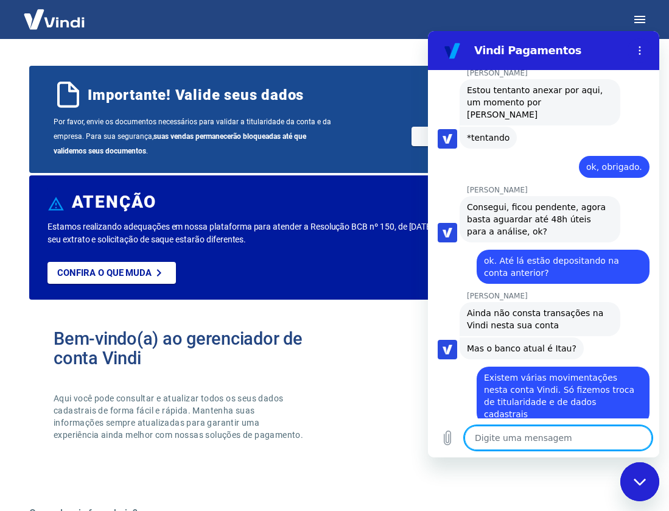
click at [570, 434] on textarea at bounding box center [557, 438] width 187 height 24
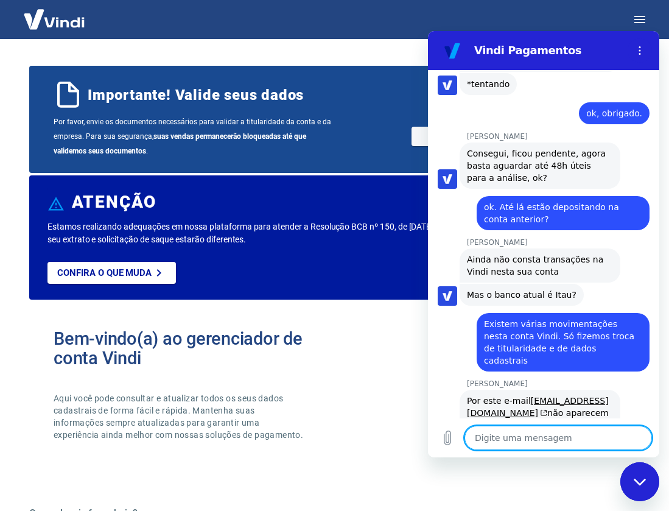
scroll to position [2504, 0]
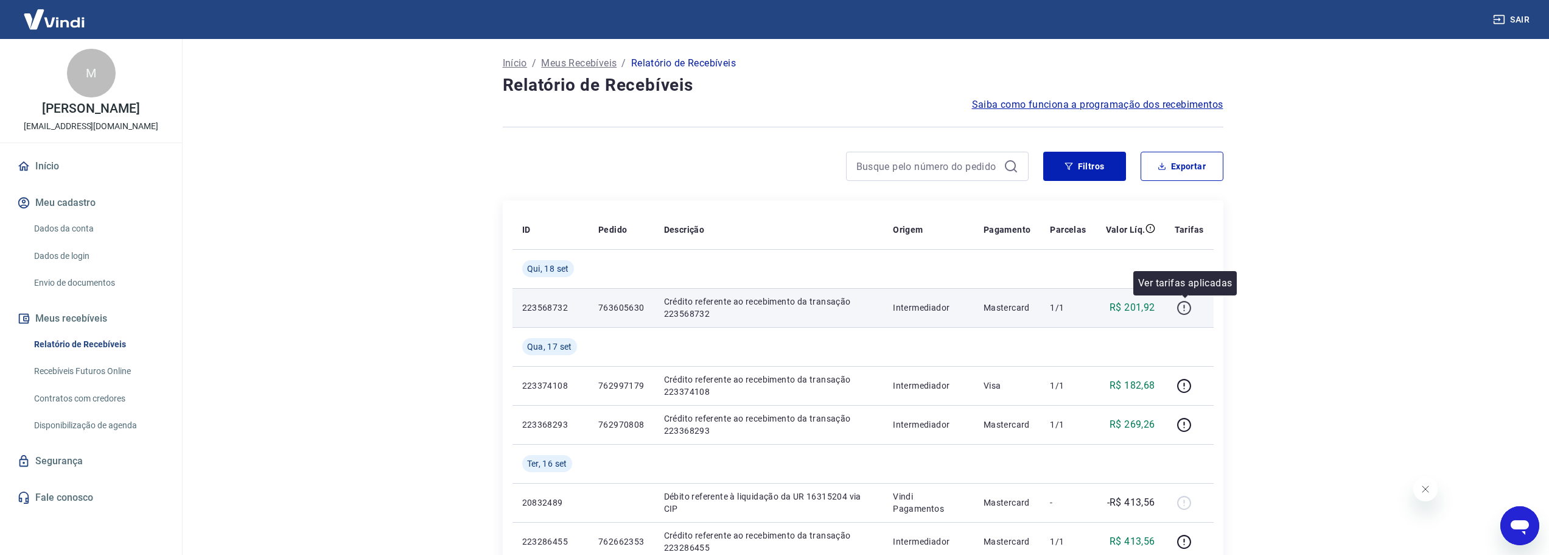
click at [1185, 308] on icon "button" at bounding box center [1184, 307] width 15 height 15
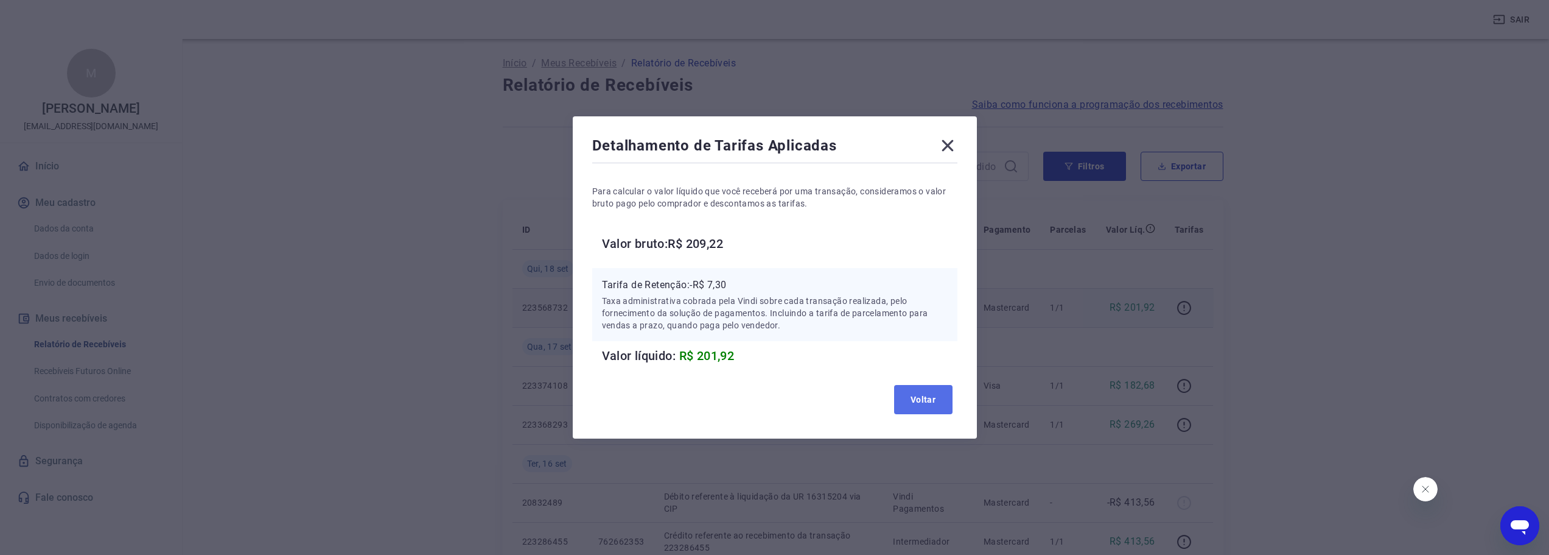
click at [925, 399] on button "Voltar" at bounding box center [923, 399] width 58 height 29
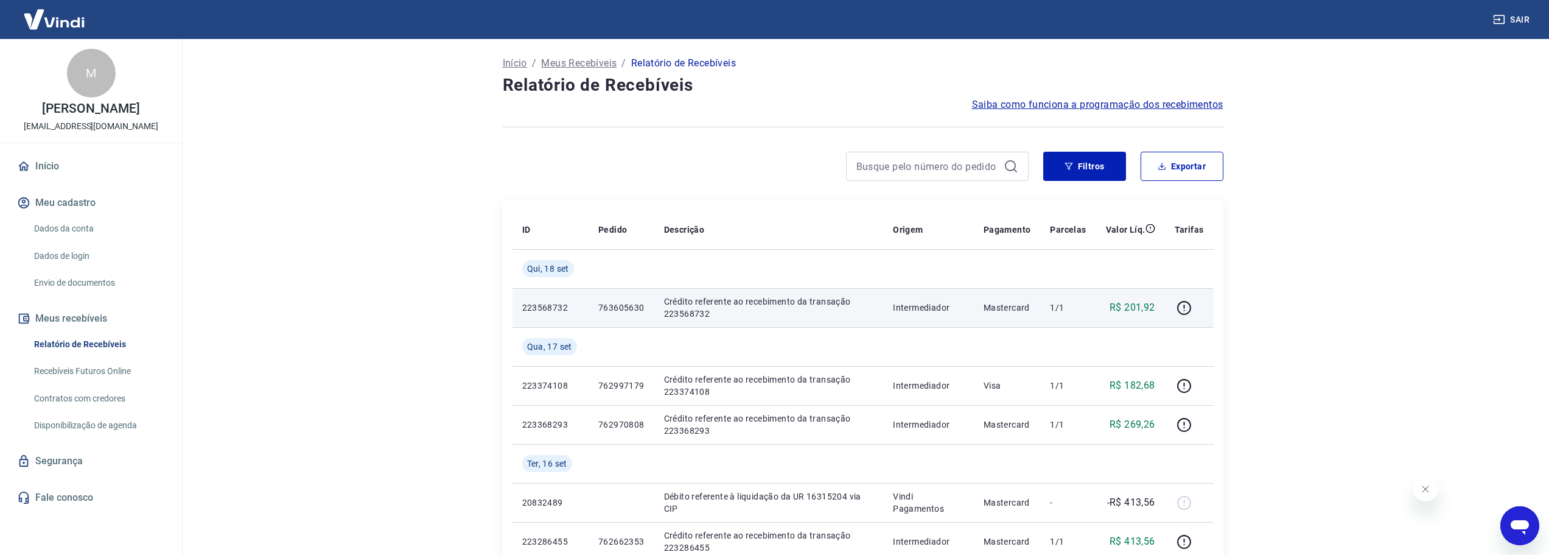
click at [88, 438] on link "Disponibilização de agenda" at bounding box center [98, 425] width 138 height 25
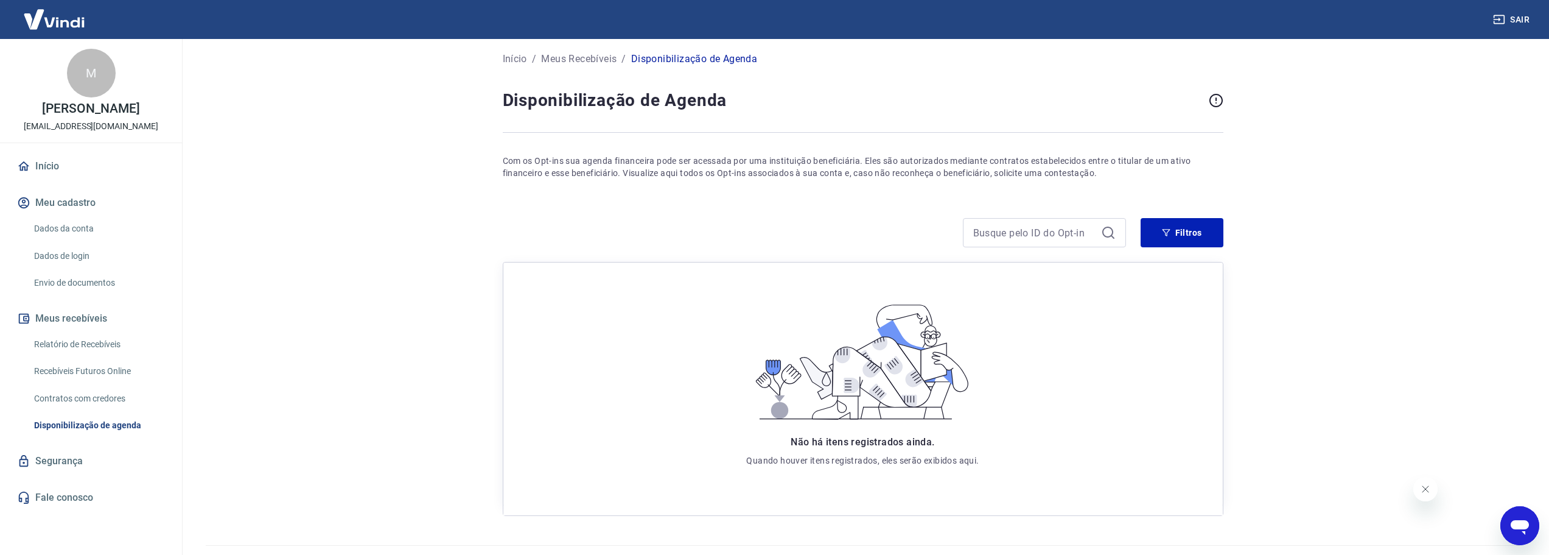
scroll to position [33, 0]
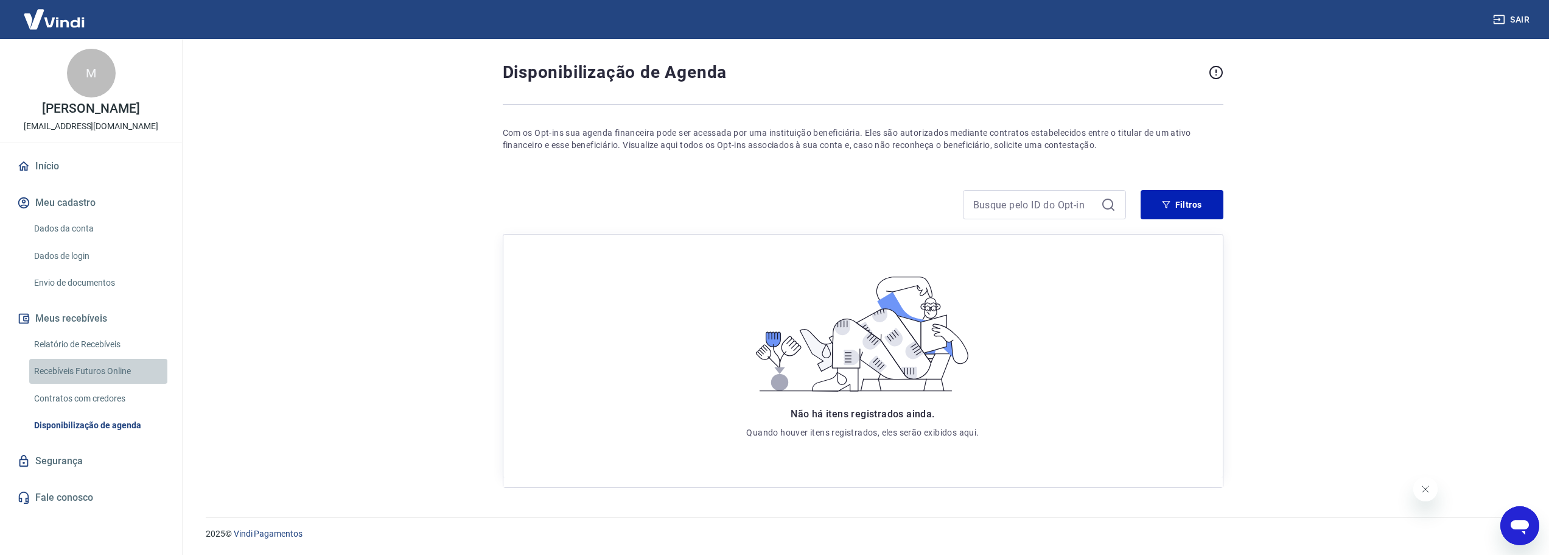
click at [72, 382] on link "Recebíveis Futuros Online" at bounding box center [98, 371] width 138 height 25
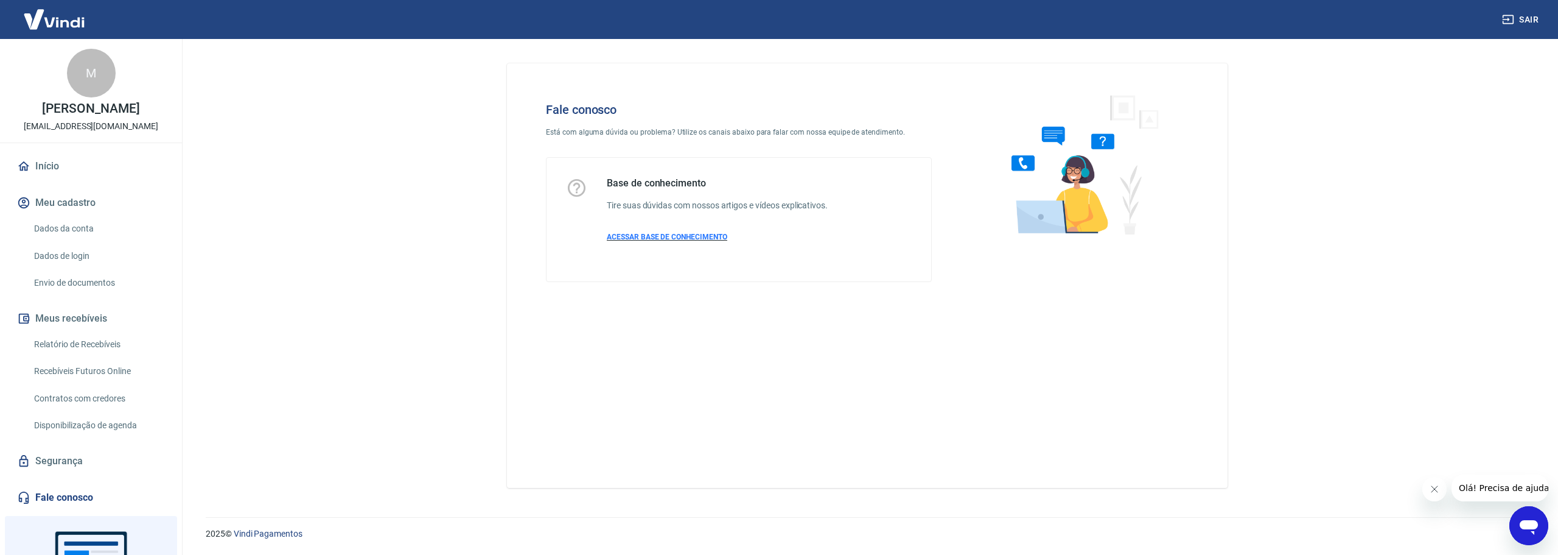
click at [646, 236] on span "ACESSAR BASE DE CONHECIMENTO" at bounding box center [667, 237] width 121 height 9
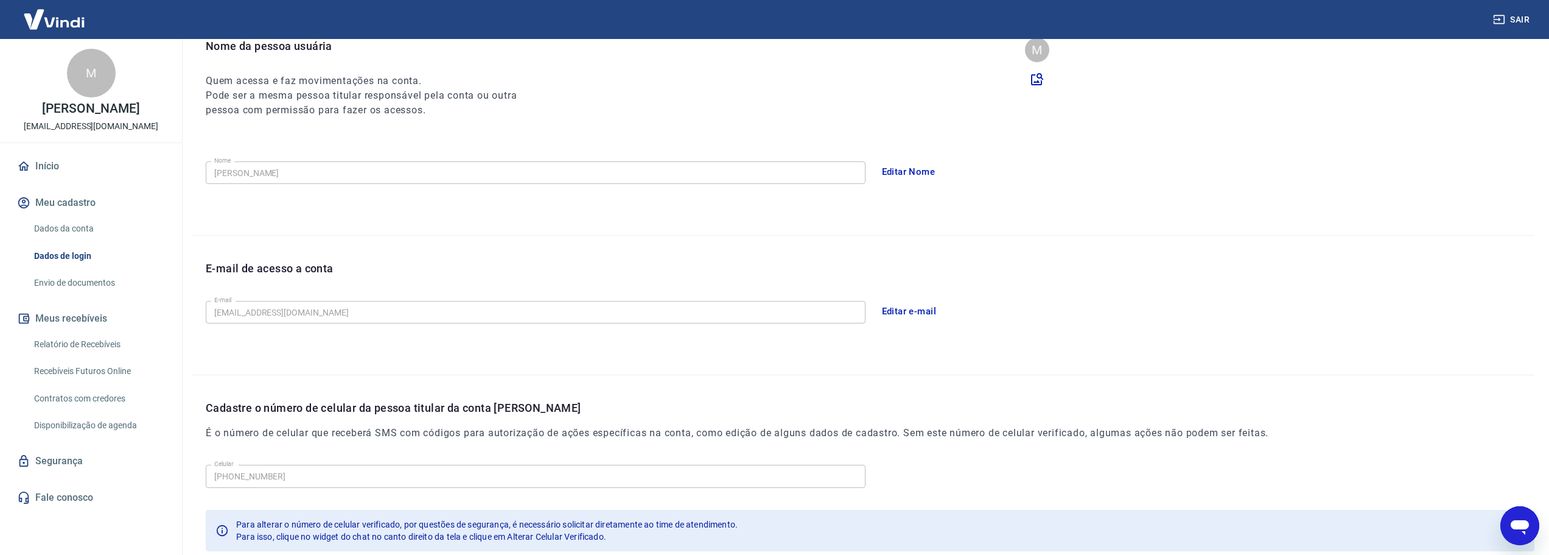
scroll to position [28, 0]
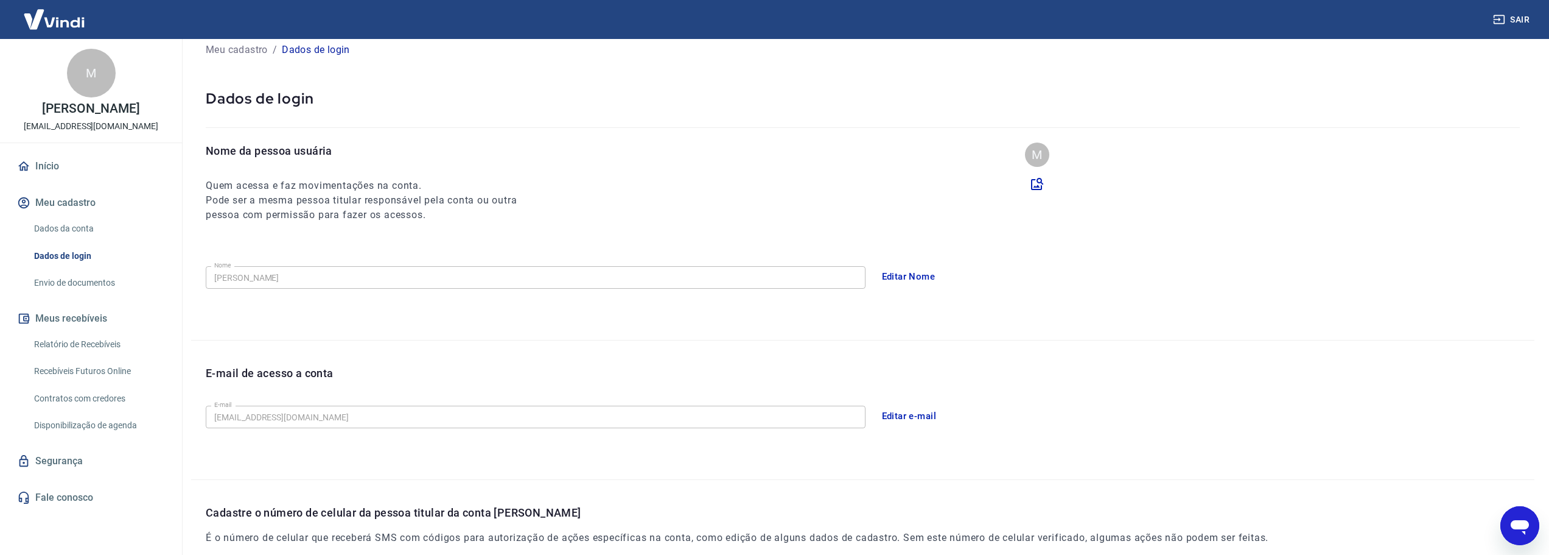
click at [64, 295] on link "Envio de documentos" at bounding box center [98, 282] width 138 height 25
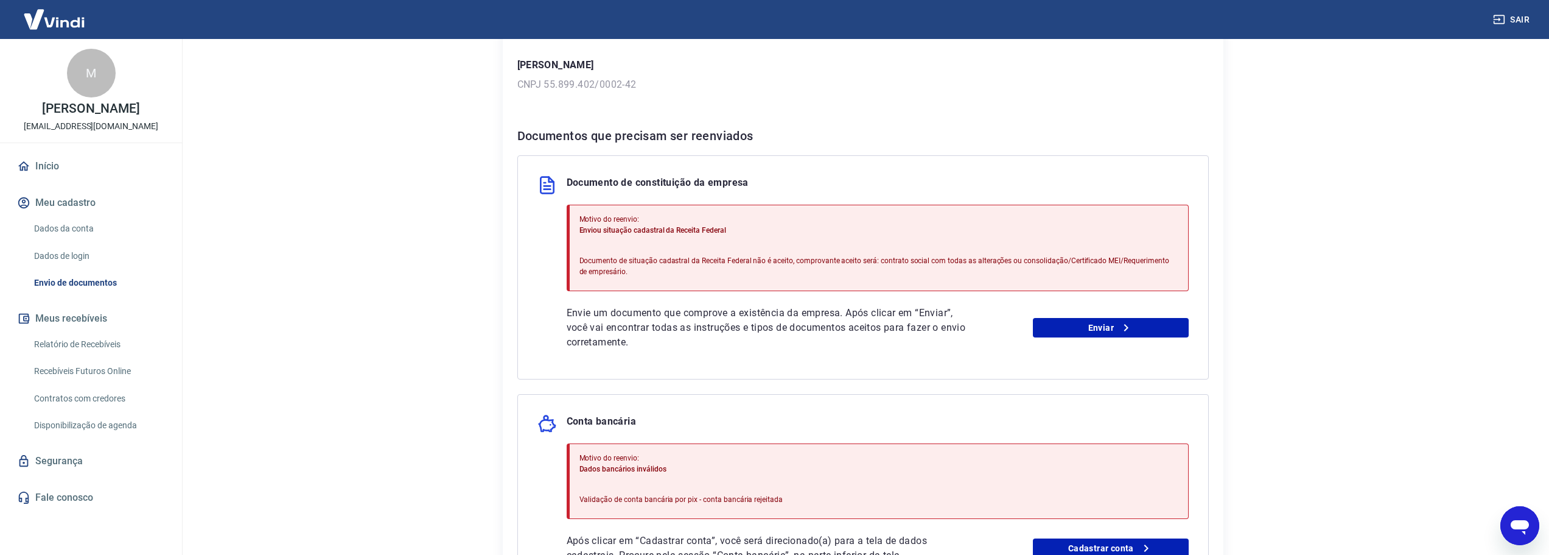
scroll to position [183, 0]
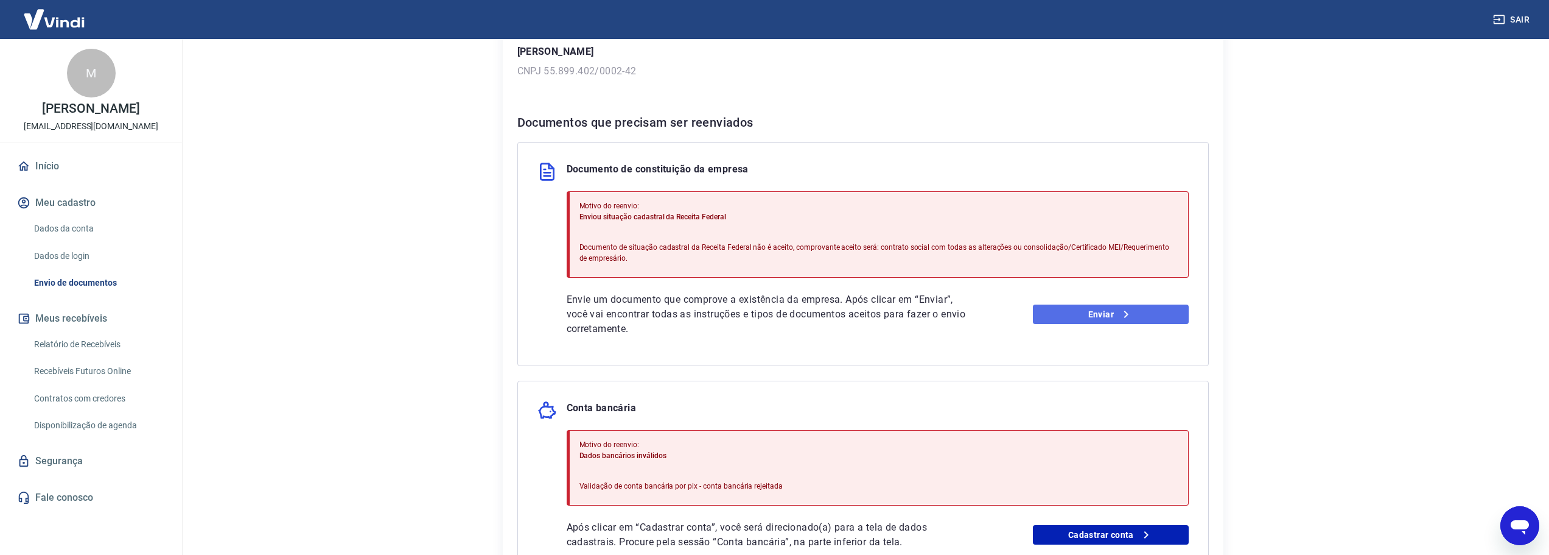
click at [1099, 311] on link "Enviar" at bounding box center [1111, 313] width 156 height 19
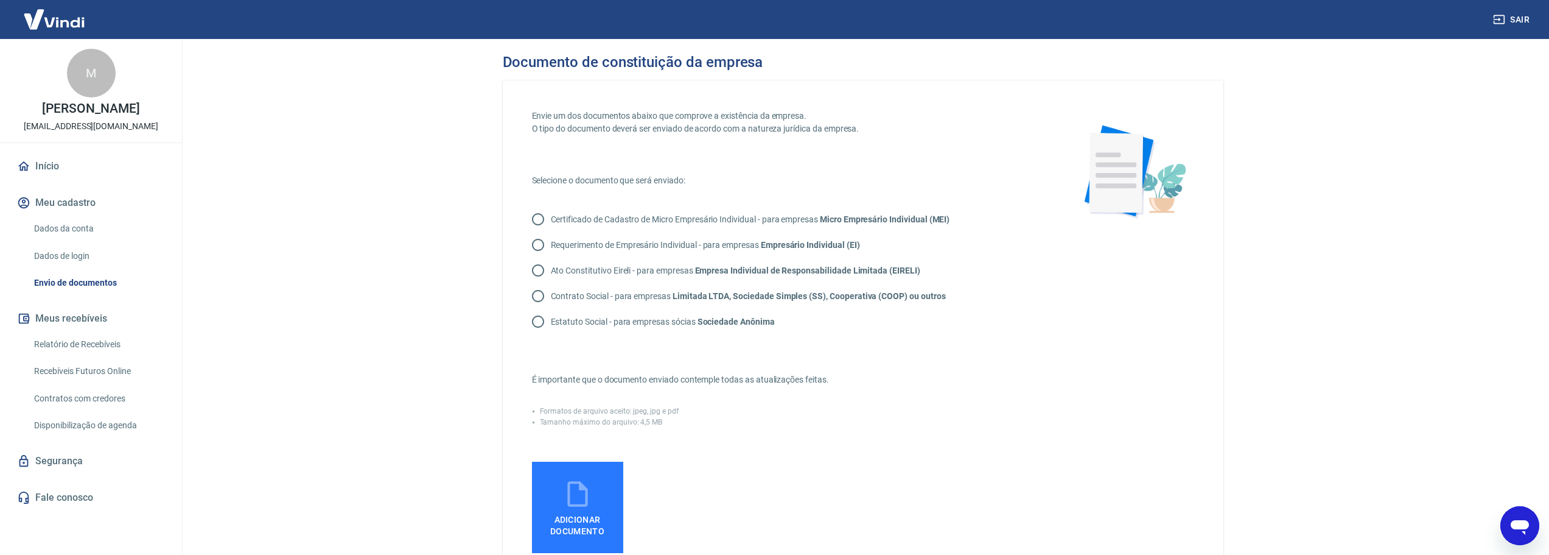
click at [541, 292] on input "Contrato Social - para empresas Limitada LTDA, Sociedade Simples (SS), Cooperat…" at bounding box center [538, 296] width 26 height 26
radio input "true"
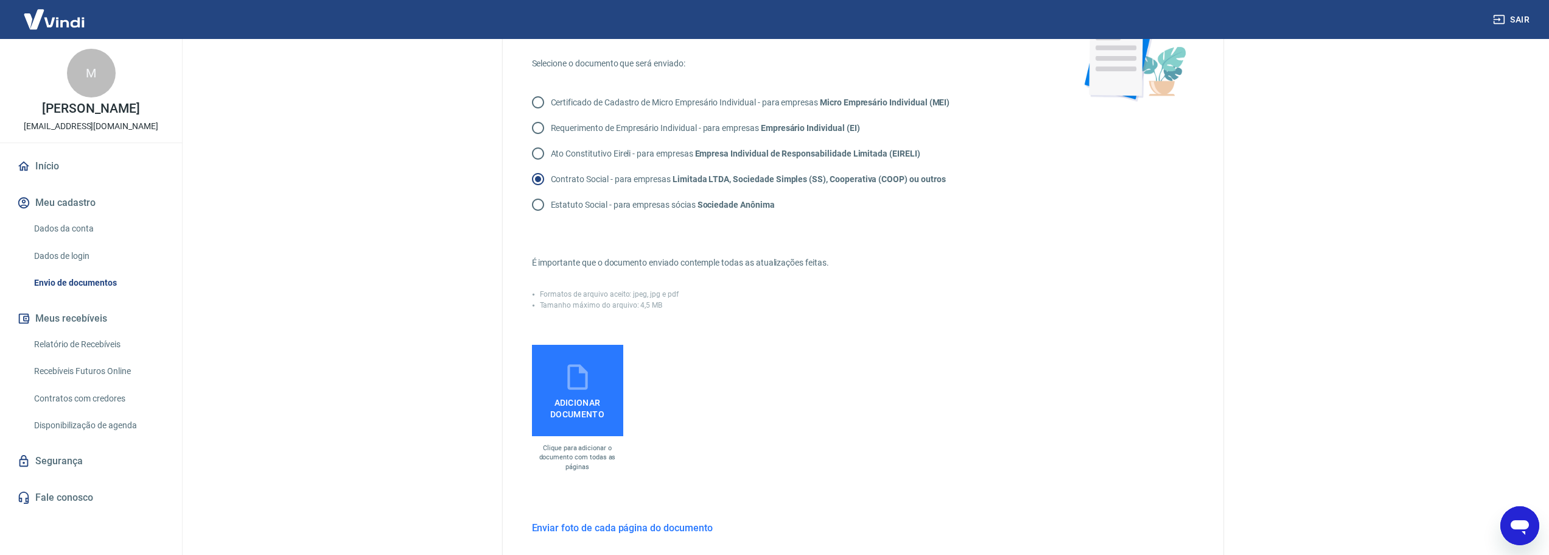
scroll to position [122, 0]
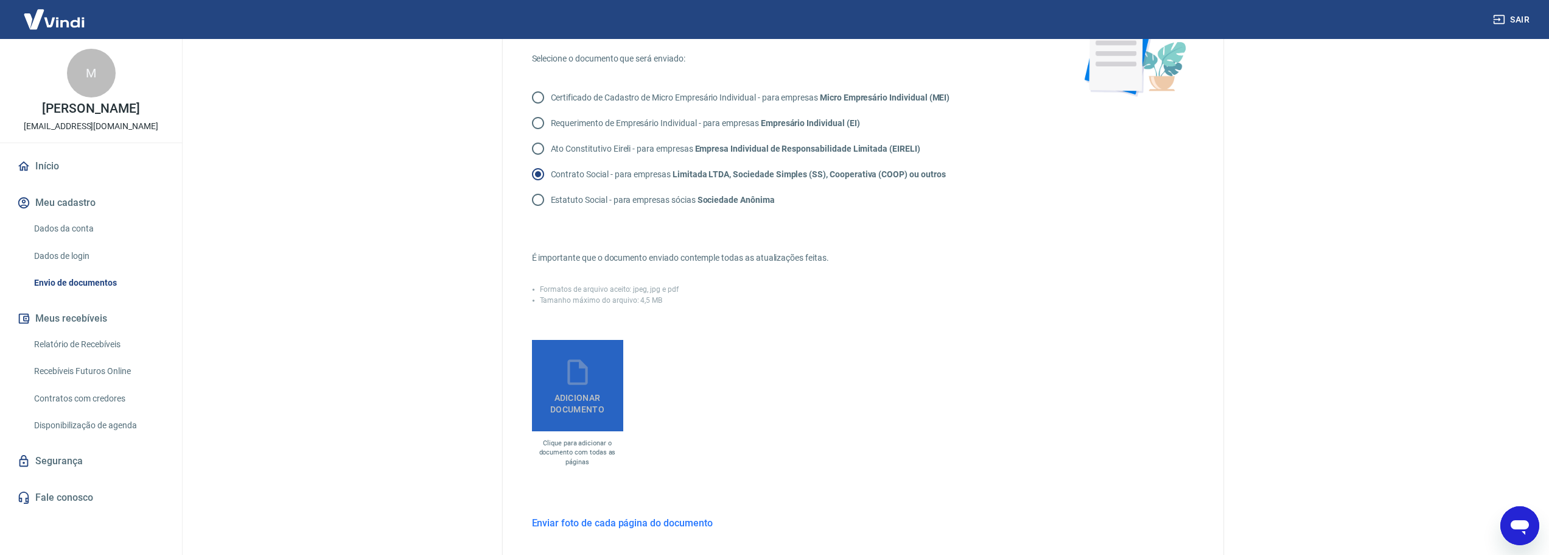
click at [584, 374] on icon at bounding box center [577, 372] width 30 height 30
click at [0, 0] on input "Adicionar documento" at bounding box center [0, 0] width 0 height 0
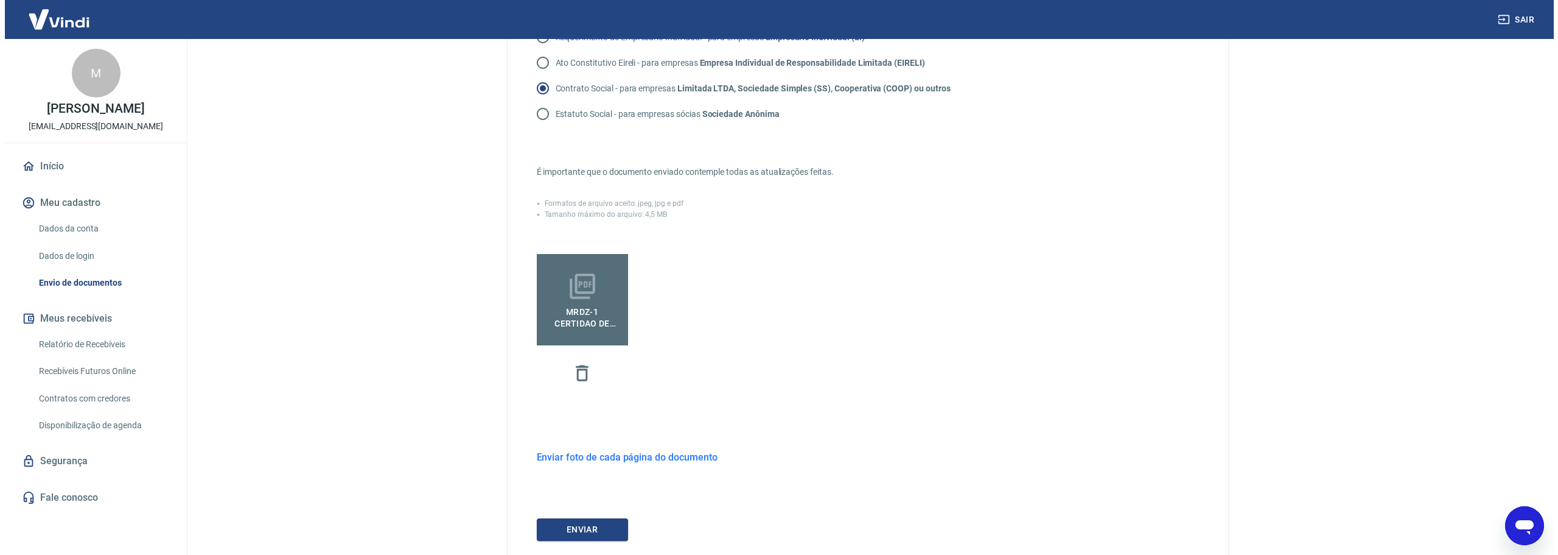
scroll to position [290, 0]
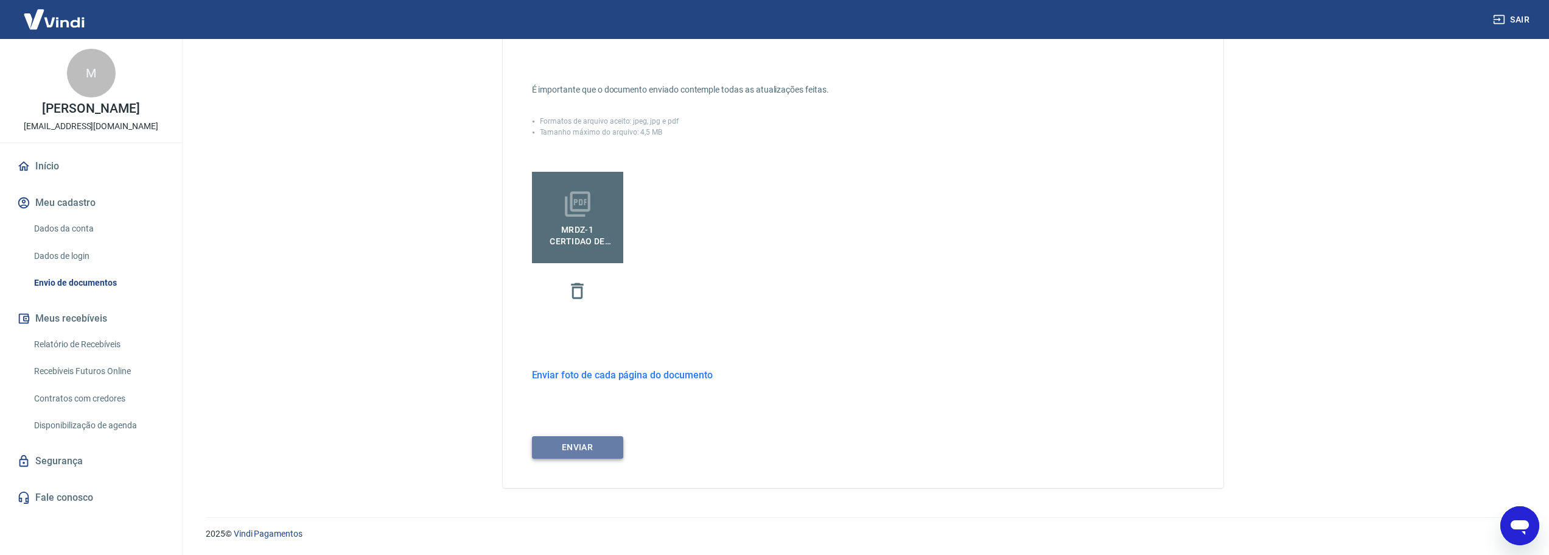
click at [609, 449] on button "ENVIAR" at bounding box center [577, 447] width 91 height 23
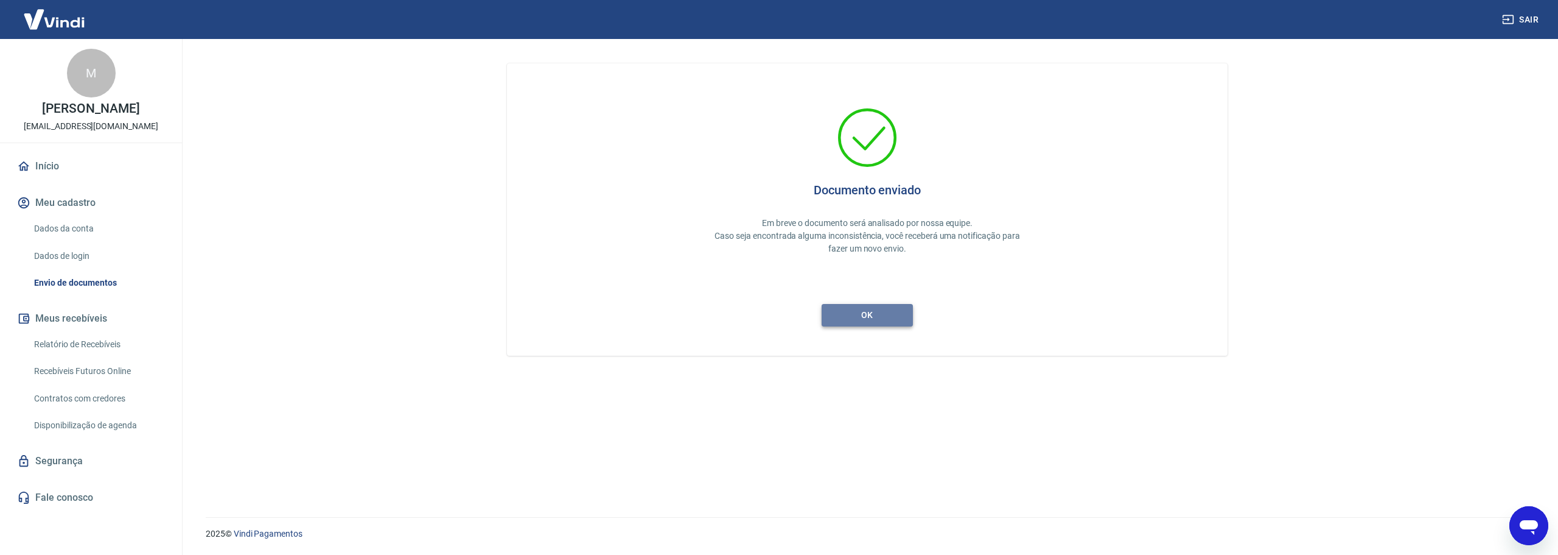
click at [866, 315] on button "ok" at bounding box center [867, 315] width 91 height 23
